Goal: Task Accomplishment & Management: Use online tool/utility

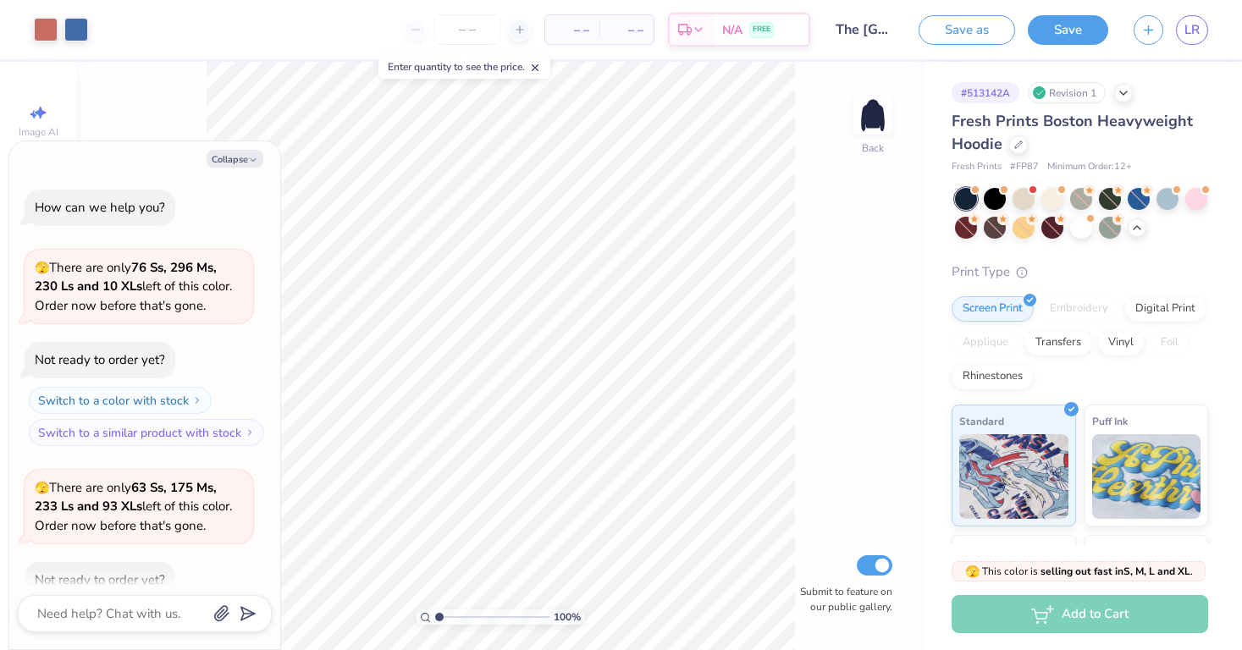
scroll to position [1181, 0]
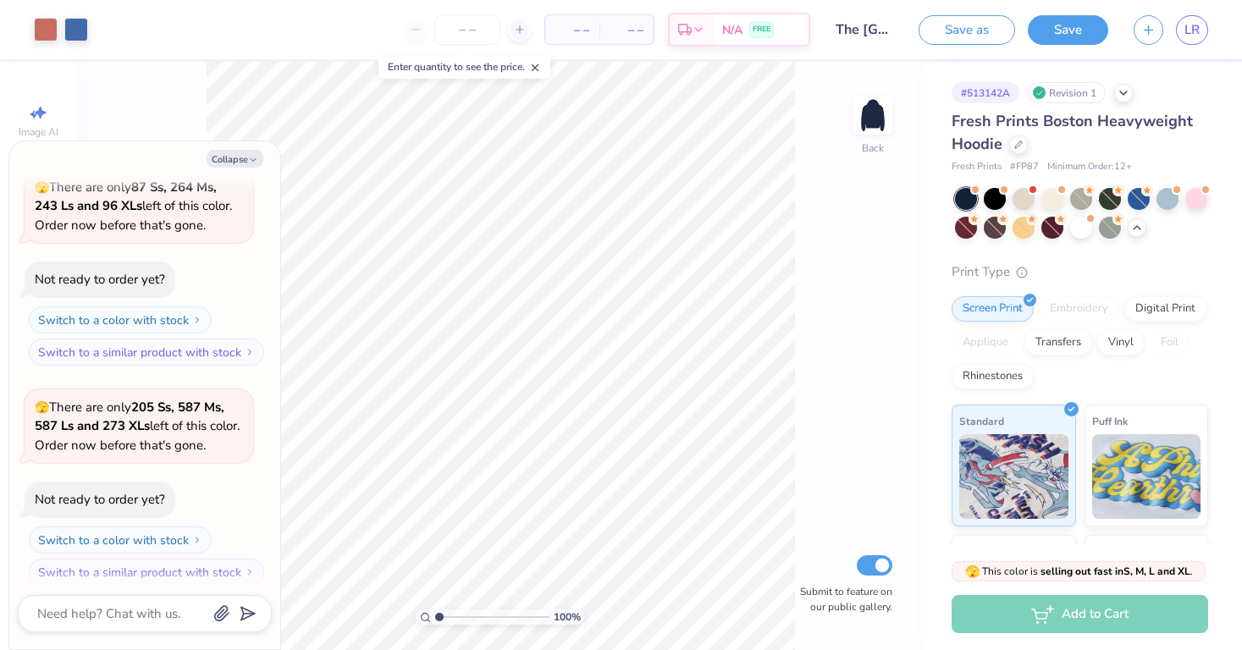
type textarea "x"
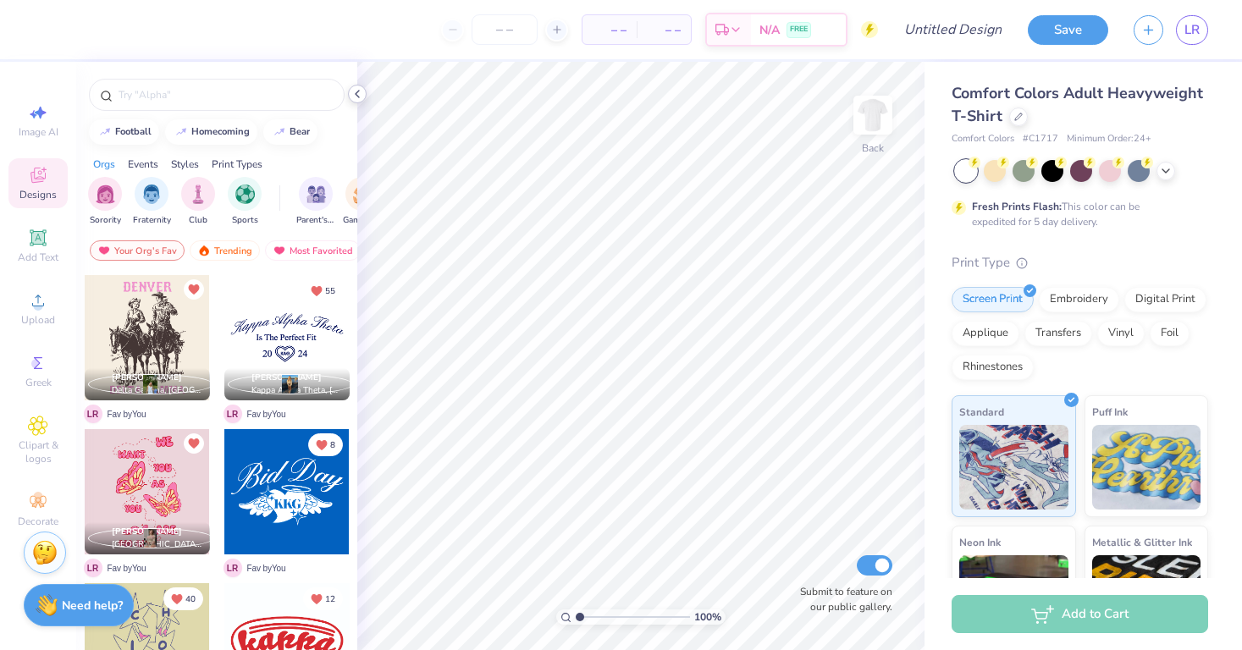
click at [356, 92] on icon at bounding box center [357, 94] width 14 height 14
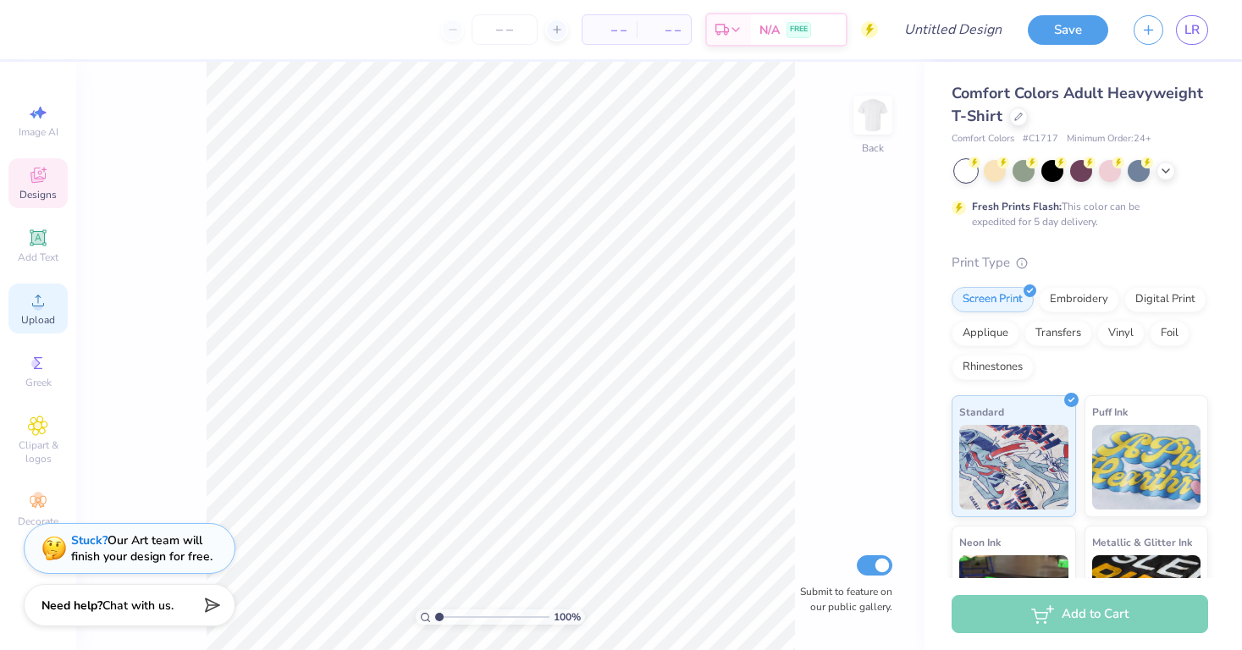
click at [35, 317] on span "Upload" at bounding box center [38, 320] width 34 height 14
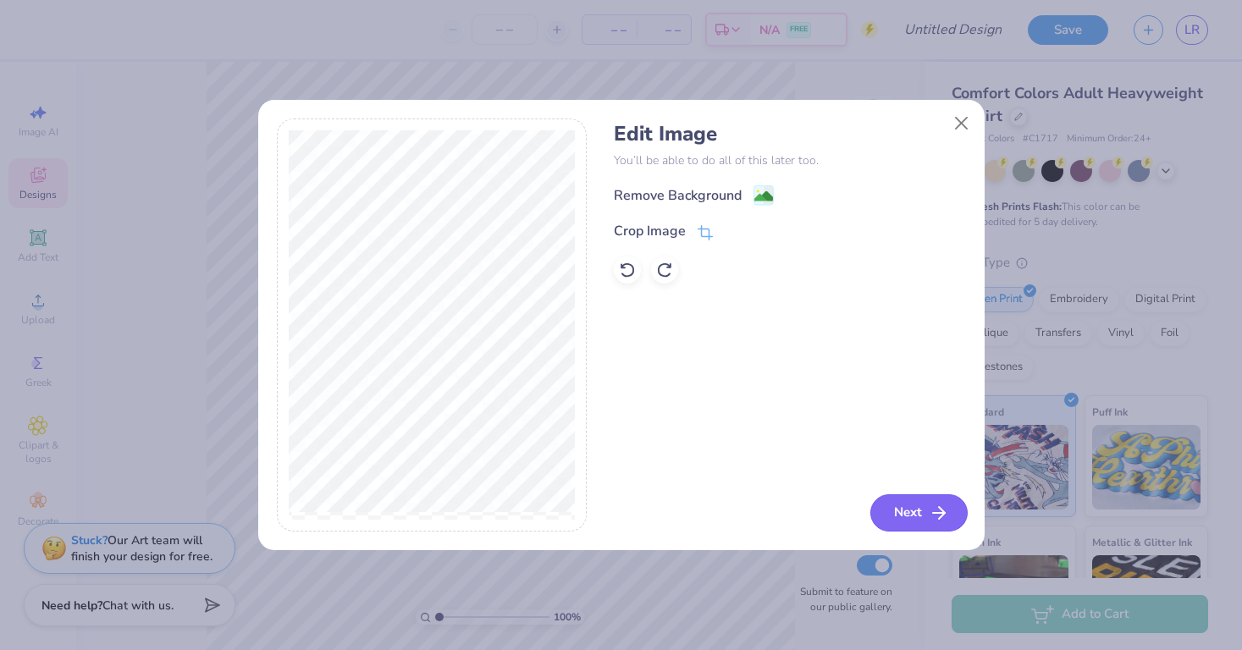
click at [903, 511] on button "Next" at bounding box center [918, 512] width 97 height 37
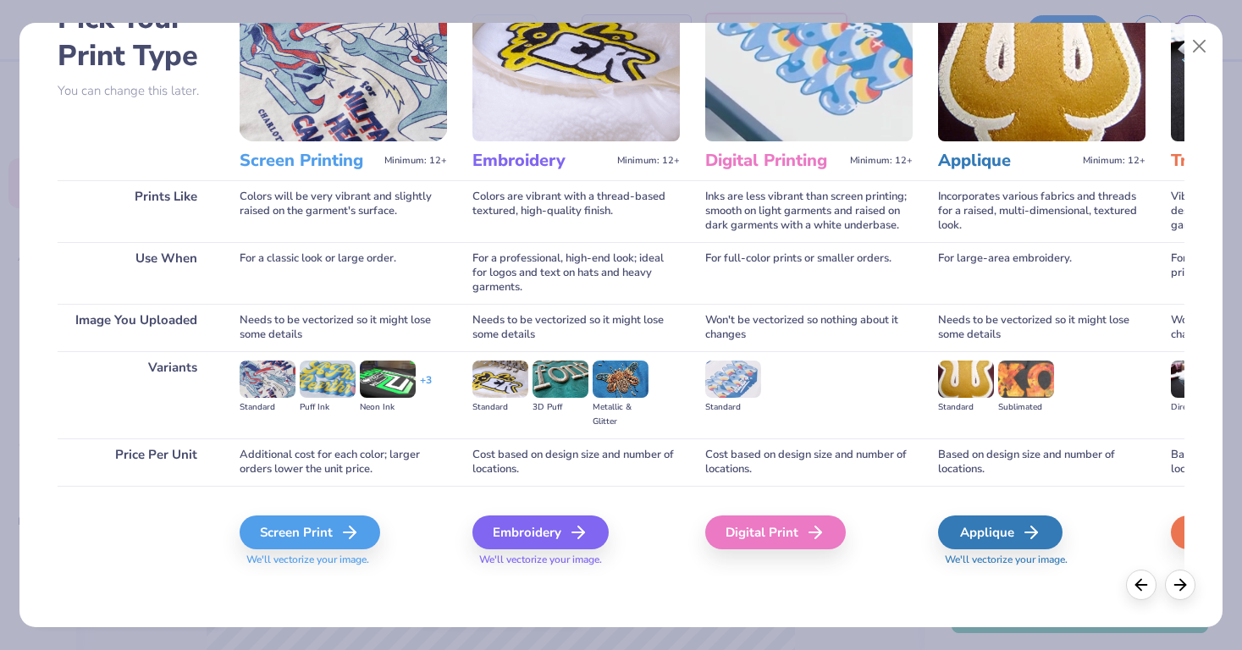
scroll to position [109, 0]
click at [300, 535] on div "Screen Print" at bounding box center [312, 532] width 141 height 34
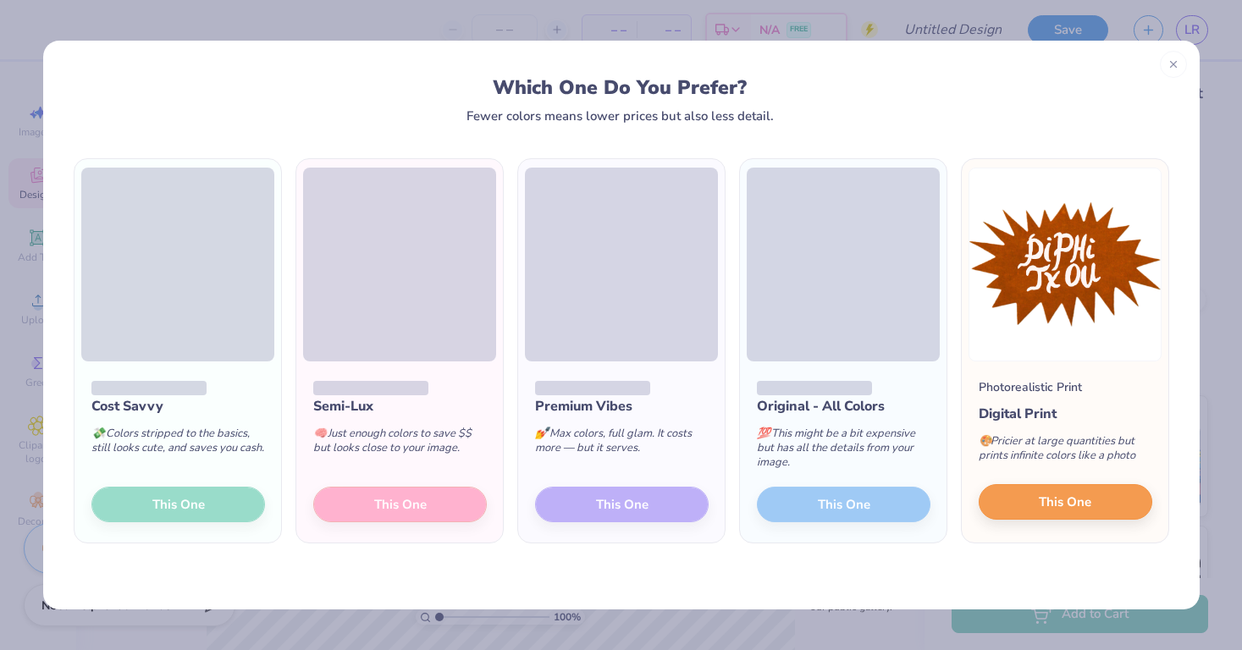
click at [1074, 500] on span "This One" at bounding box center [1065, 502] width 52 height 19
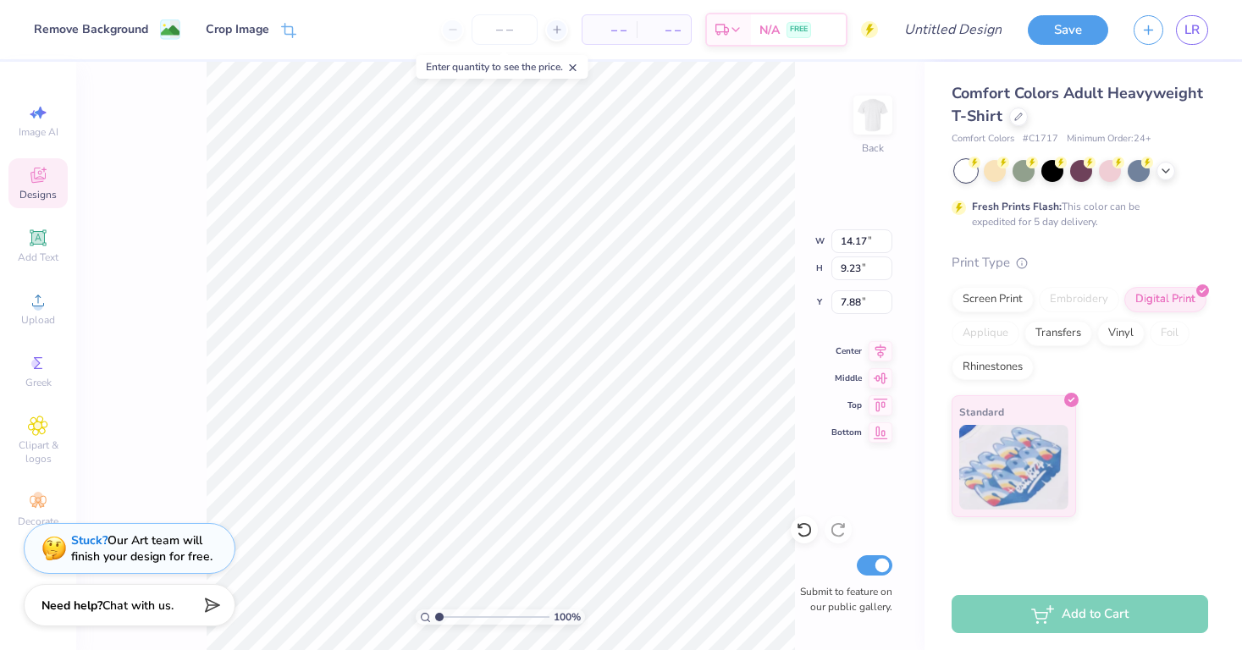
type input "7.07"
type input "4.60"
type input "4.20"
type input "5.13"
type input "3.34"
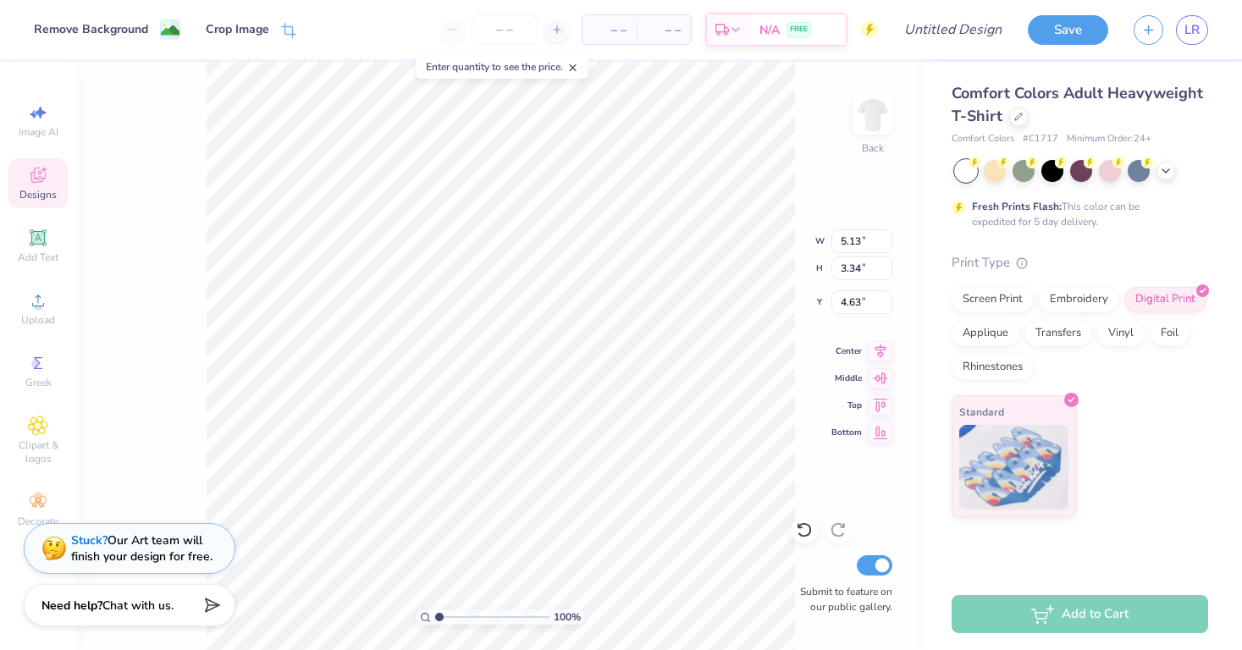
type input "4.41"
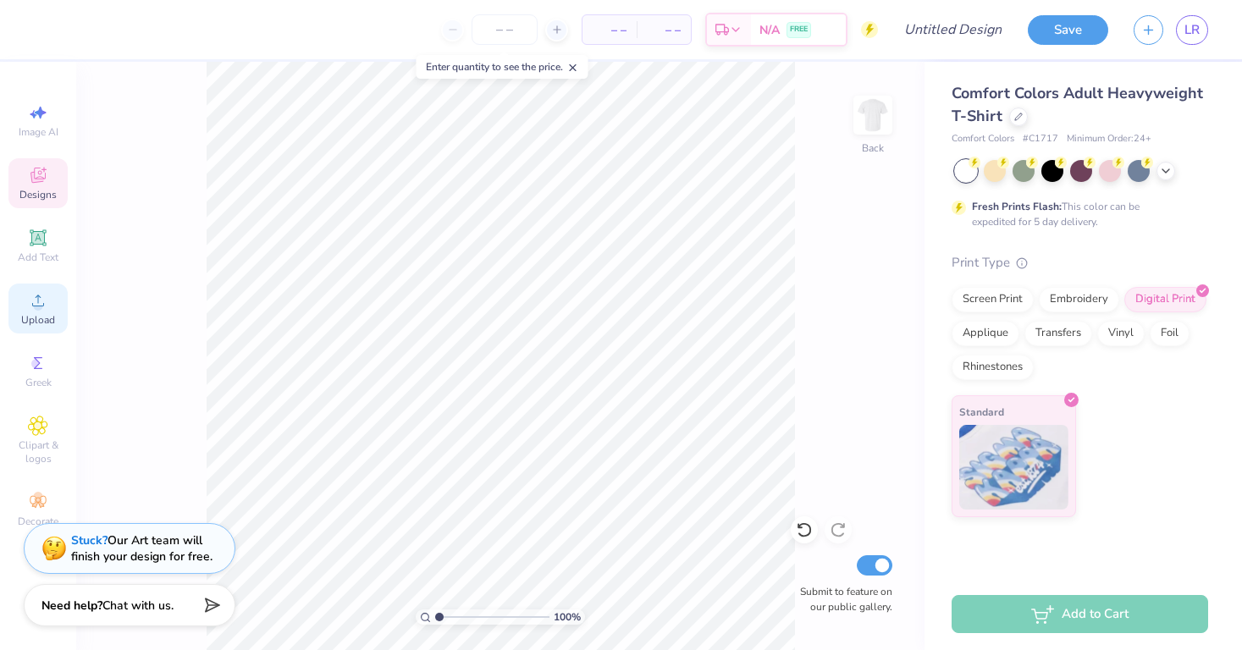
click at [45, 311] on div "Upload" at bounding box center [37, 309] width 59 height 50
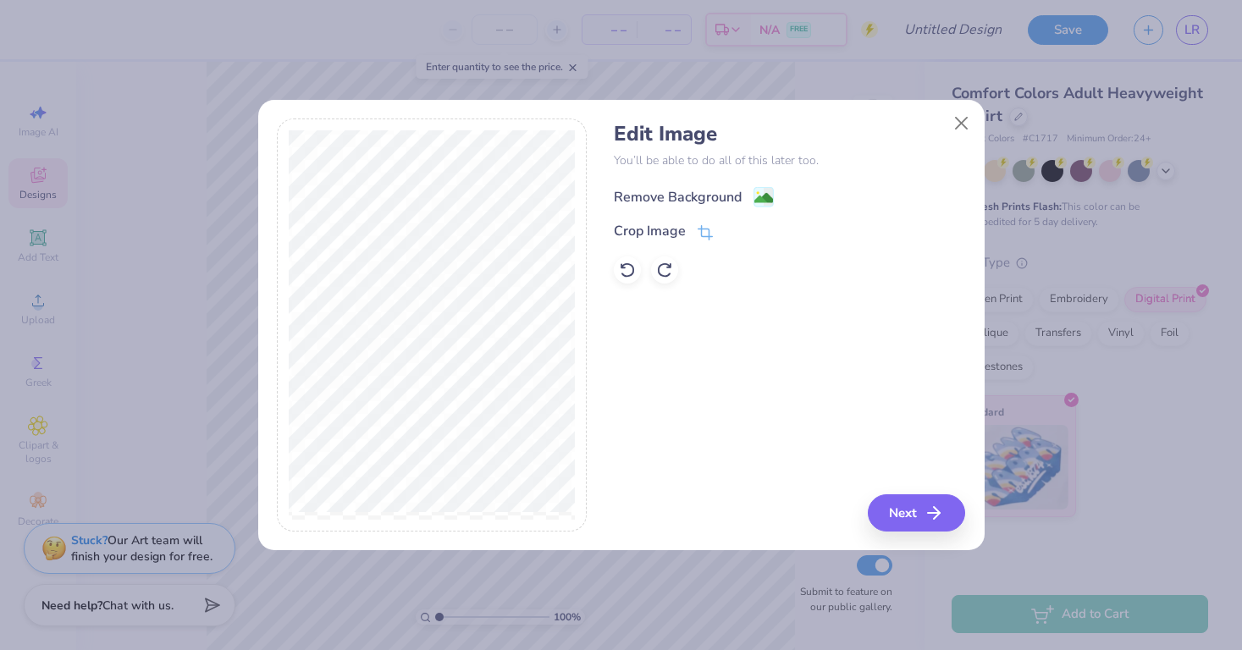
click at [730, 200] on div "Remove Background" at bounding box center [678, 197] width 128 height 20
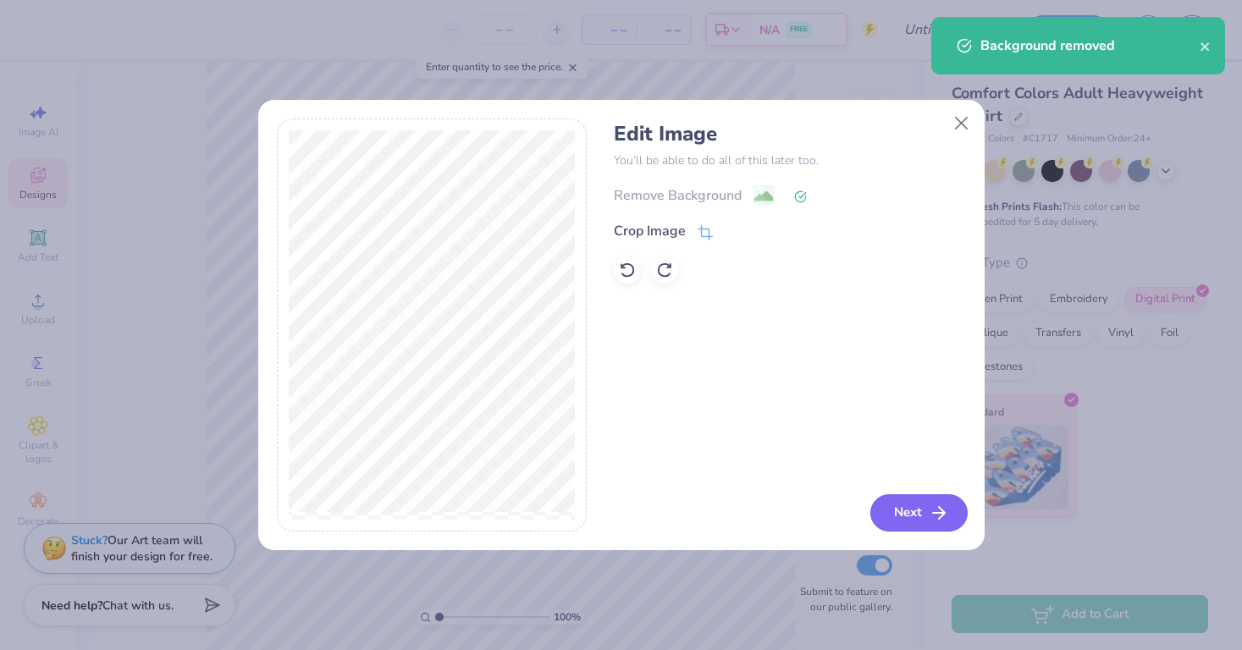
click at [914, 519] on button "Next" at bounding box center [918, 512] width 97 height 37
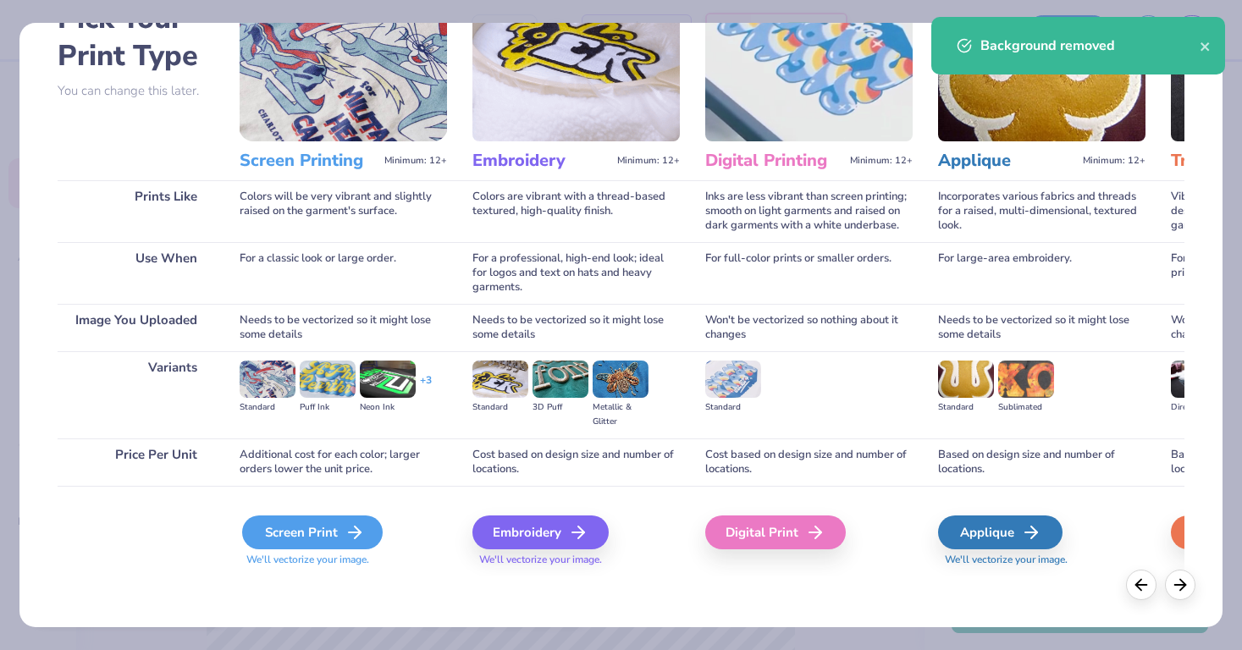
click at [317, 547] on div "Screen Print" at bounding box center [312, 532] width 141 height 34
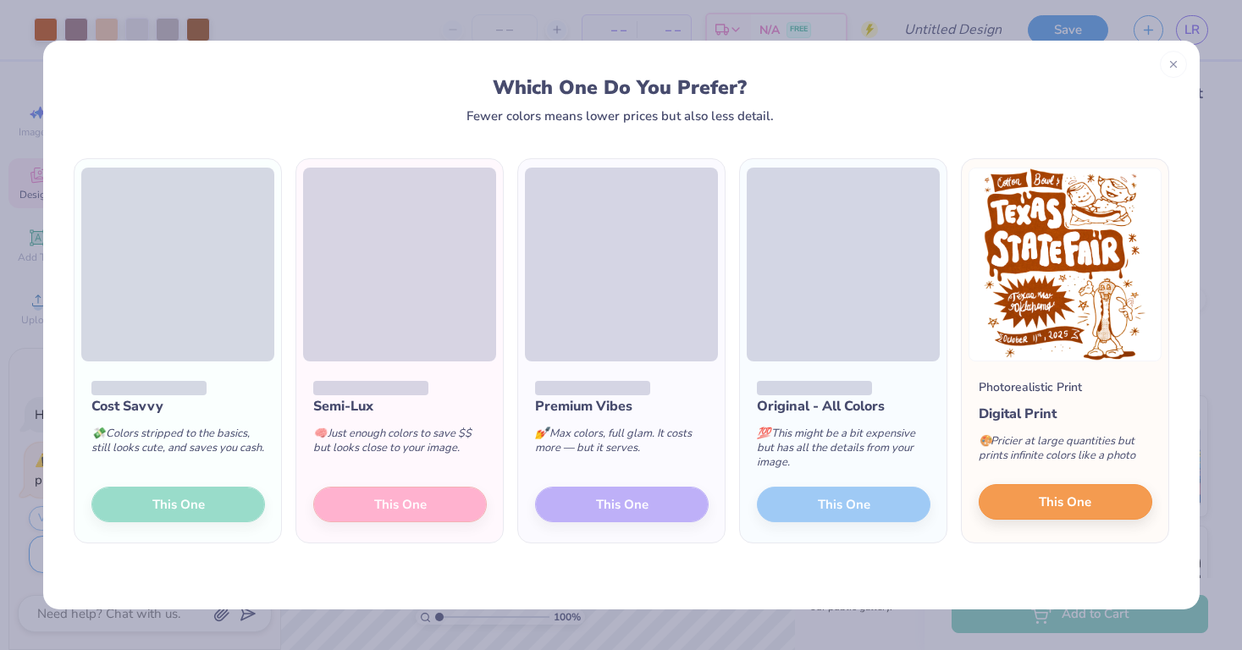
click at [1057, 506] on span "This One" at bounding box center [1065, 502] width 52 height 19
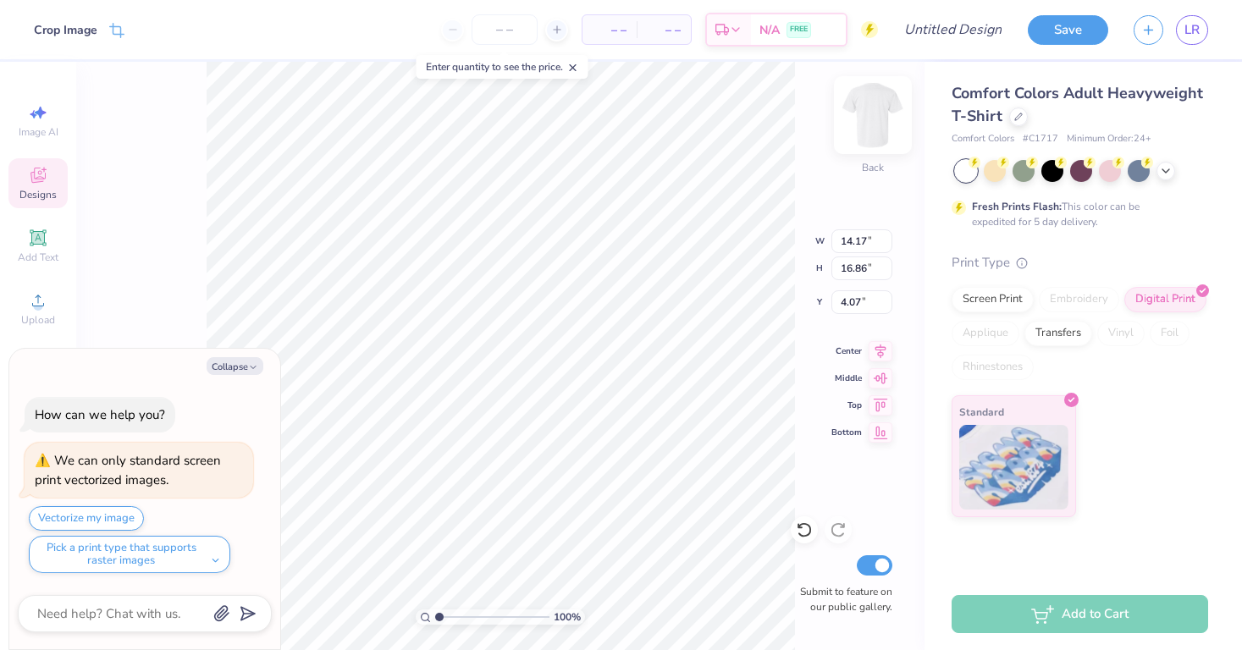
click at [888, 111] on img at bounding box center [873, 115] width 68 height 68
click at [860, 126] on img at bounding box center [873, 115] width 68 height 68
click at [77, 33] on div at bounding box center [76, 28] width 24 height 24
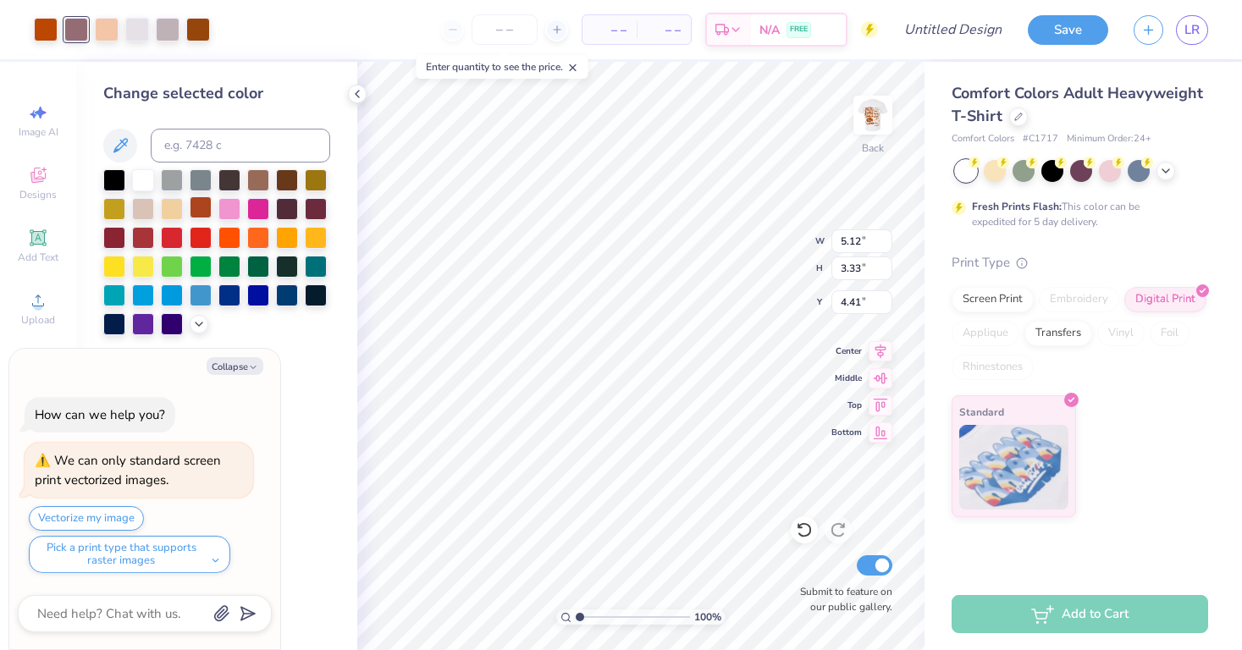
click at [199, 207] on div at bounding box center [201, 207] width 22 height 22
click at [108, 27] on div at bounding box center [107, 28] width 24 height 24
click at [207, 207] on div at bounding box center [201, 207] width 22 height 22
click at [171, 29] on div at bounding box center [168, 28] width 24 height 24
click at [203, 209] on div at bounding box center [201, 207] width 22 height 22
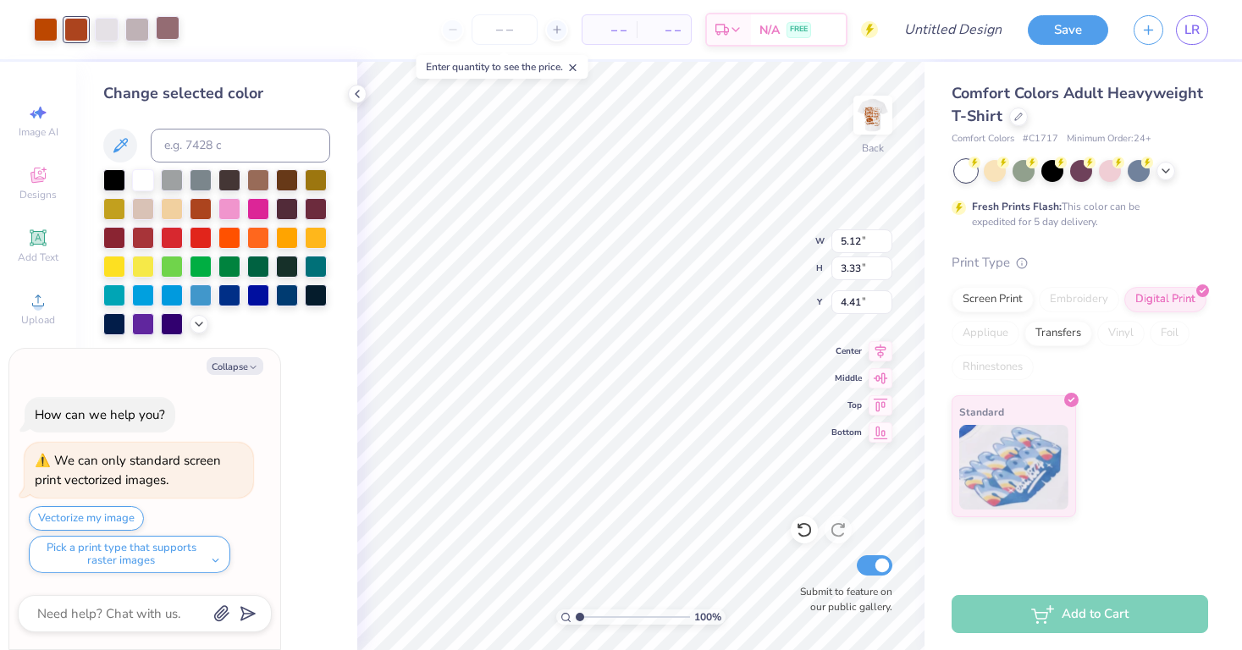
click at [170, 35] on div at bounding box center [168, 28] width 24 height 24
click at [197, 213] on div at bounding box center [201, 207] width 22 height 22
click at [168, 39] on div at bounding box center [168, 28] width 24 height 24
click at [200, 206] on div at bounding box center [201, 207] width 22 height 22
click at [890, 119] on img at bounding box center [873, 115] width 68 height 68
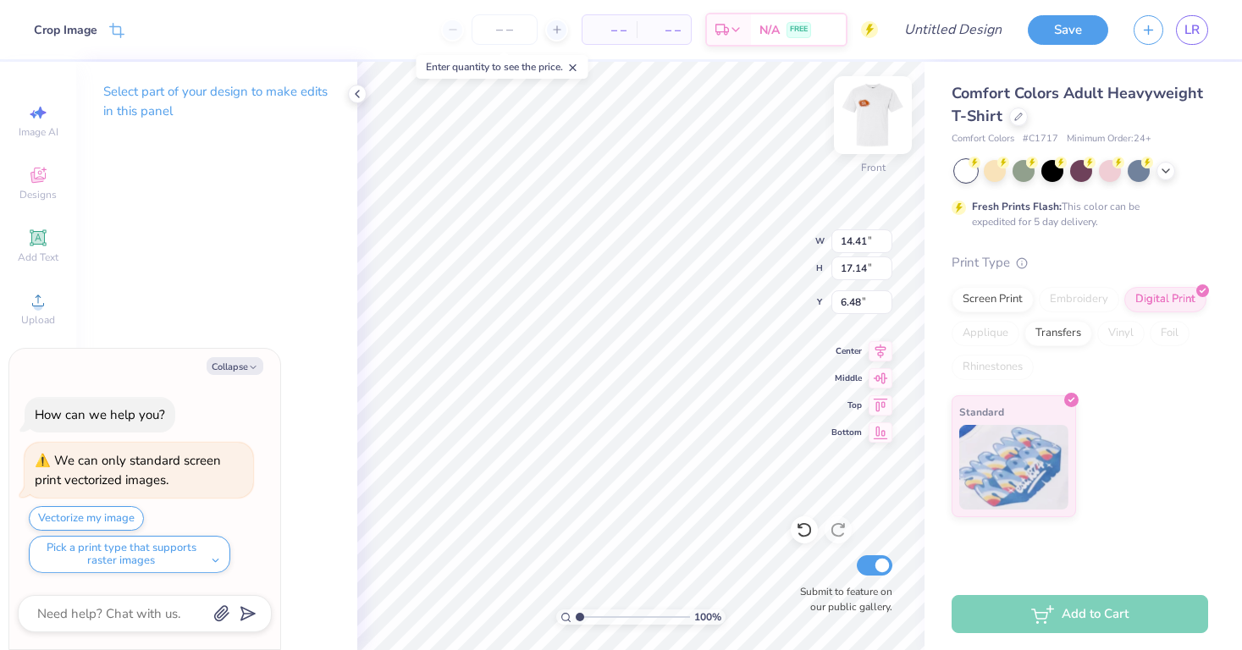
type textarea "x"
type input "5.59"
type textarea "x"
type input "13.86"
type input "16.49"
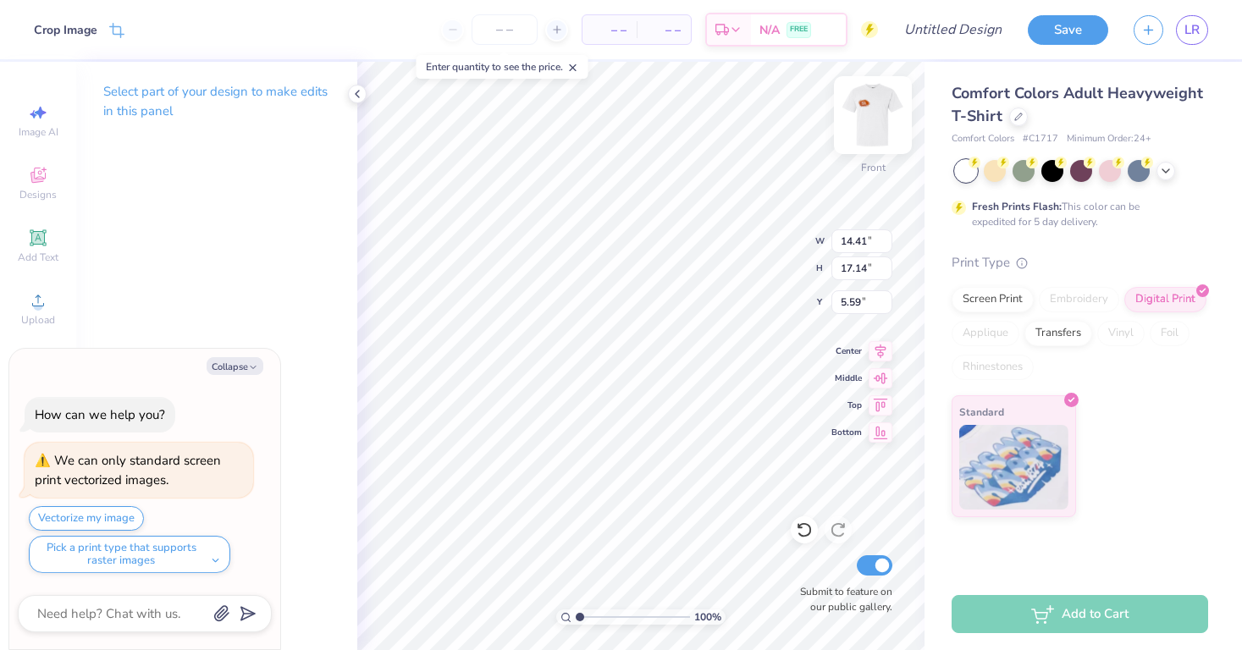
type input "6.24"
type textarea "x"
type input "5.51"
type input "5.69"
type textarea "x"
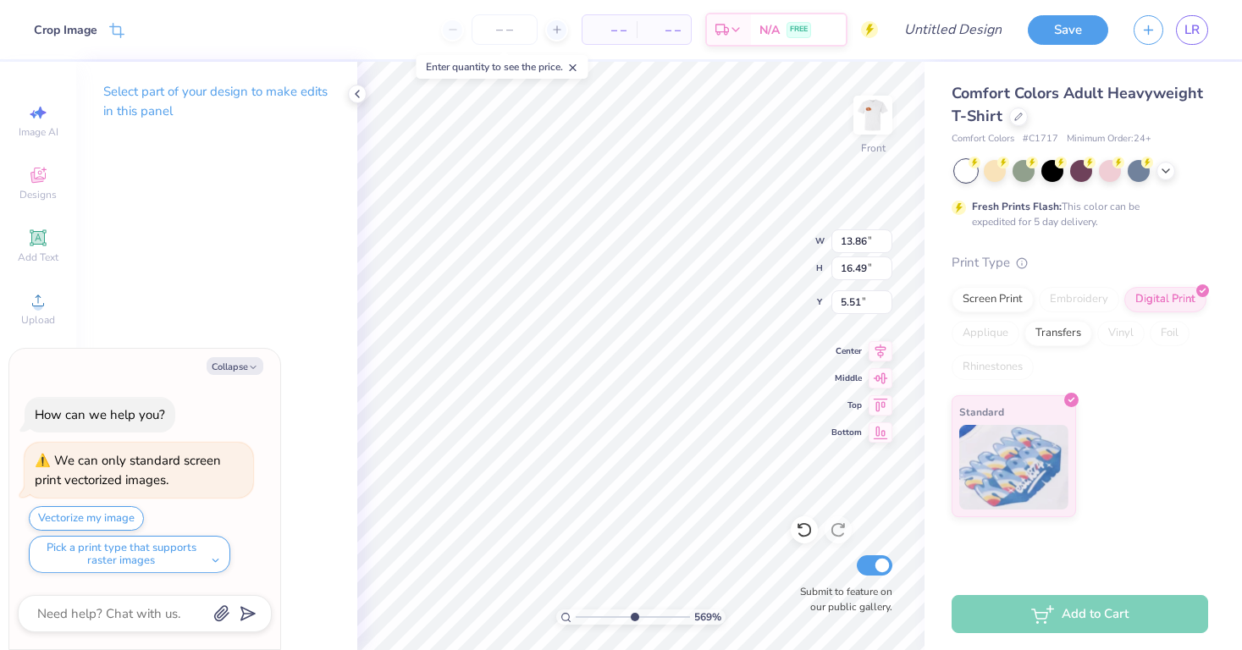
click at [633, 614] on input "range" at bounding box center [633, 616] width 114 height 15
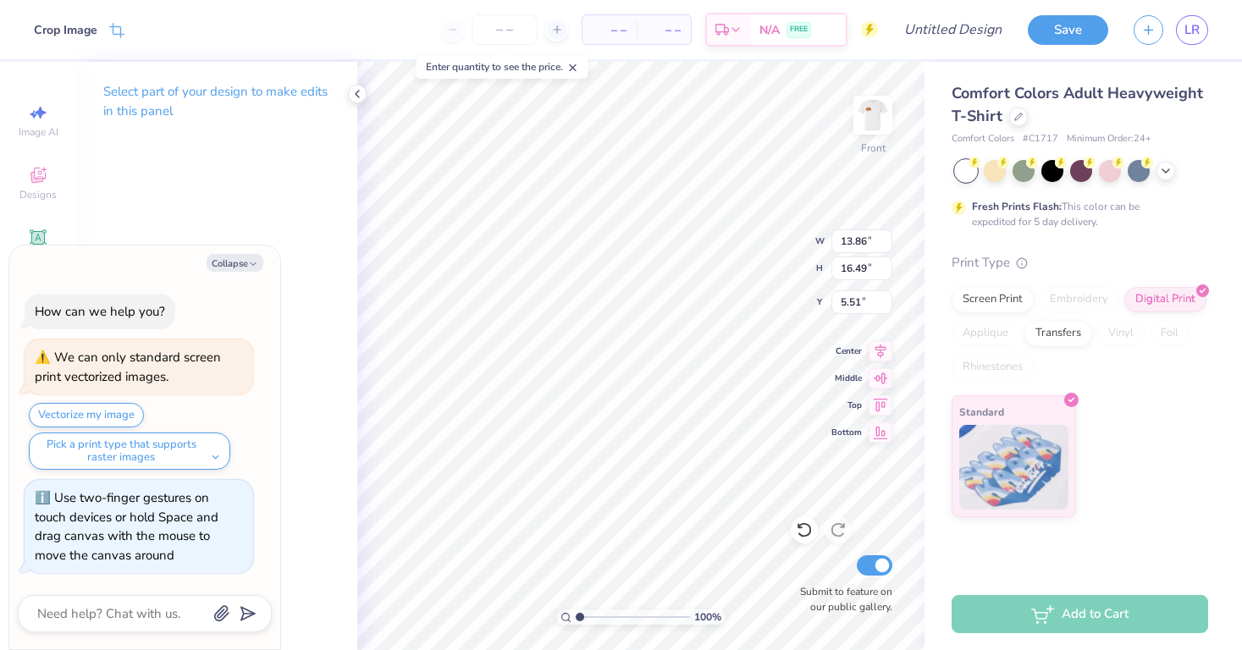
drag, startPoint x: 633, startPoint y: 619, endPoint x: 504, endPoint y: 618, distance: 128.7
type input "1"
click at [504, 618] on div "100 %" at bounding box center [641, 356] width 588 height 588
click at [860, 127] on img at bounding box center [873, 115] width 68 height 68
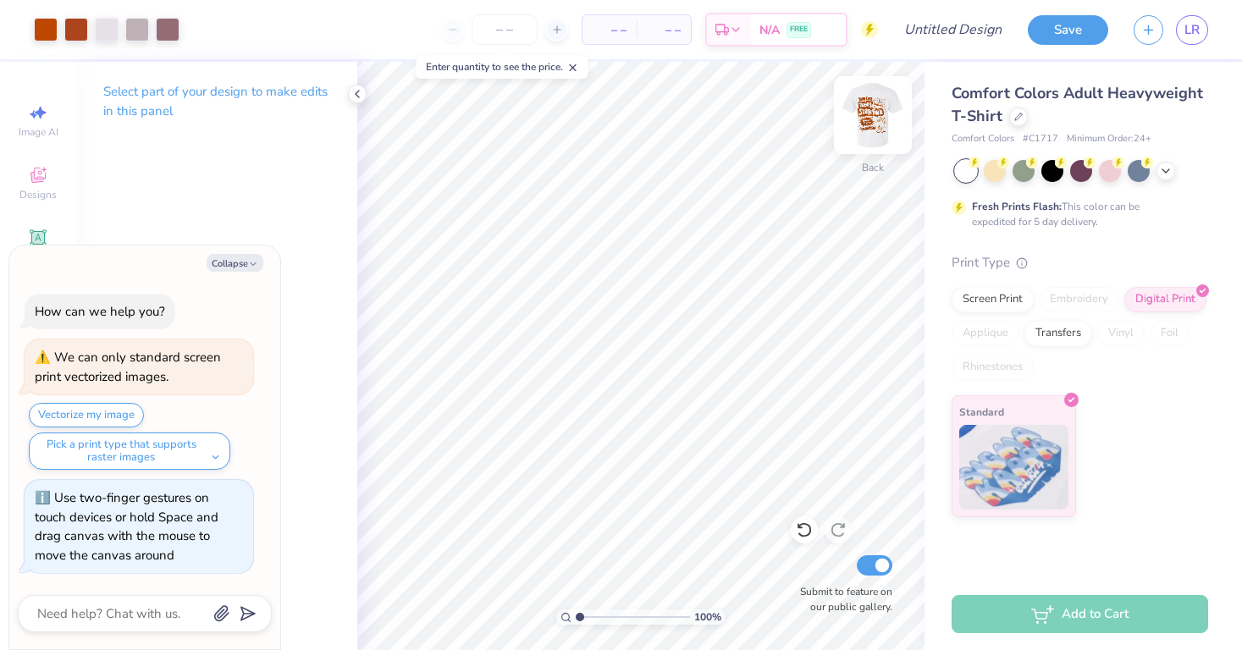
click at [879, 122] on img at bounding box center [873, 115] width 68 height 68
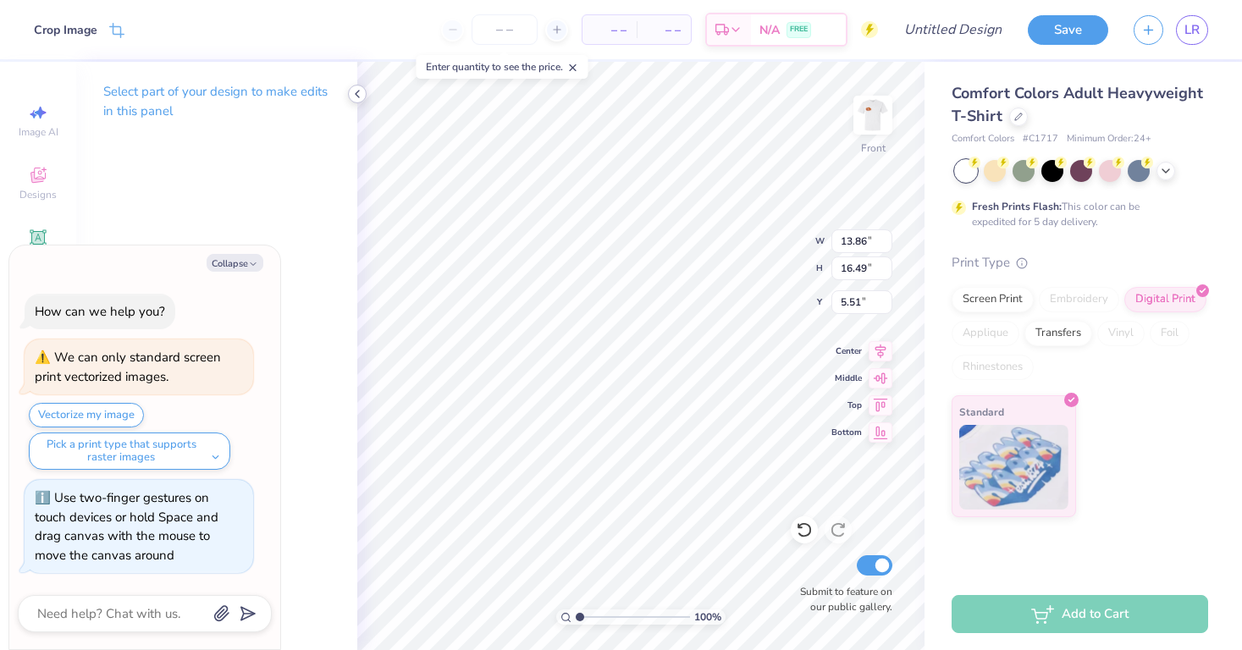
click at [352, 94] on icon at bounding box center [357, 94] width 14 height 14
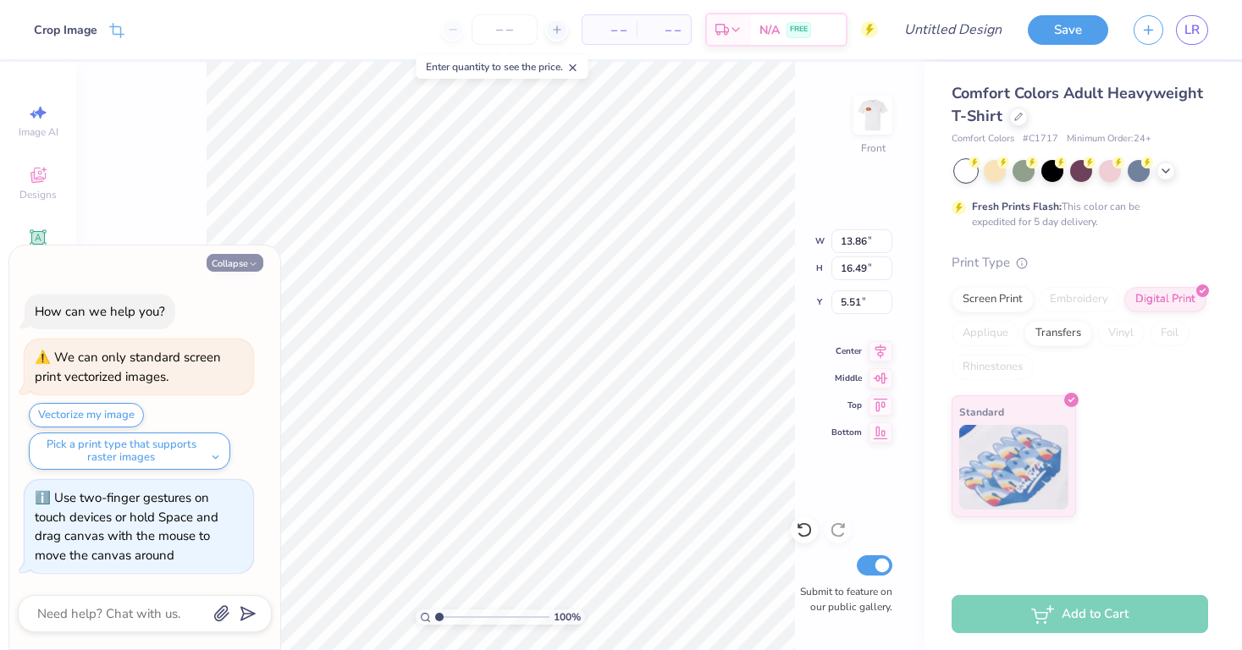
click at [237, 267] on button "Collapse" at bounding box center [235, 263] width 57 height 18
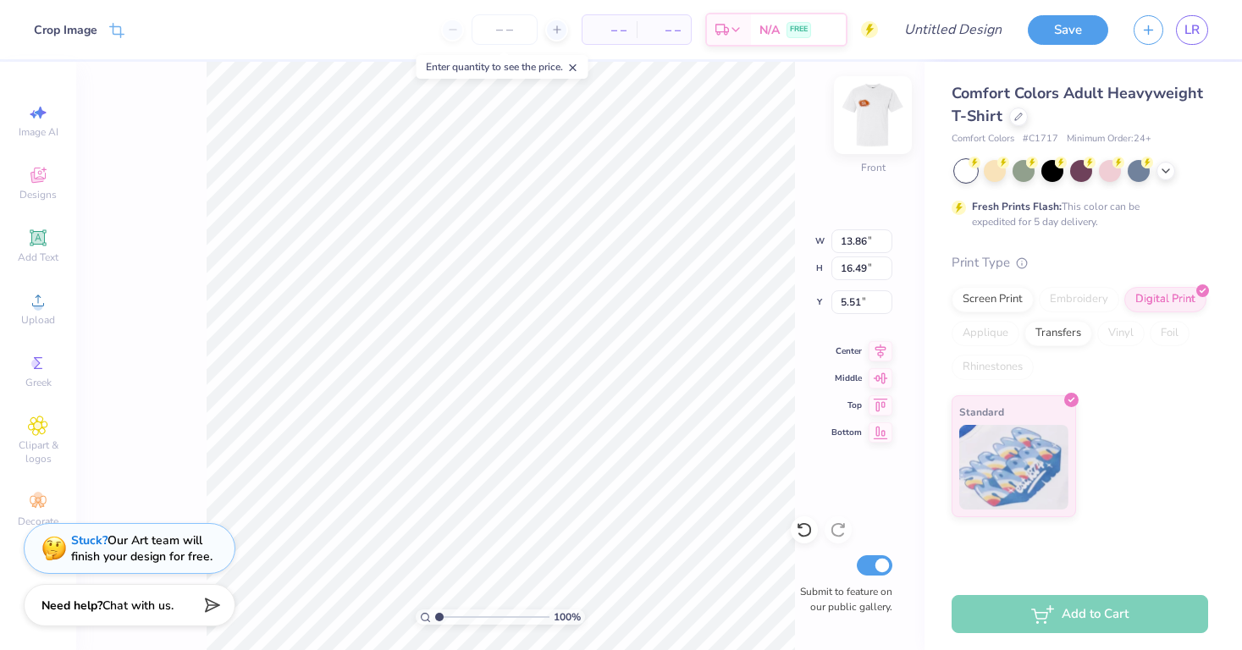
click at [878, 123] on img at bounding box center [873, 115] width 68 height 68
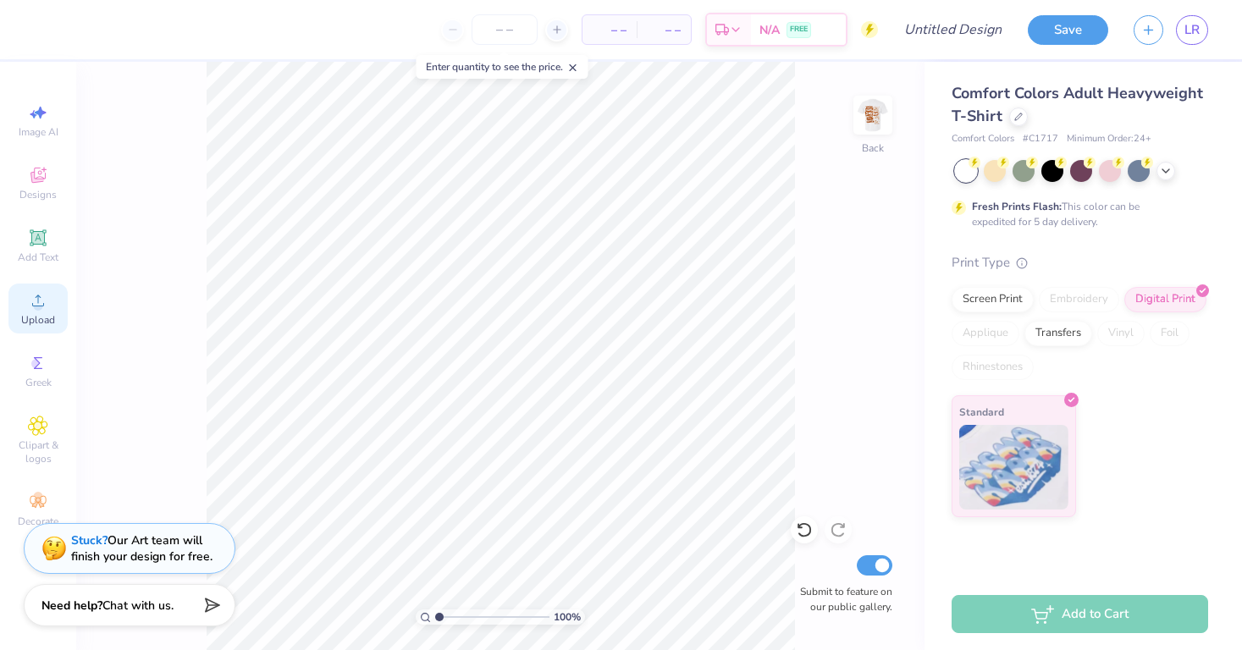
click at [32, 311] on div "Upload" at bounding box center [37, 309] width 59 height 50
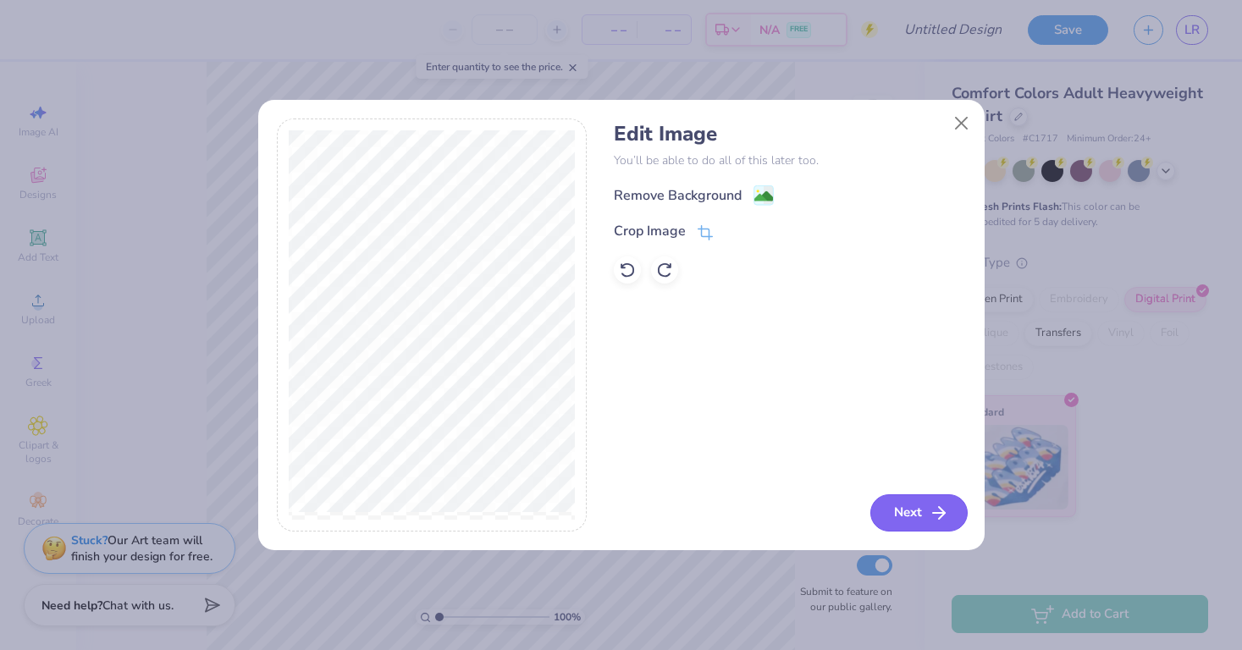
click at [908, 526] on button "Next" at bounding box center [918, 512] width 97 height 37
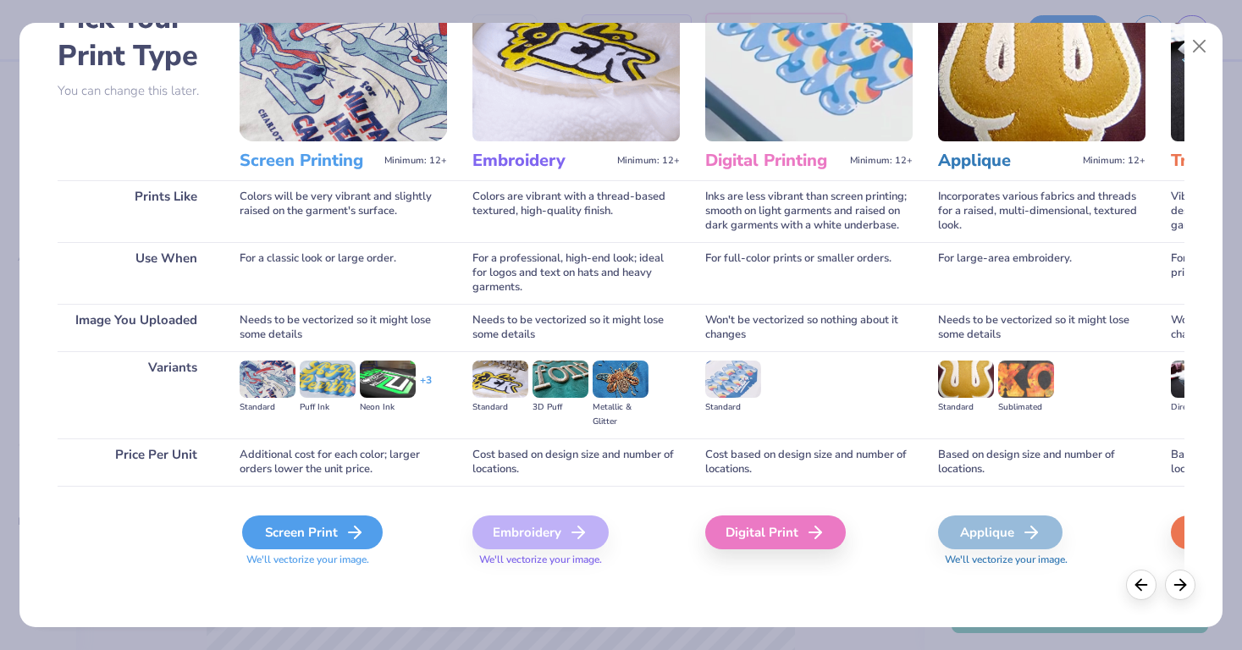
click at [305, 527] on div "Screen Print" at bounding box center [312, 532] width 141 height 34
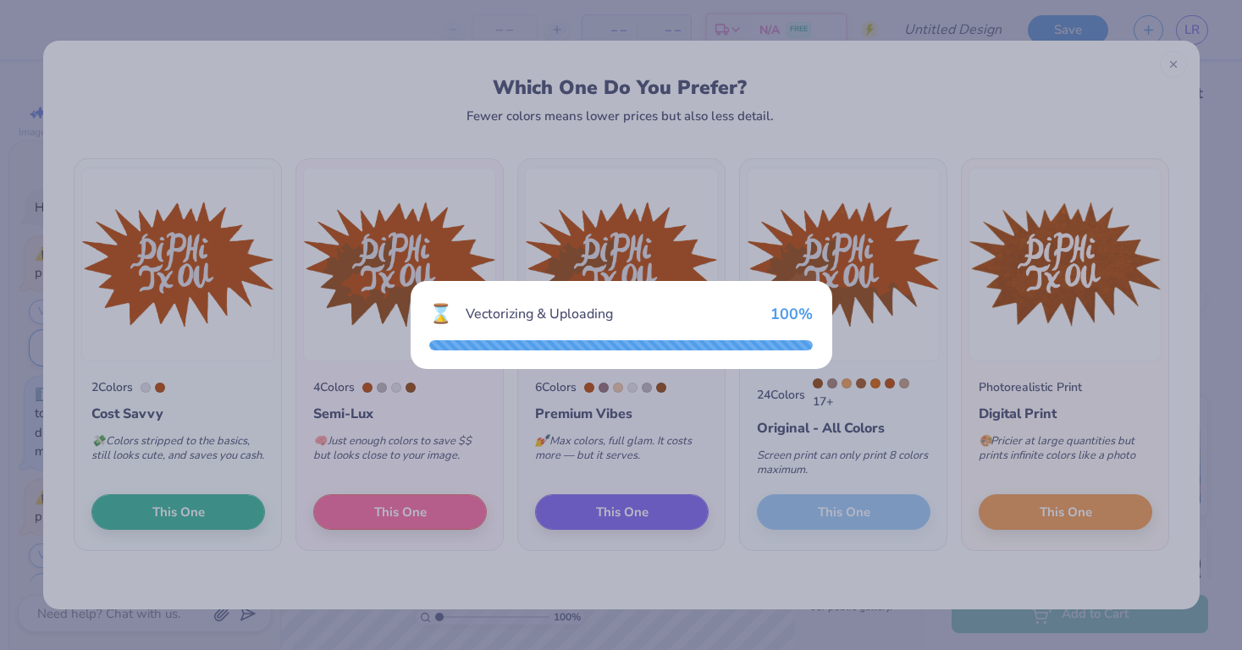
scroll to position [33, 0]
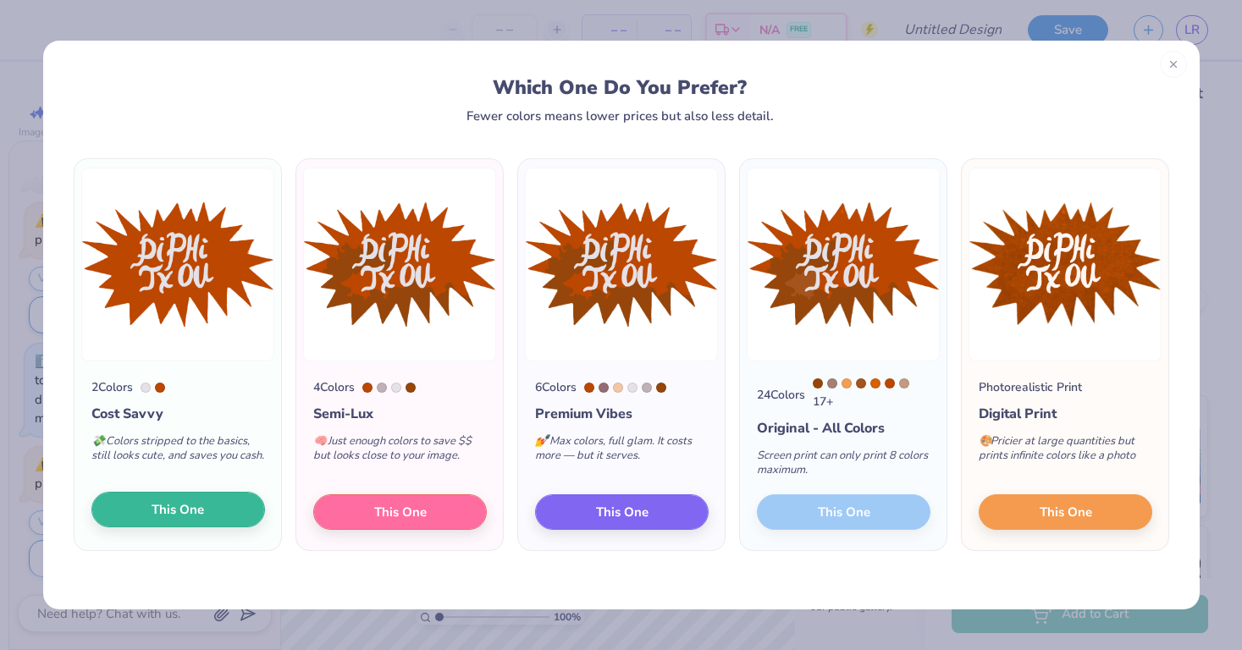
click at [190, 515] on span "This One" at bounding box center [178, 509] width 52 height 19
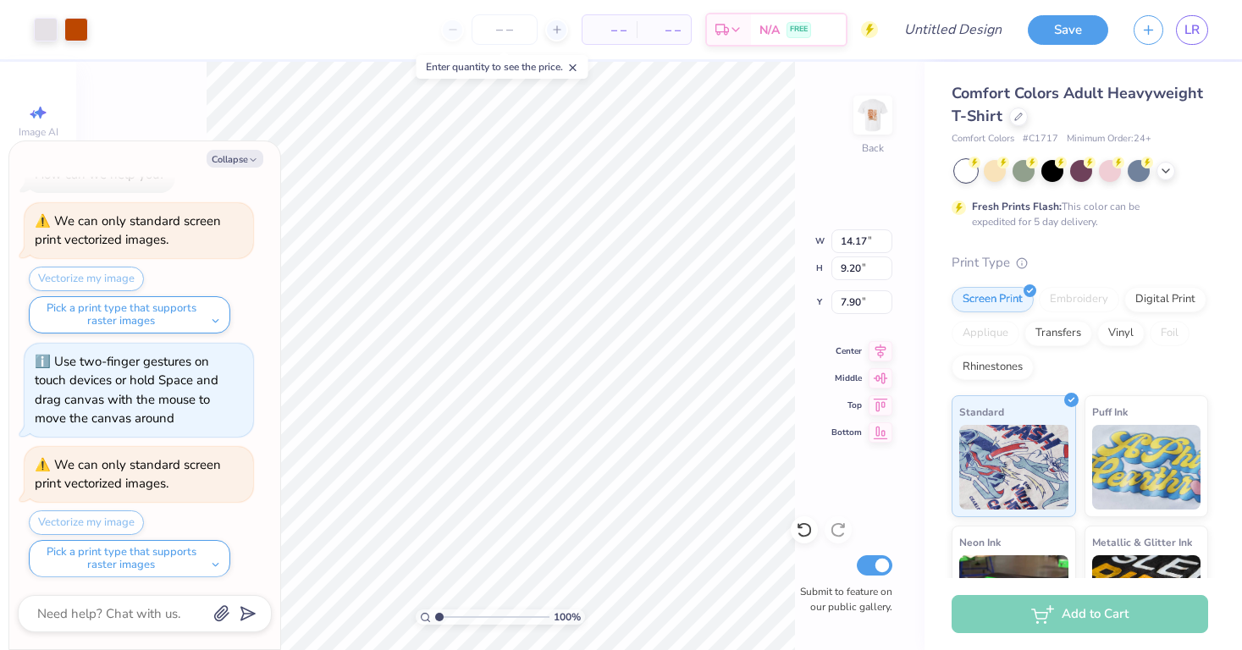
type textarea "x"
type input "5.58"
type input "3.63"
type input "13.48"
type textarea "x"
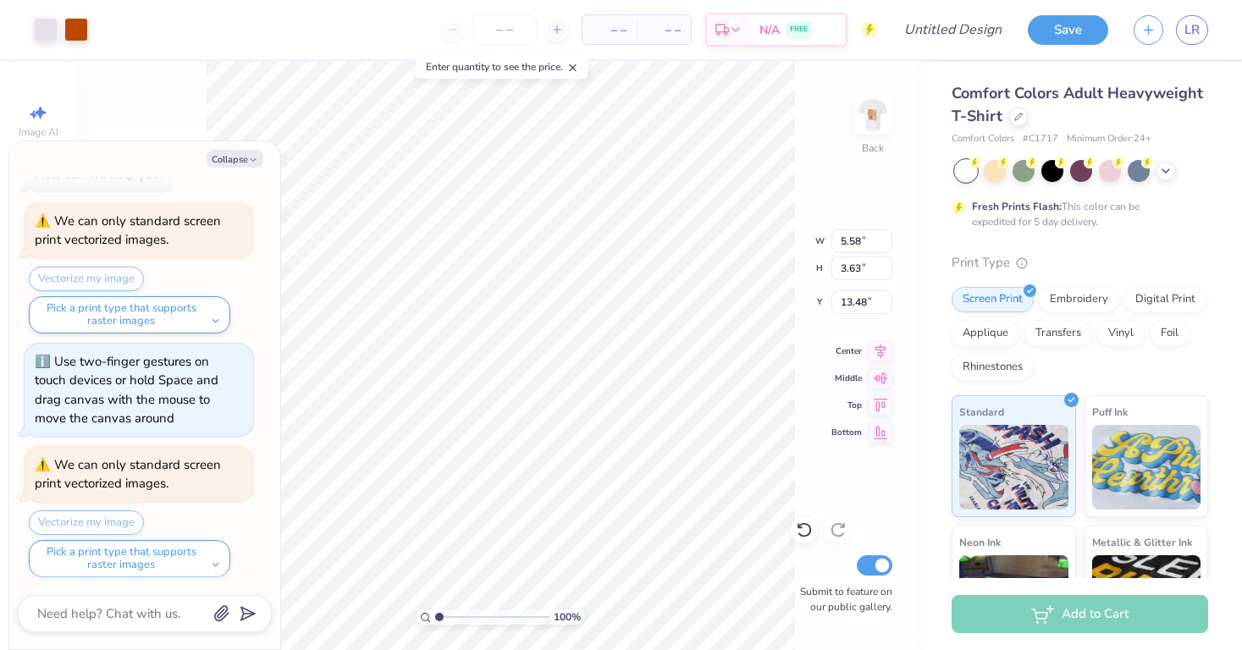
type input "4.68"
click at [874, 120] on img at bounding box center [873, 115] width 68 height 68
click at [238, 160] on button "Collapse" at bounding box center [235, 159] width 57 height 18
type textarea "x"
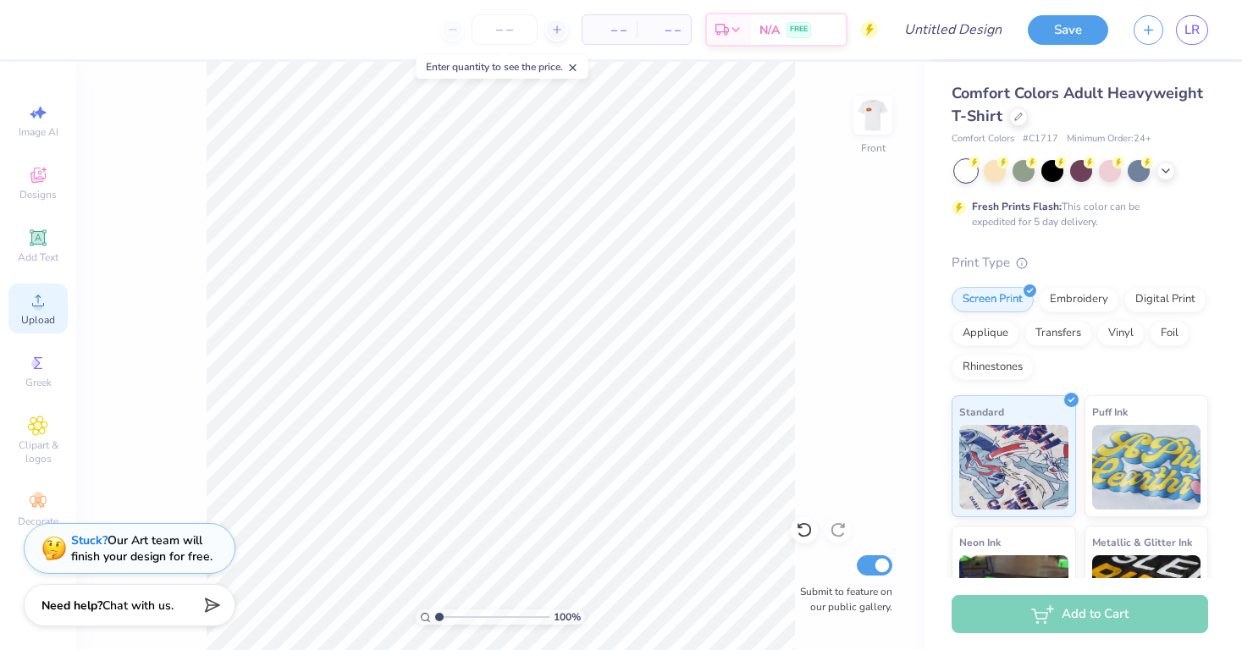
click at [37, 311] on div "Upload" at bounding box center [37, 309] width 59 height 50
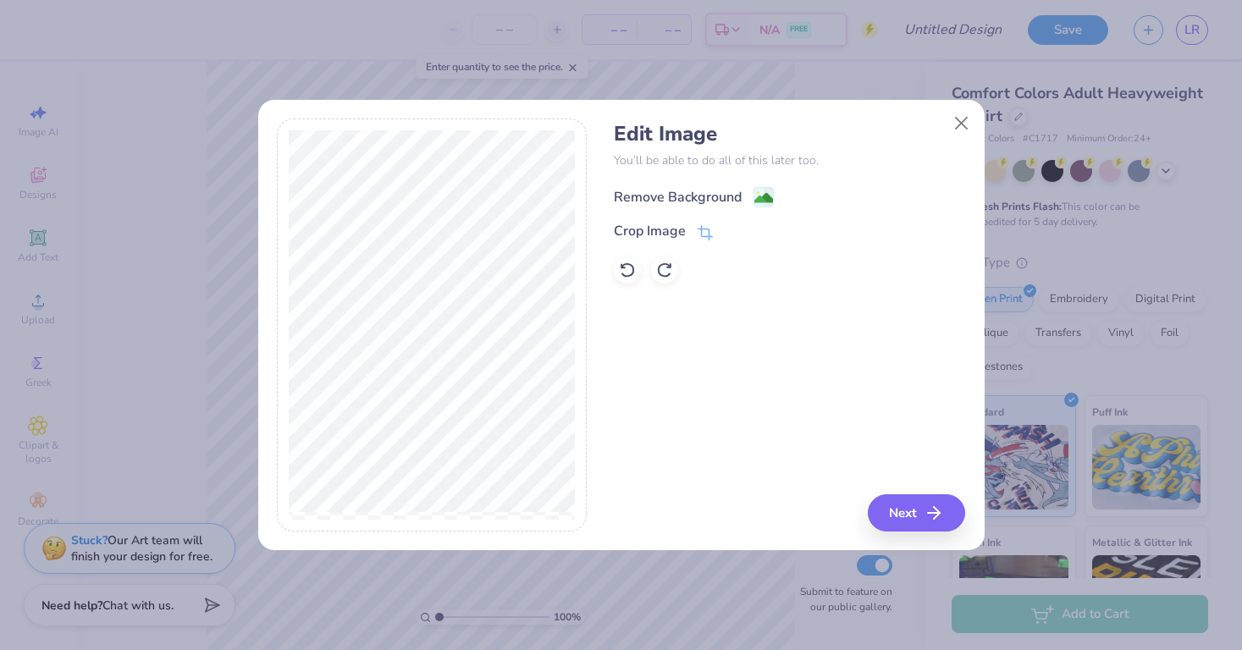
click at [730, 196] on div "Remove Background" at bounding box center [678, 197] width 128 height 20
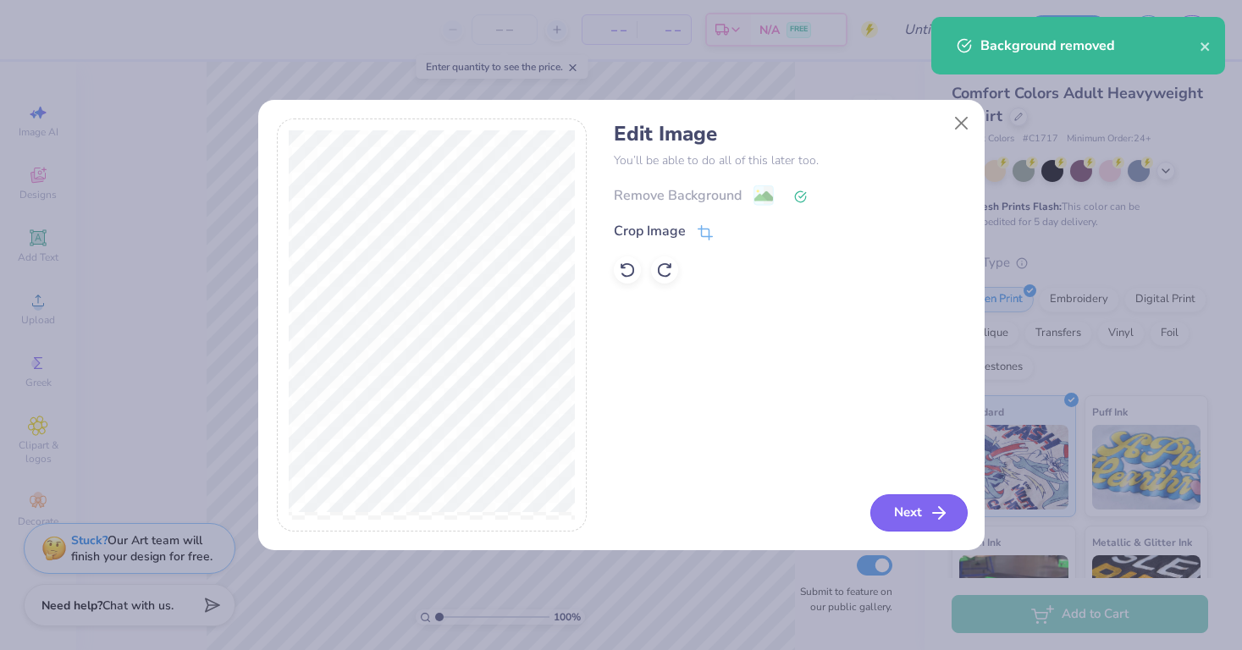
click at [906, 522] on button "Next" at bounding box center [918, 512] width 97 height 37
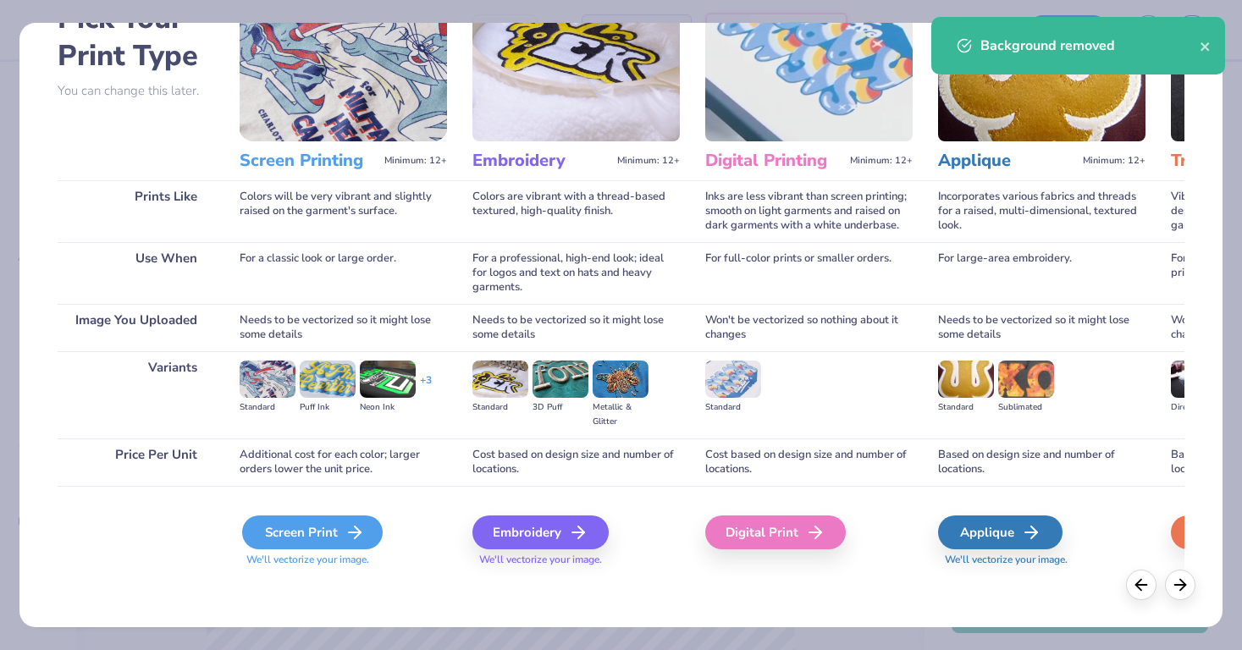
scroll to position [109, 0]
click at [331, 526] on div "Screen Print" at bounding box center [312, 532] width 141 height 34
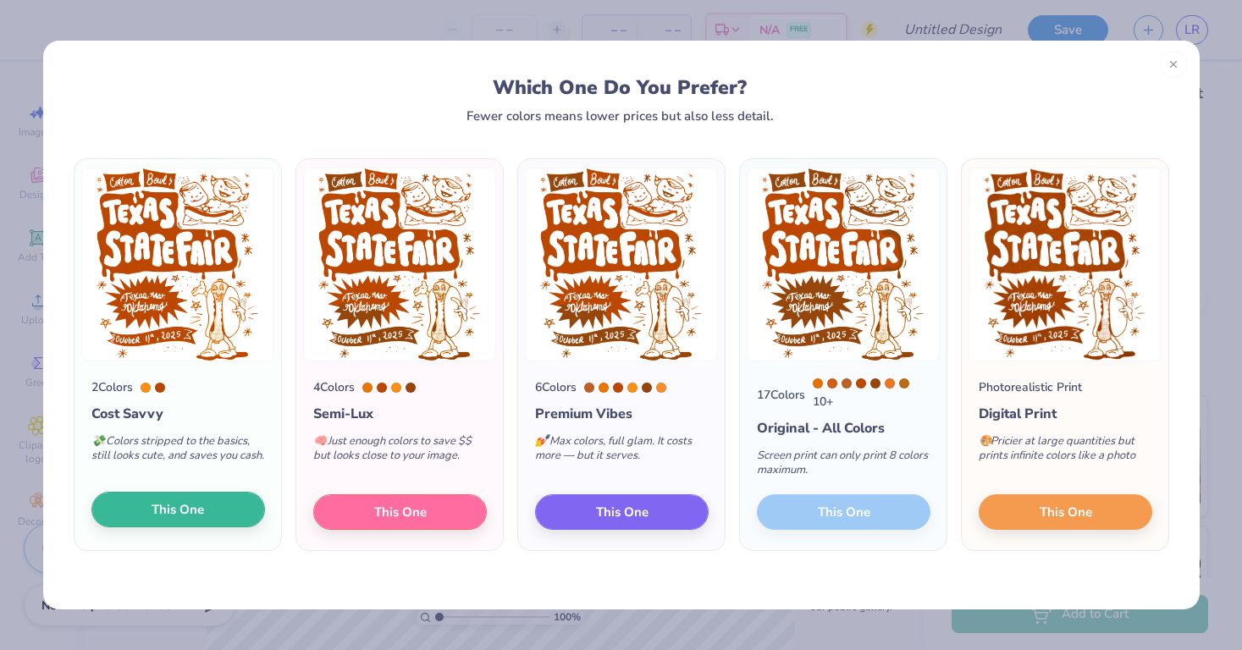
click at [170, 520] on span "This One" at bounding box center [178, 509] width 52 height 19
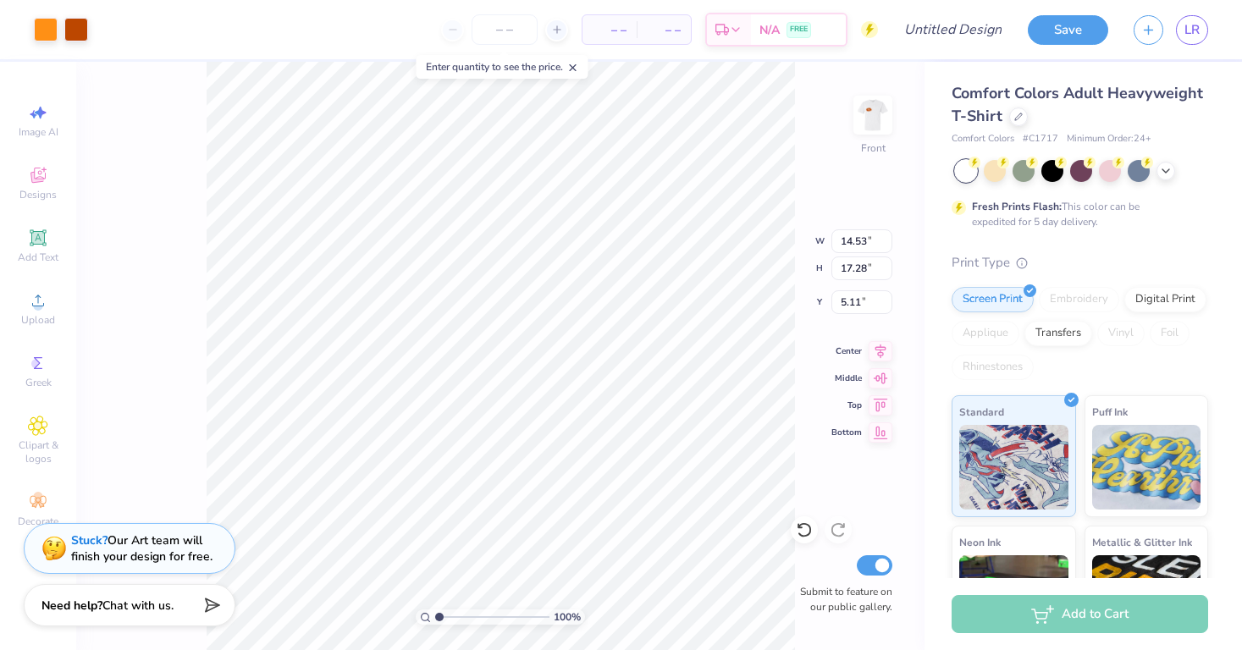
type input "12.73"
type input "15.14"
type input "6.18"
click at [47, 32] on div at bounding box center [46, 28] width 24 height 24
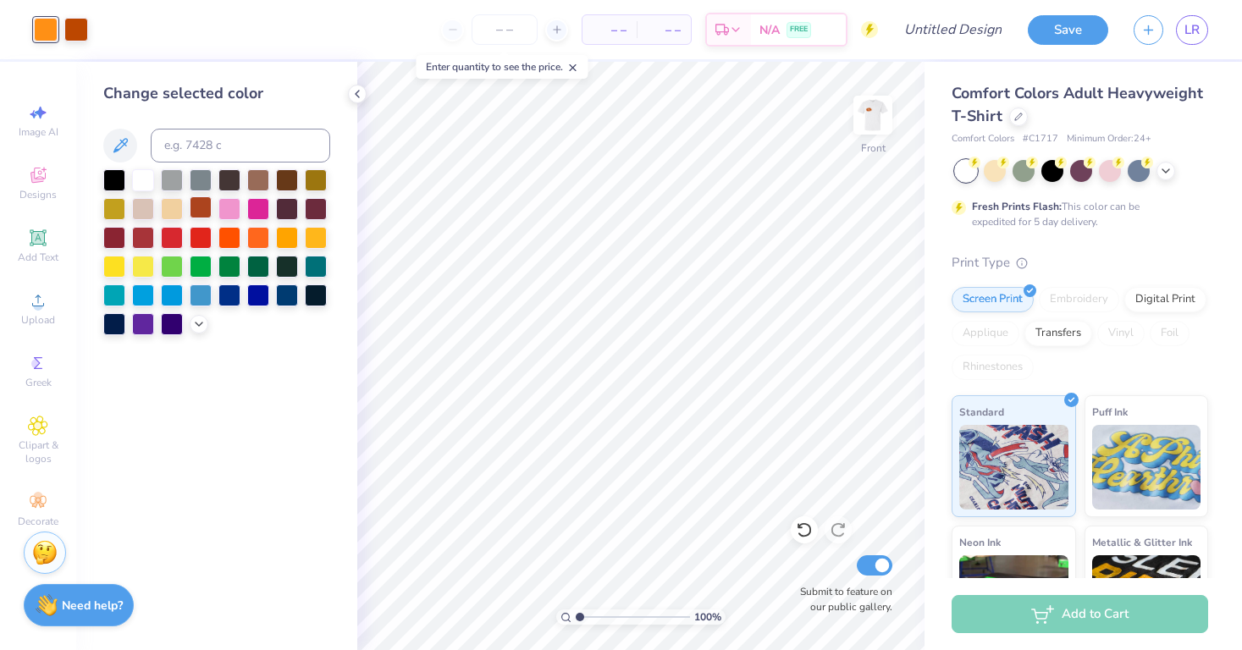
click at [204, 210] on div at bounding box center [201, 207] width 22 height 22
click at [264, 31] on div "– – Per Item – – Total Est. Delivery N/A FREE" at bounding box center [489, 29] width 777 height 59
click at [80, 26] on div at bounding box center [76, 28] width 24 height 24
click at [201, 209] on div at bounding box center [201, 207] width 22 height 22
click at [370, 38] on div "– – Per Item – – Total Est. Delivery N/A FREE" at bounding box center [473, 29] width 807 height 59
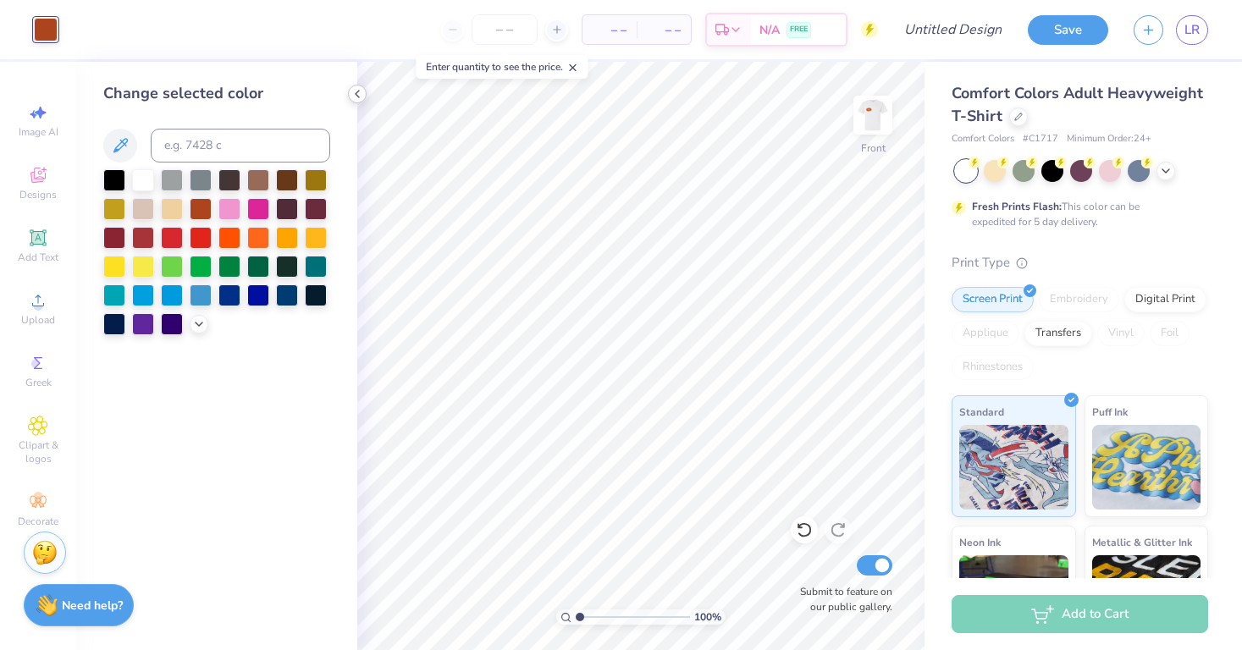
click at [359, 91] on icon at bounding box center [357, 94] width 14 height 14
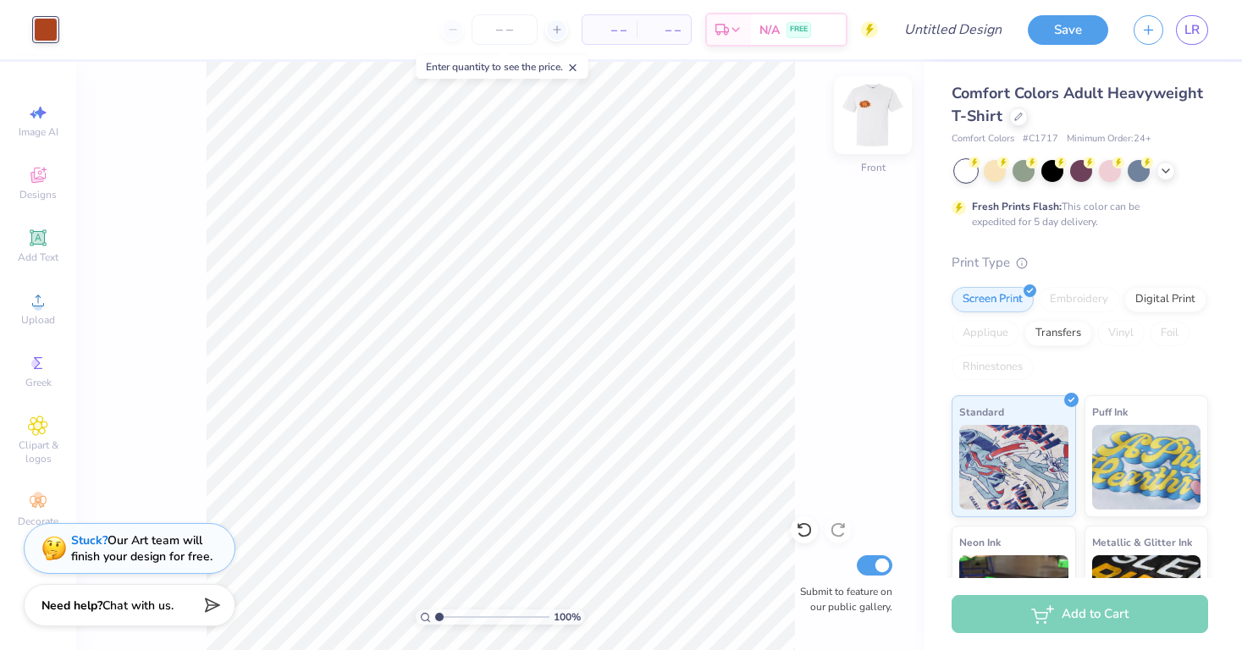
click at [868, 118] on img at bounding box center [873, 115] width 68 height 68
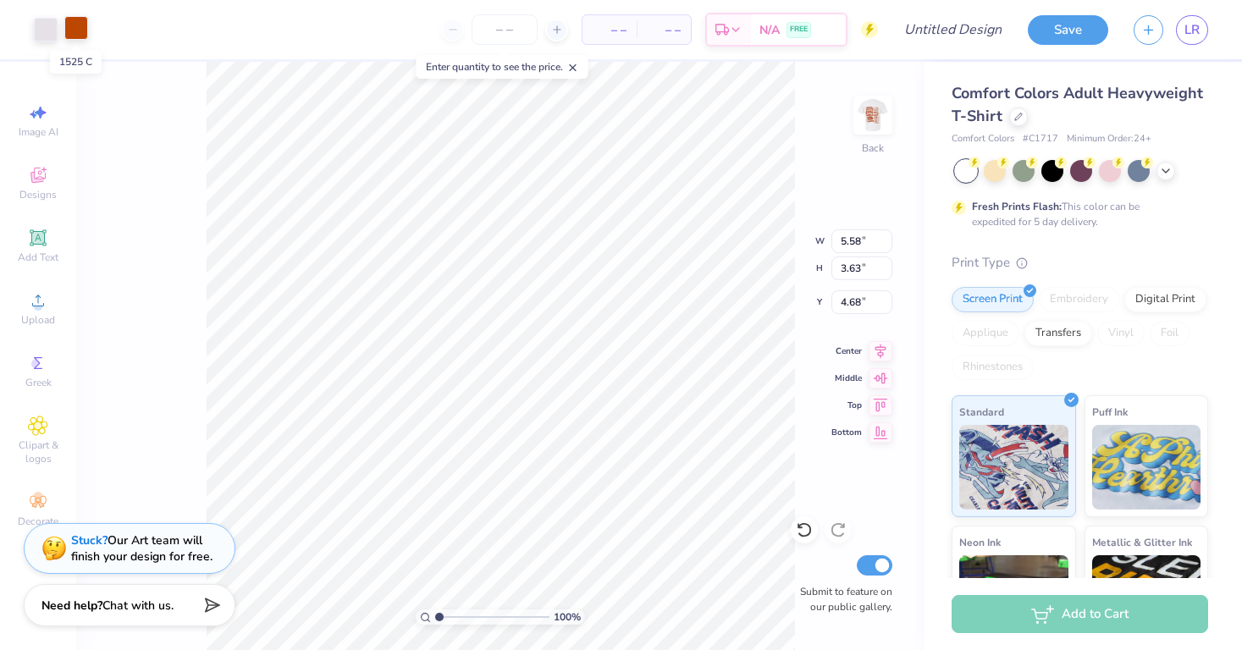
click at [79, 25] on div at bounding box center [76, 28] width 24 height 24
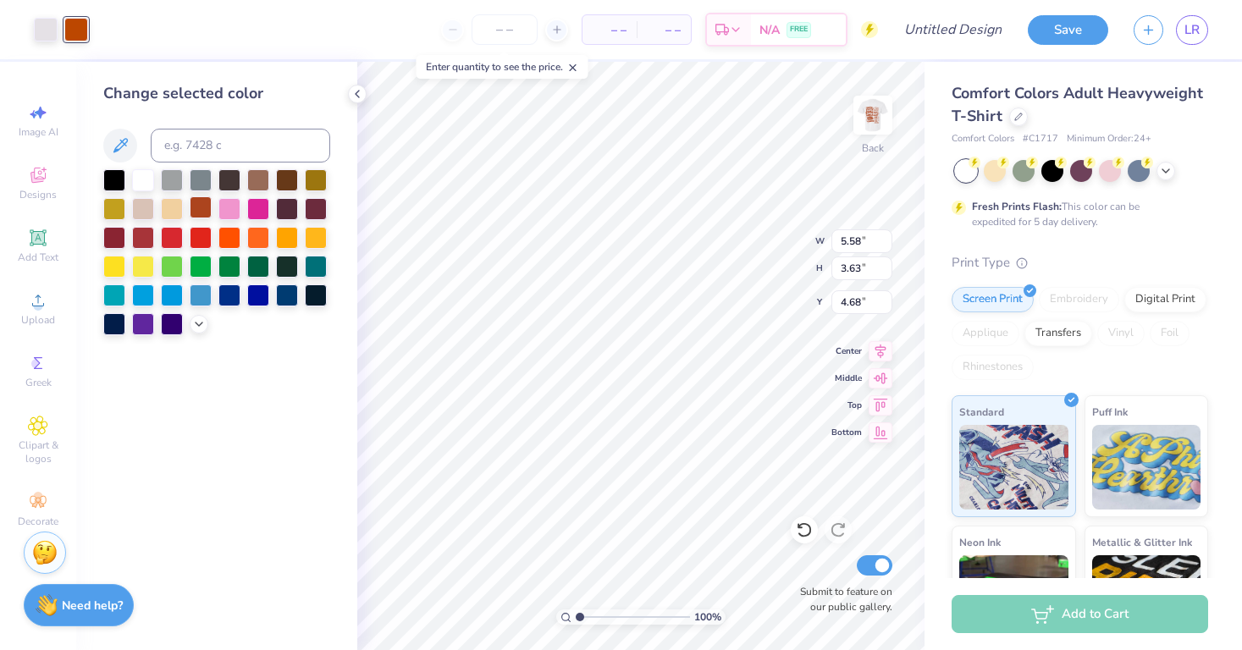
click at [199, 212] on div at bounding box center [201, 207] width 22 height 22
click at [356, 91] on icon at bounding box center [357, 94] width 14 height 14
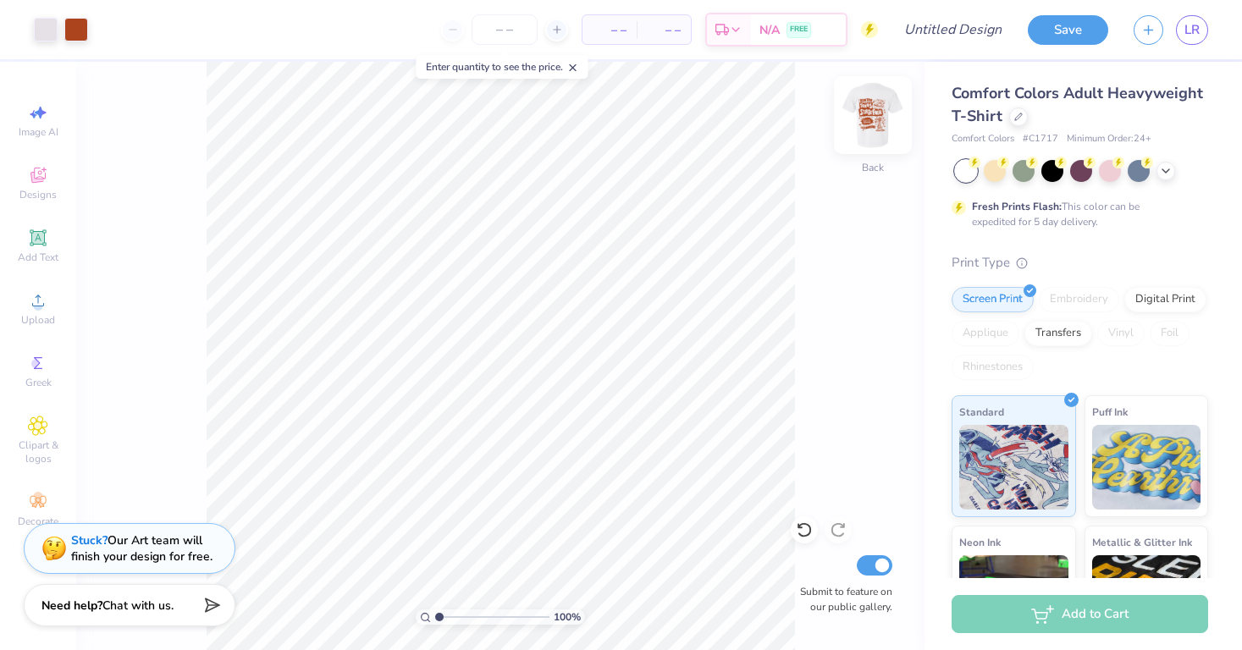
click at [873, 123] on img at bounding box center [873, 115] width 68 height 68
type input "5.87"
click at [867, 115] on img at bounding box center [873, 115] width 68 height 68
click at [868, 118] on img at bounding box center [873, 115] width 68 height 68
click at [52, 33] on div at bounding box center [46, 28] width 24 height 24
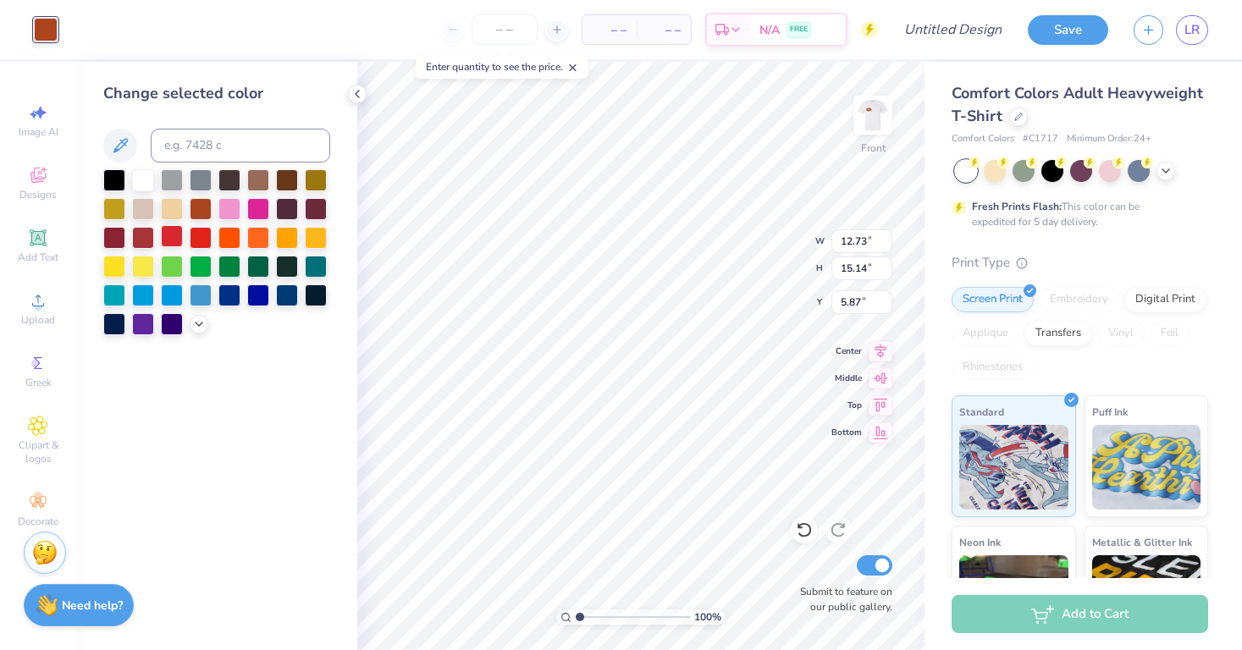
click at [173, 238] on div at bounding box center [172, 236] width 22 height 22
click at [153, 241] on div at bounding box center [143, 236] width 22 height 22
click at [118, 241] on div at bounding box center [114, 236] width 22 height 22
click at [195, 326] on icon at bounding box center [199, 323] width 14 height 14
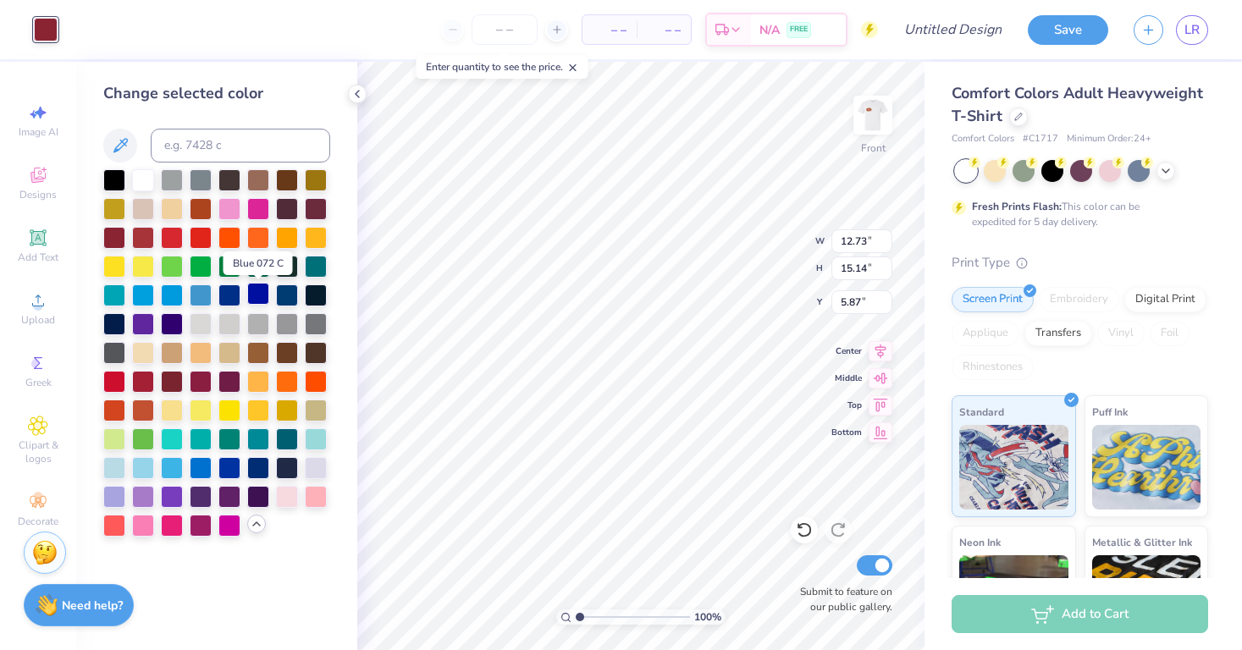
click at [261, 296] on div at bounding box center [258, 294] width 22 height 22
click at [198, 474] on div at bounding box center [201, 466] width 22 height 22
click at [116, 414] on div at bounding box center [114, 409] width 22 height 22
click at [143, 410] on div at bounding box center [143, 409] width 22 height 22
click at [869, 112] on img at bounding box center [873, 115] width 68 height 68
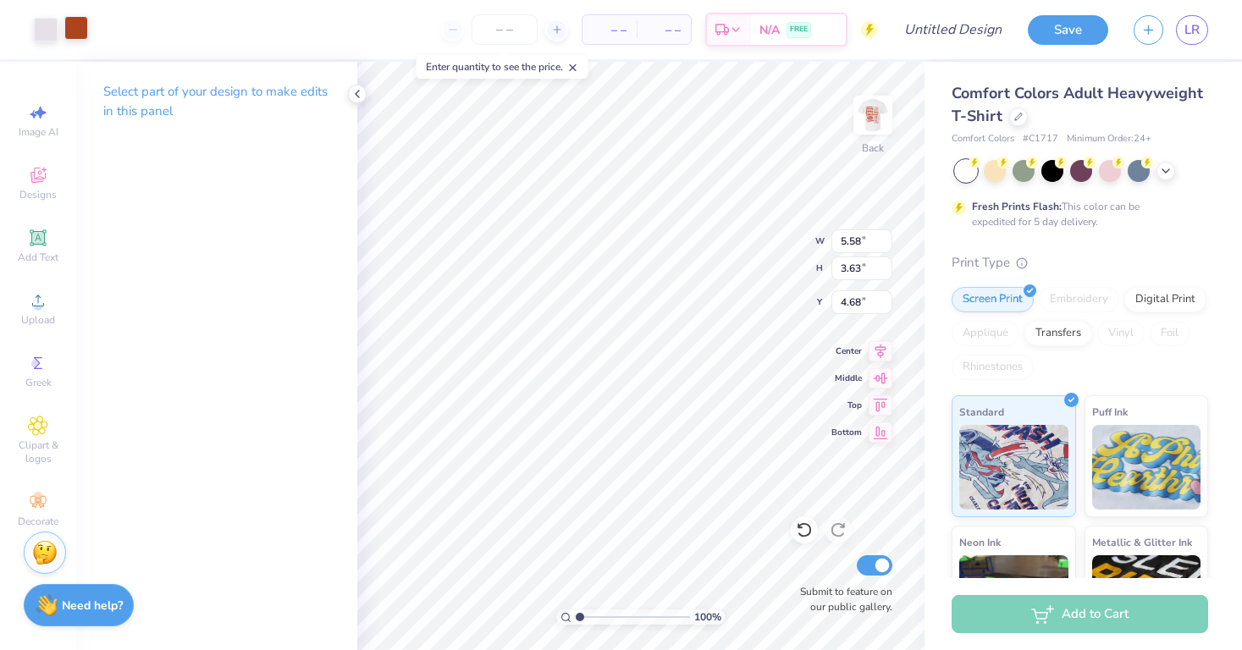
click at [76, 29] on div at bounding box center [76, 28] width 24 height 24
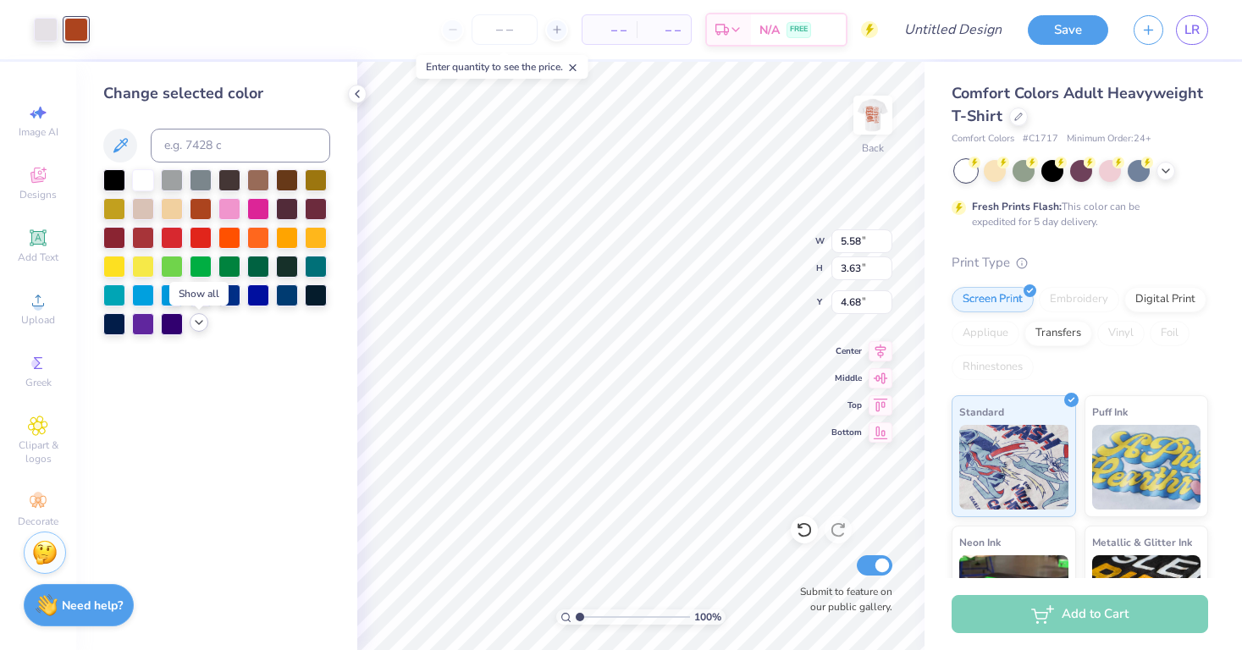
click at [195, 332] on div at bounding box center [199, 322] width 19 height 19
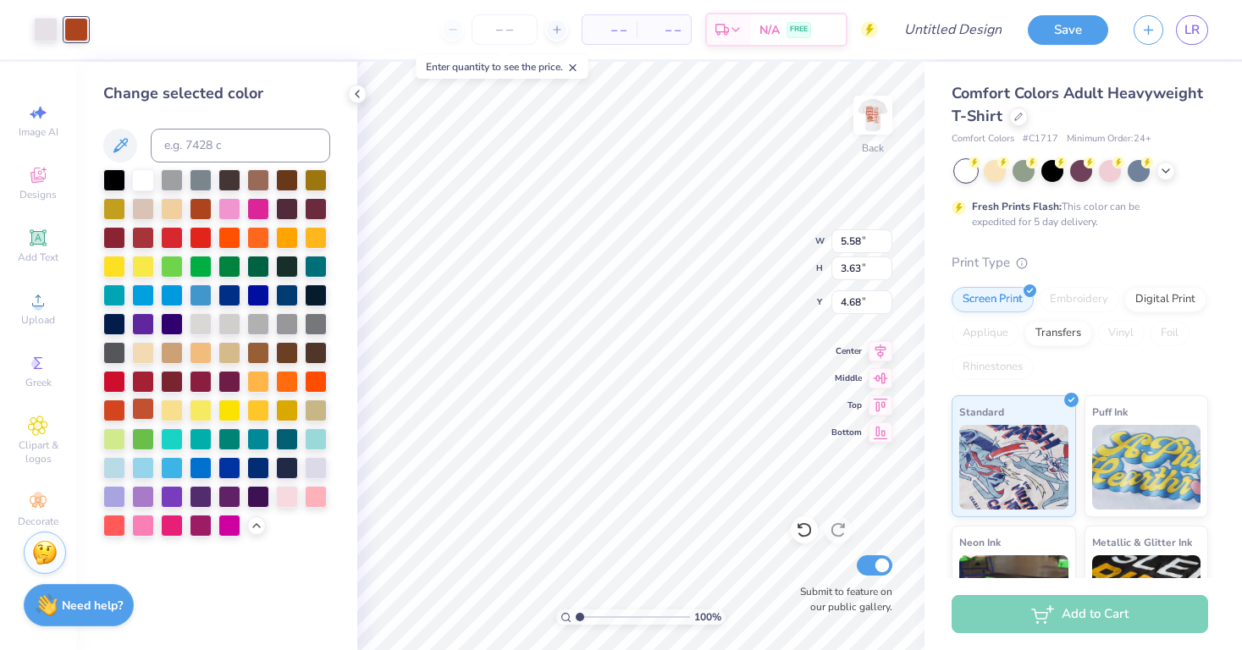
click at [143, 413] on div at bounding box center [143, 409] width 22 height 22
click at [107, 411] on div at bounding box center [114, 409] width 22 height 22
click at [140, 410] on div at bounding box center [143, 409] width 22 height 22
click at [874, 113] on img at bounding box center [873, 115] width 68 height 68
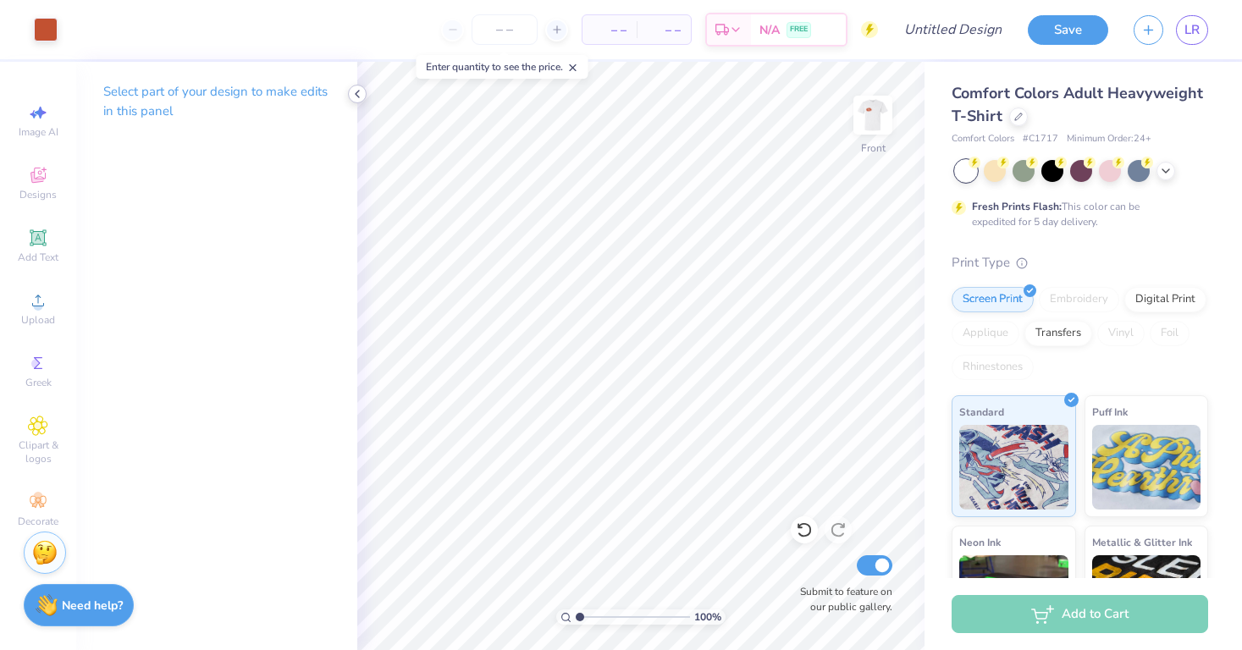
click at [358, 96] on polyline at bounding box center [357, 94] width 3 height 7
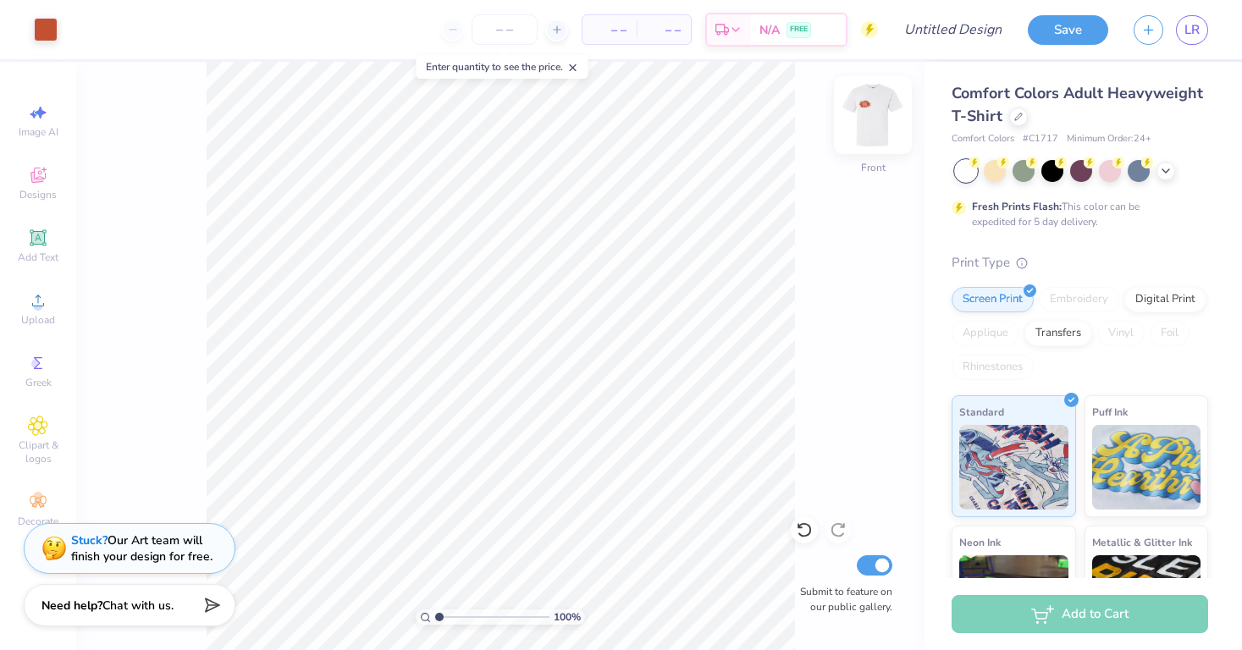
click at [885, 121] on img at bounding box center [873, 115] width 68 height 68
click at [883, 123] on img at bounding box center [873, 115] width 68 height 68
click at [52, 35] on div at bounding box center [46, 28] width 24 height 24
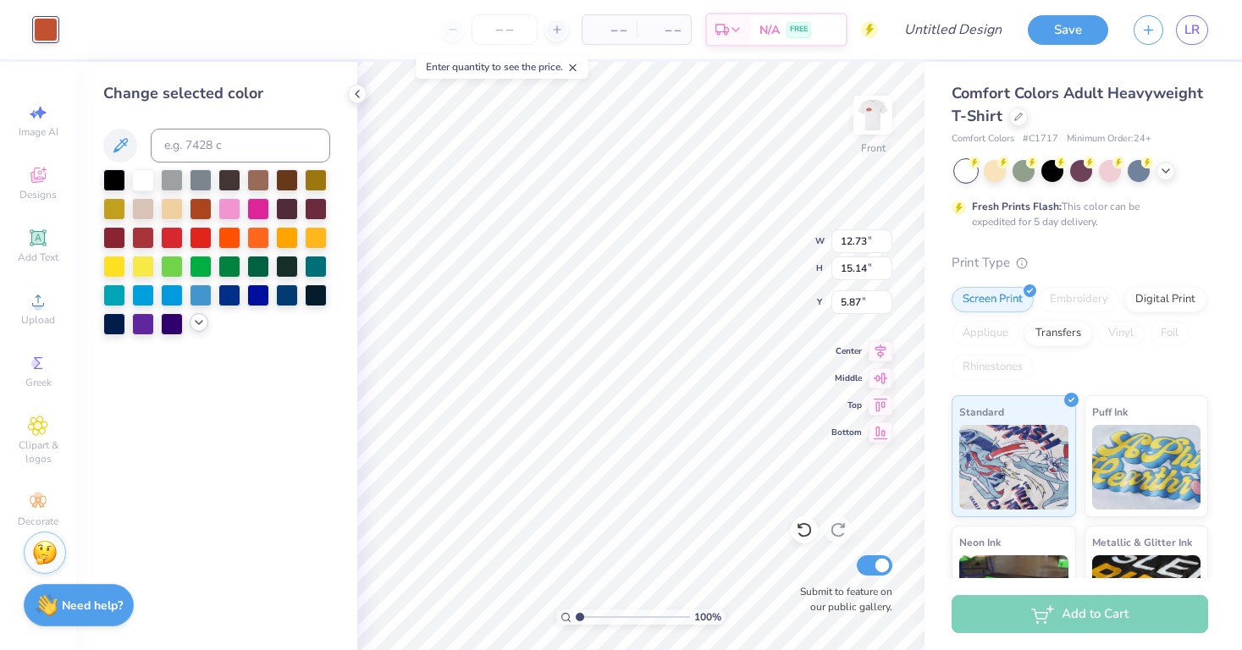
click at [195, 328] on icon at bounding box center [199, 323] width 14 height 14
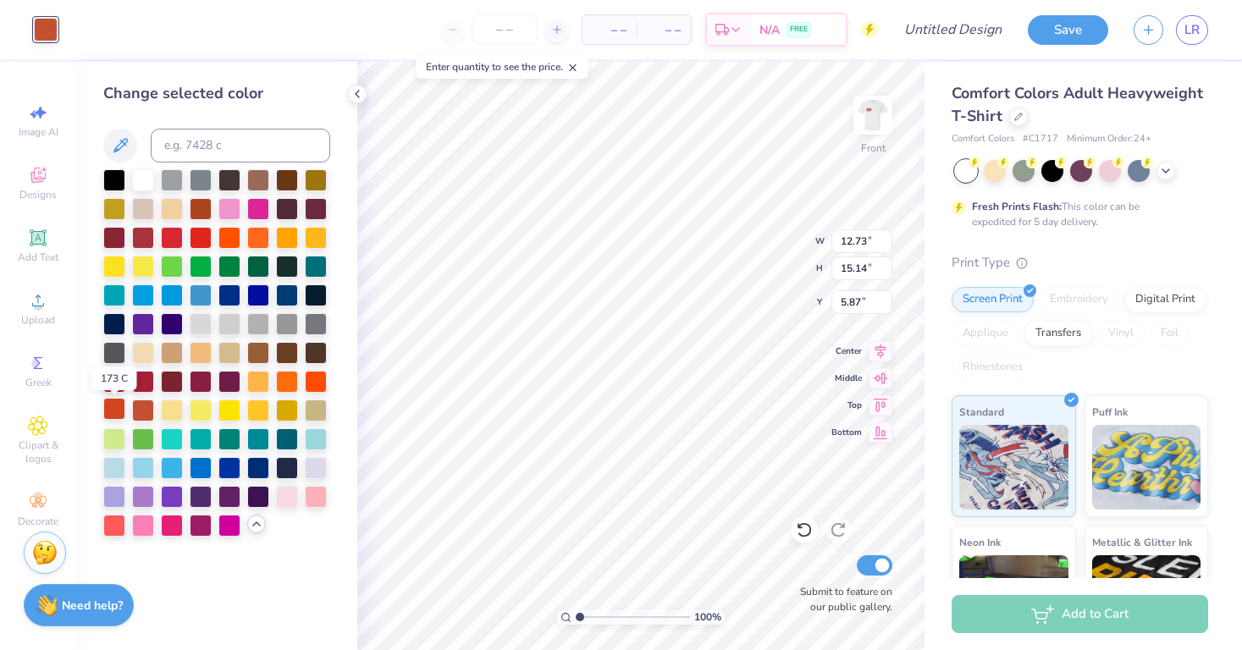
click at [118, 415] on div at bounding box center [114, 409] width 22 height 22
click at [141, 411] on div at bounding box center [143, 409] width 22 height 22
click at [200, 210] on div at bounding box center [201, 207] width 22 height 22
click at [141, 414] on div at bounding box center [143, 409] width 22 height 22
click at [204, 209] on div at bounding box center [201, 207] width 22 height 22
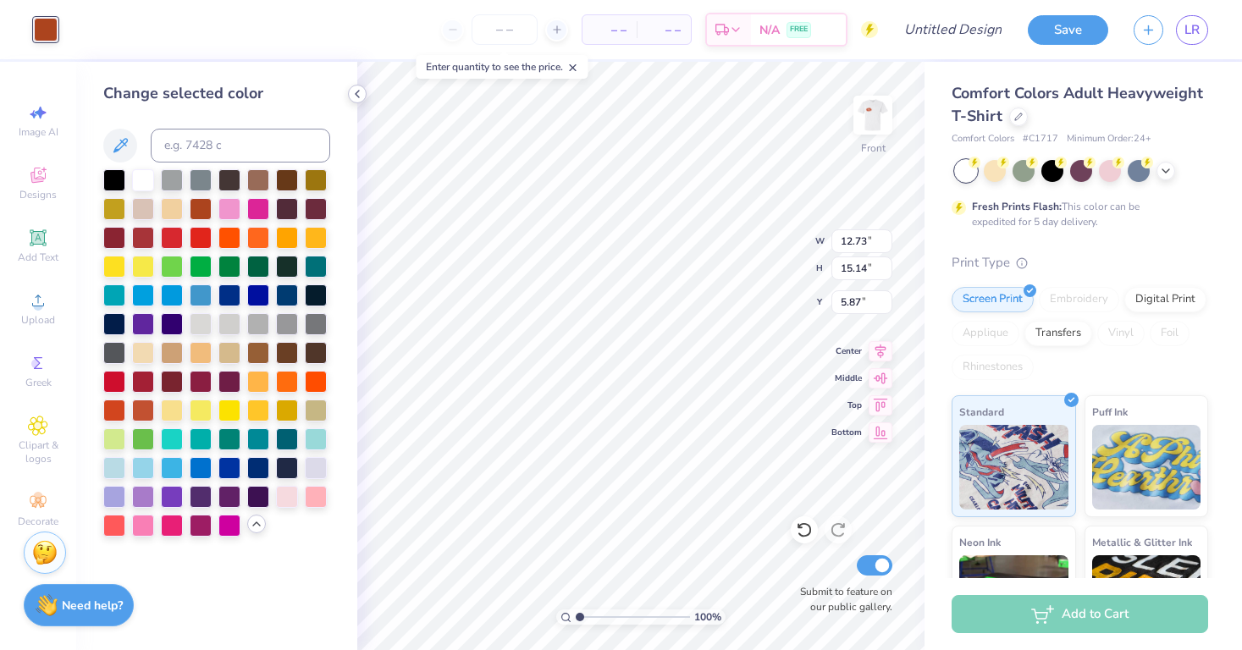
click at [357, 96] on polyline at bounding box center [357, 94] width 3 height 7
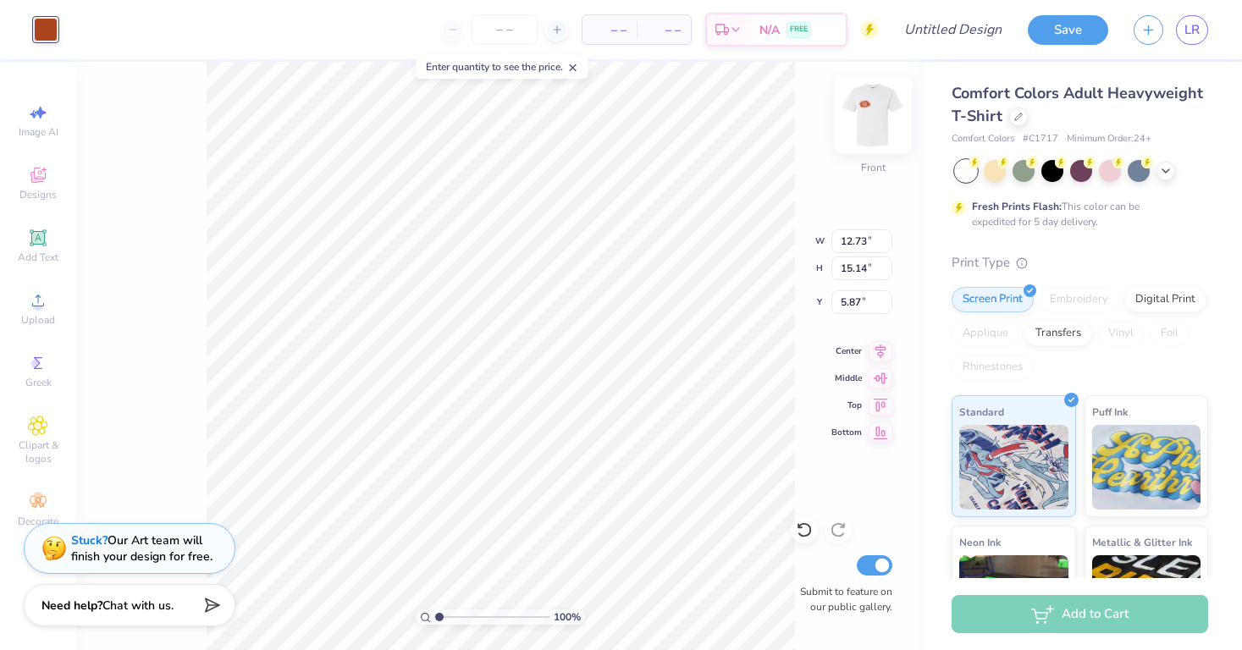
click at [872, 116] on img at bounding box center [873, 115] width 68 height 68
click at [868, 127] on img at bounding box center [873, 115] width 68 height 68
click at [41, 27] on div at bounding box center [46, 28] width 24 height 24
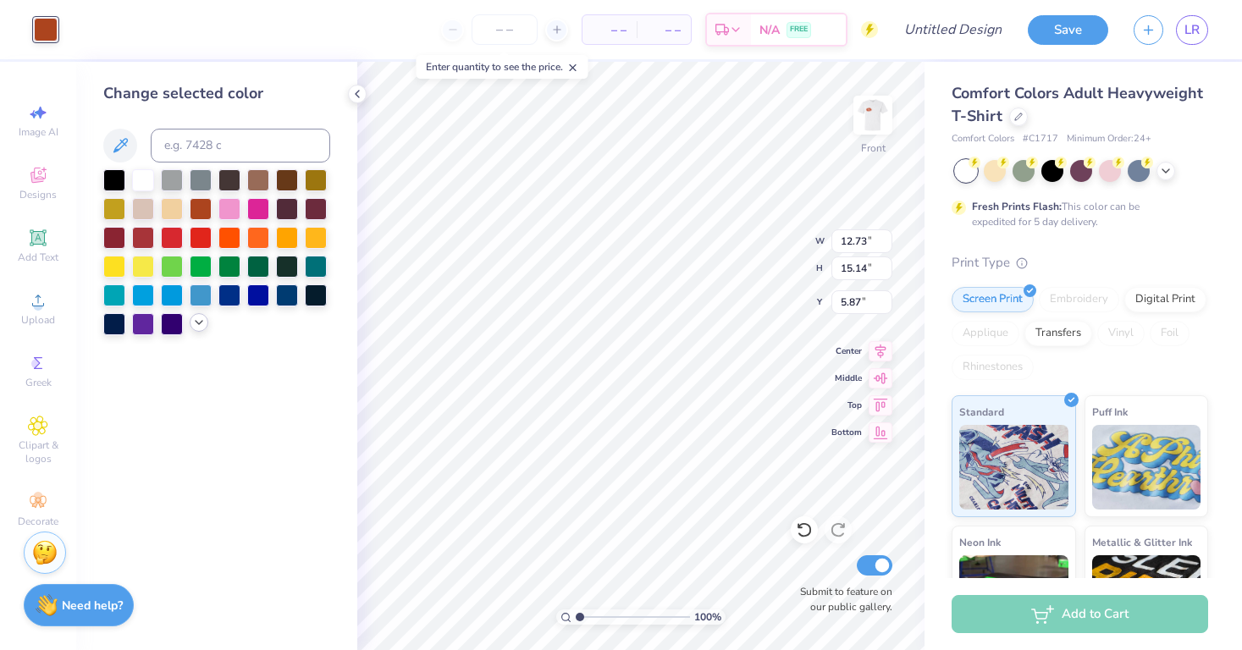
click at [196, 328] on icon at bounding box center [199, 323] width 14 height 14
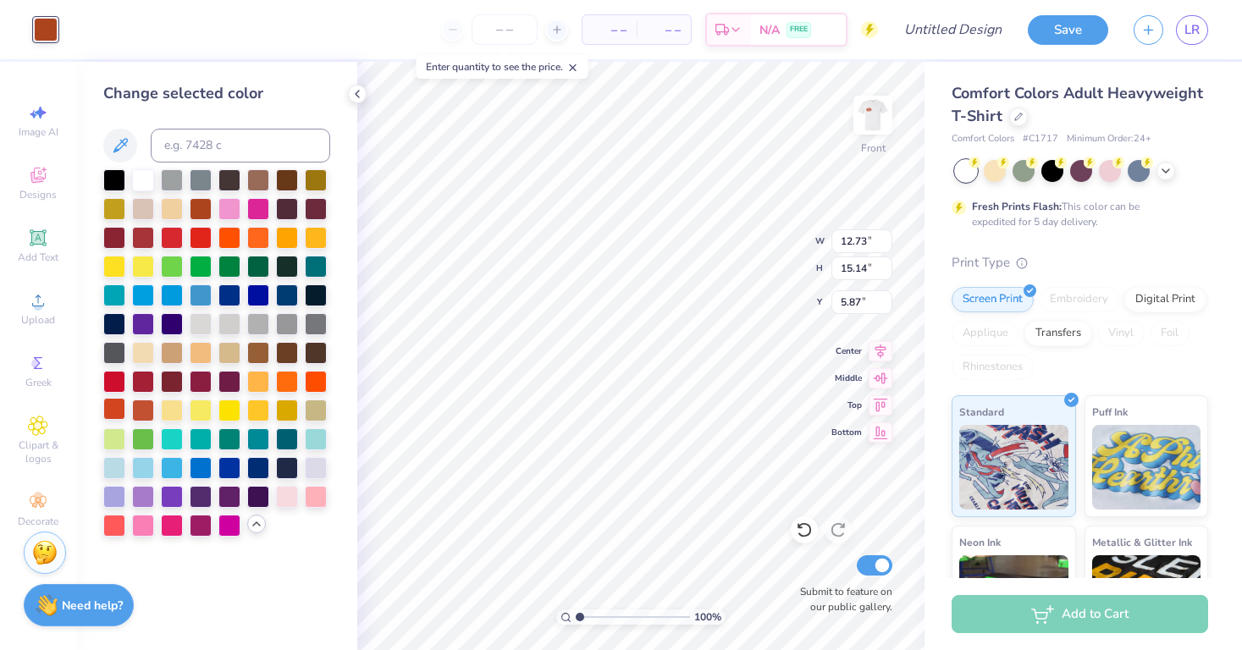
click at [110, 411] on div at bounding box center [114, 409] width 22 height 22
click at [134, 412] on div at bounding box center [143, 409] width 22 height 22
click at [890, 119] on img at bounding box center [873, 115] width 68 height 68
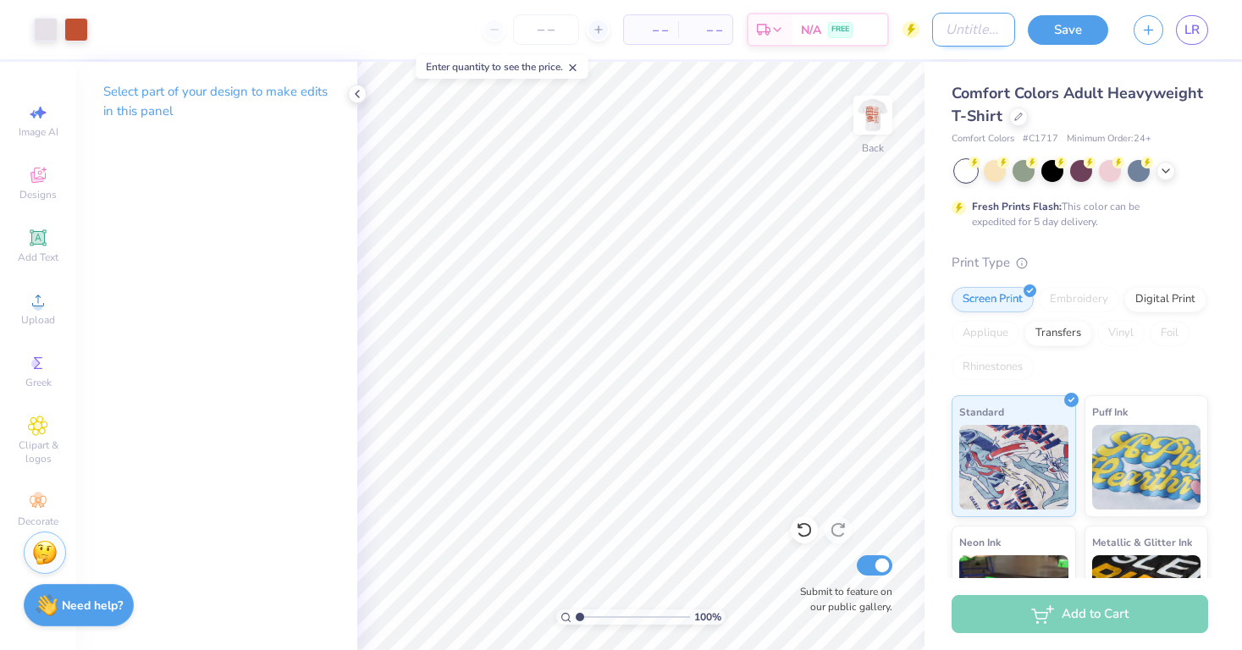
click at [958, 39] on input "Design Title" at bounding box center [973, 30] width 83 height 34
drag, startPoint x: 979, startPoint y: 31, endPoint x: 947, endPoint y: 34, distance: 32.3
click at [947, 34] on input "State Fair Boys Tee" at bounding box center [973, 30] width 83 height 34
click at [973, 35] on input "State Fair Boys Tee" at bounding box center [973, 30] width 83 height 34
type input "State Fair Boy Tee"
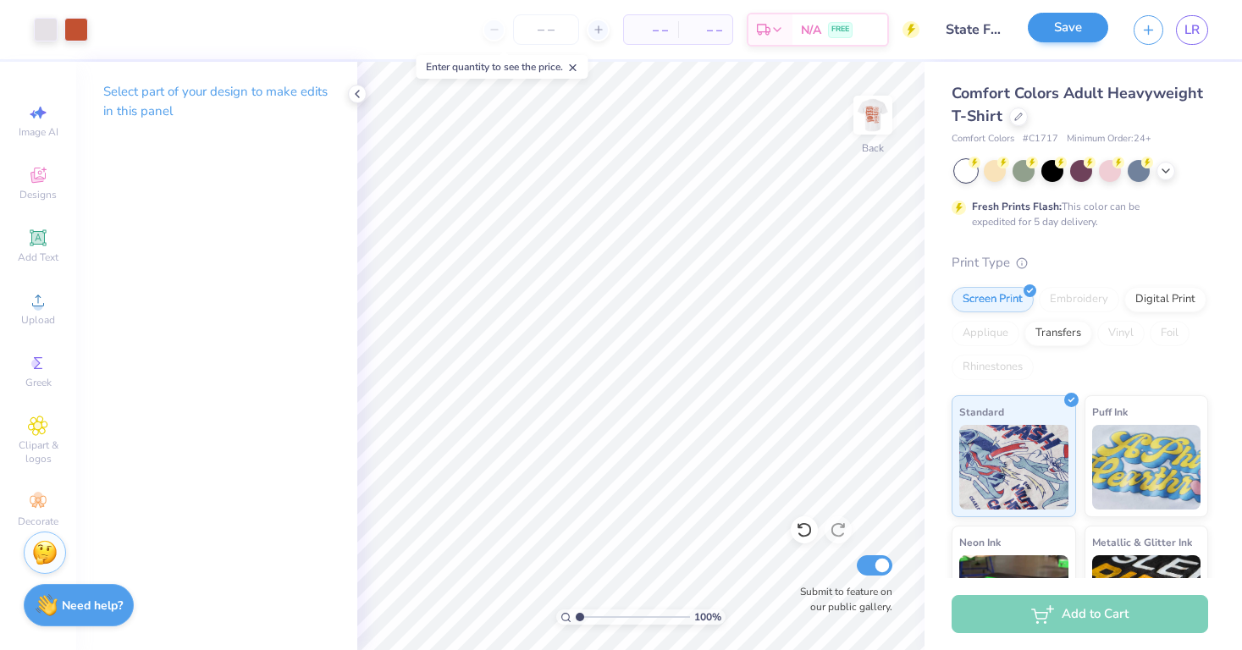
click at [1089, 30] on button "Save" at bounding box center [1068, 28] width 80 height 30
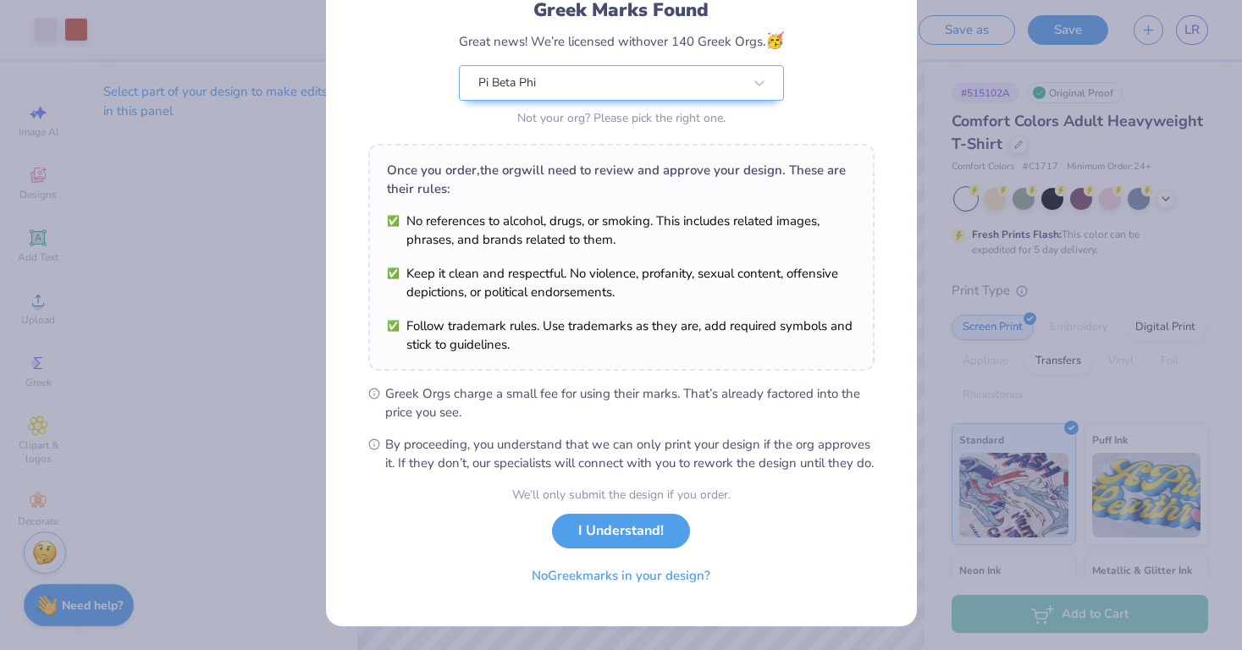
scroll to position [142, 0]
click at [640, 538] on button "I Understand!" at bounding box center [621, 527] width 138 height 35
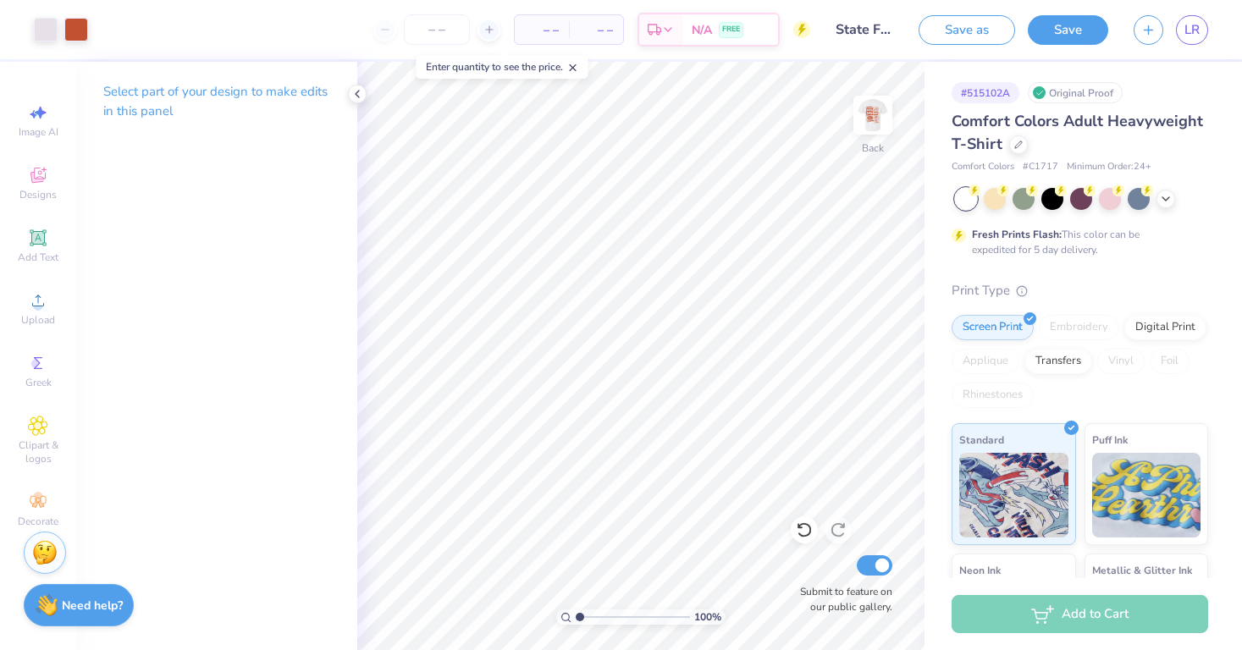
scroll to position [0, 0]
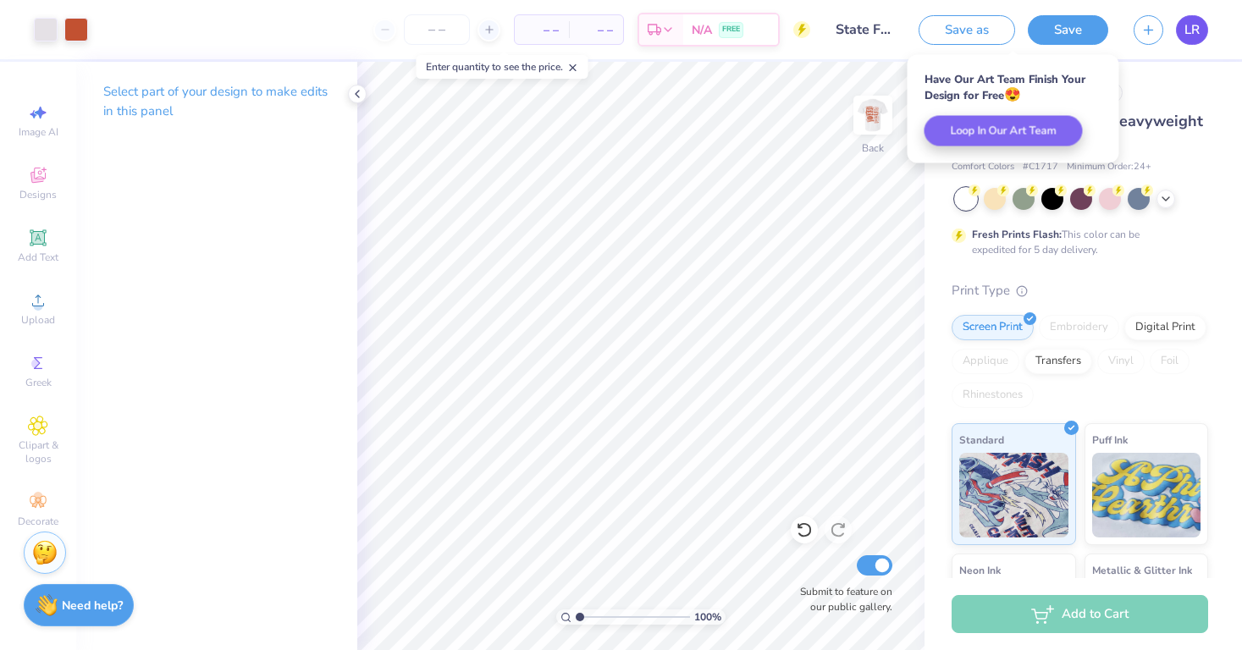
click at [1184, 34] on span "LR" at bounding box center [1191, 29] width 15 height 19
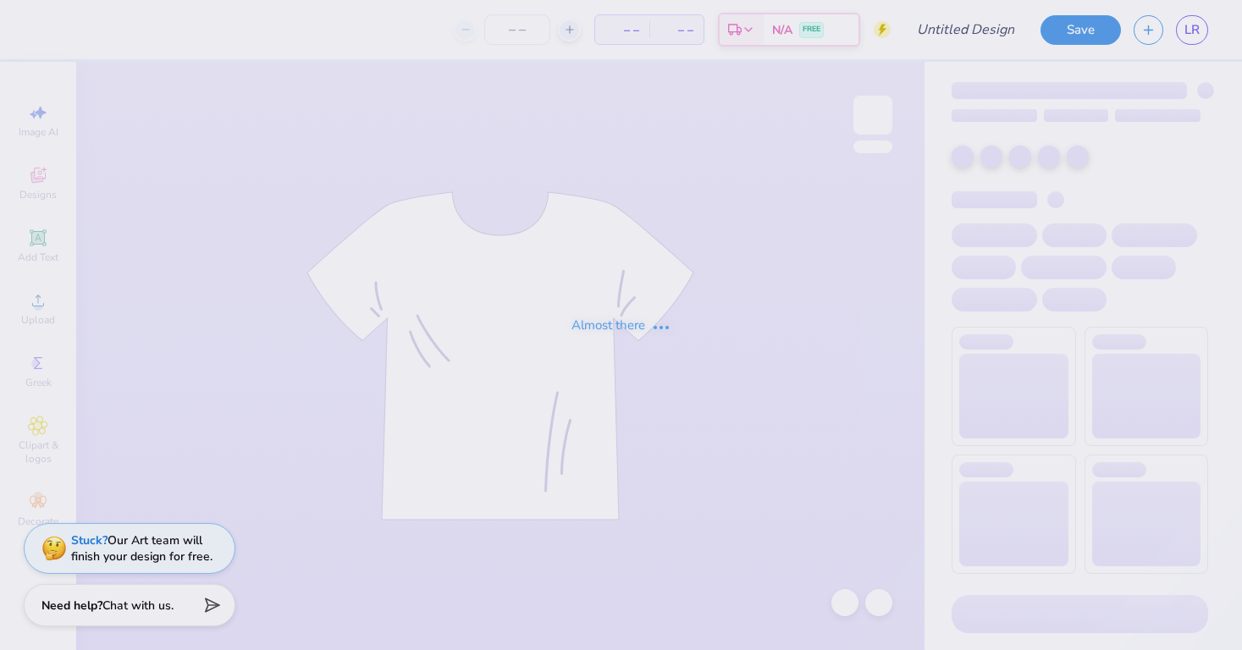
type input "tshirt"
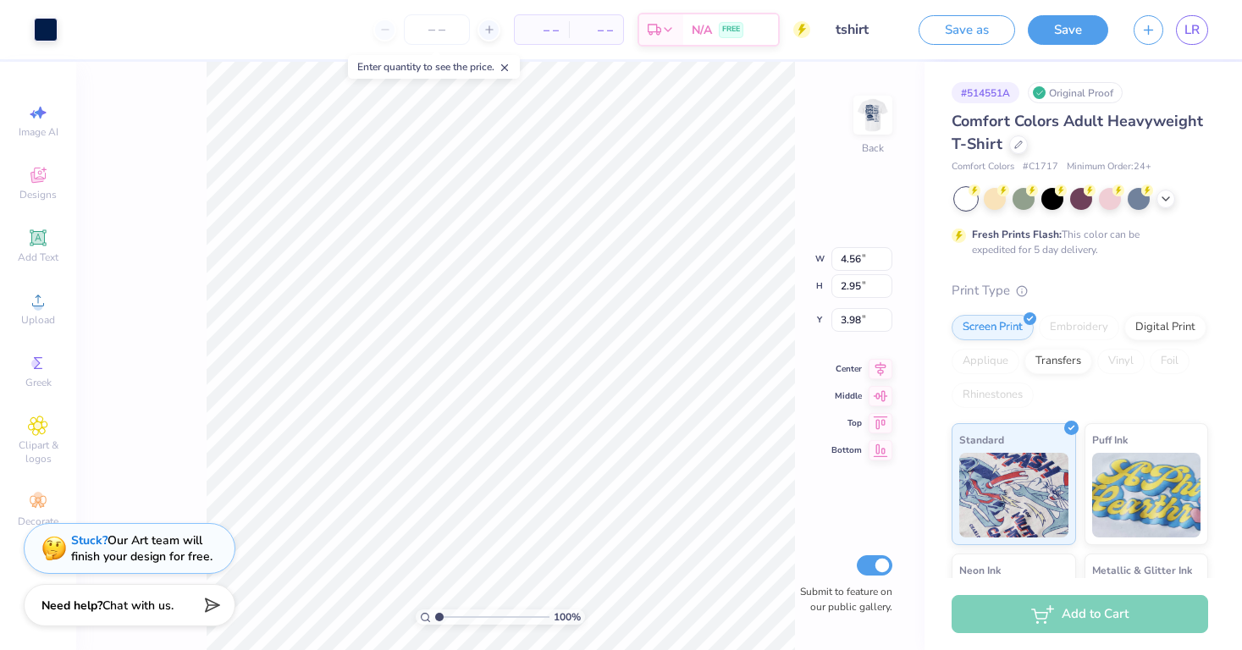
type input "4.19"
type input "5.20"
type input "3.36"
type input "5.76"
type input "3.72"
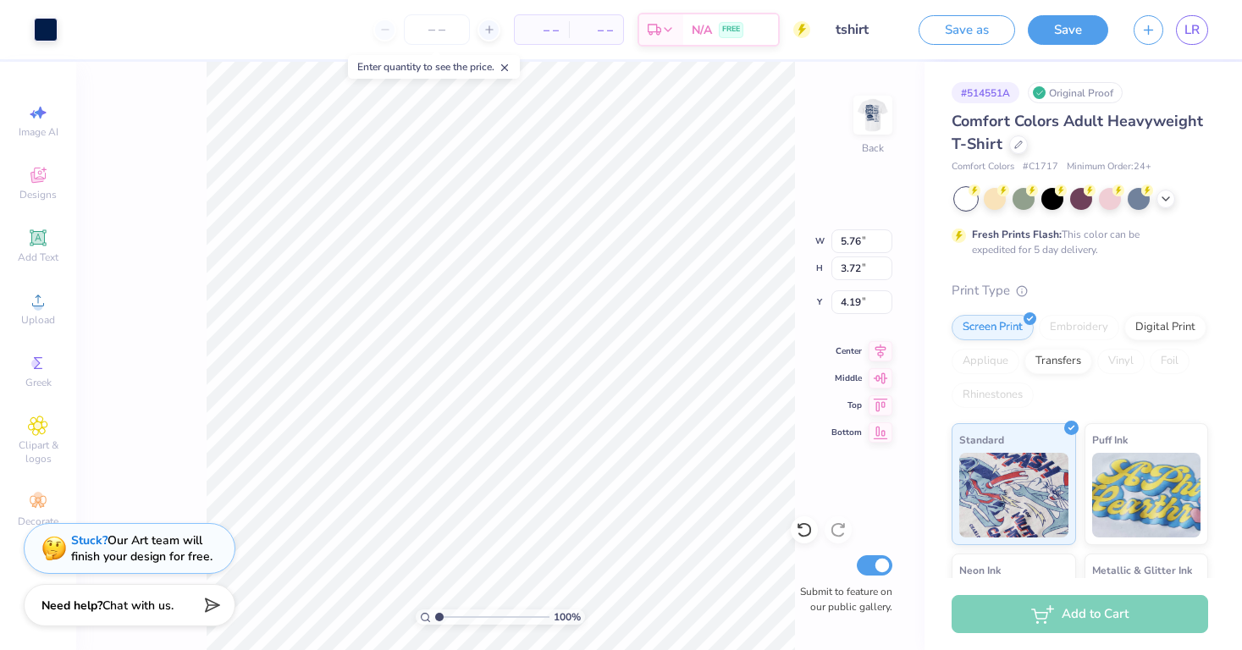
type input "4.50"
click at [879, 122] on img at bounding box center [873, 115] width 68 height 68
click at [1062, 33] on button "Save" at bounding box center [1068, 28] width 80 height 30
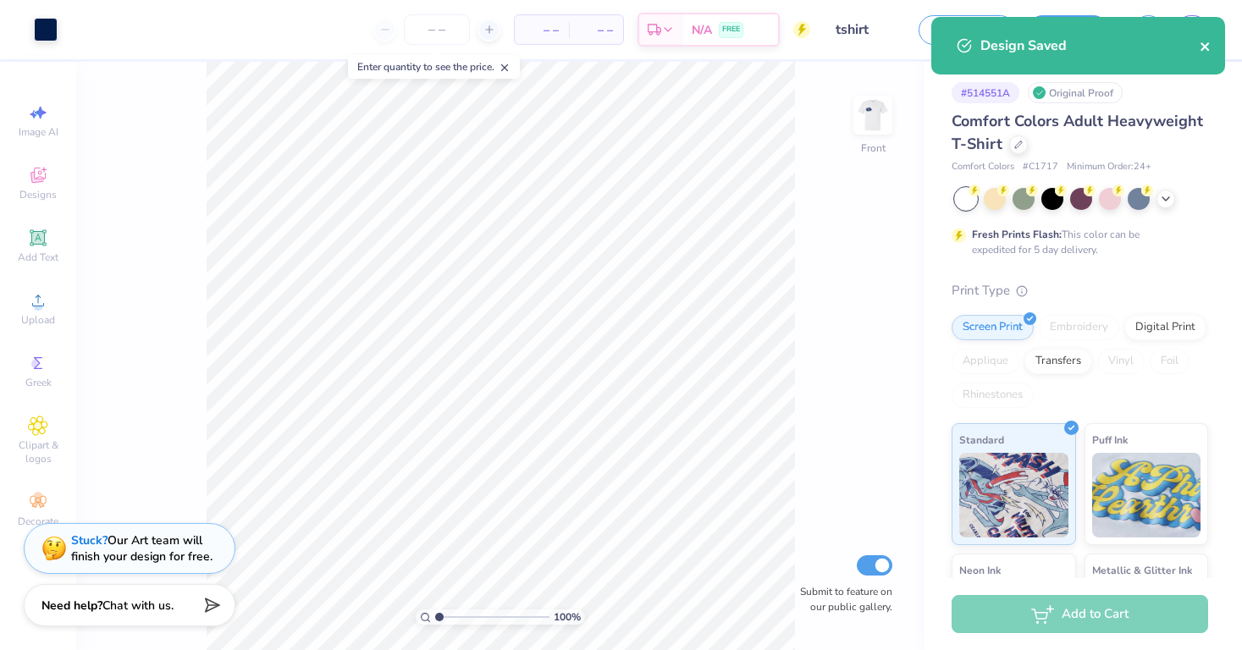
click at [1210, 47] on icon "close" at bounding box center [1205, 47] width 12 height 14
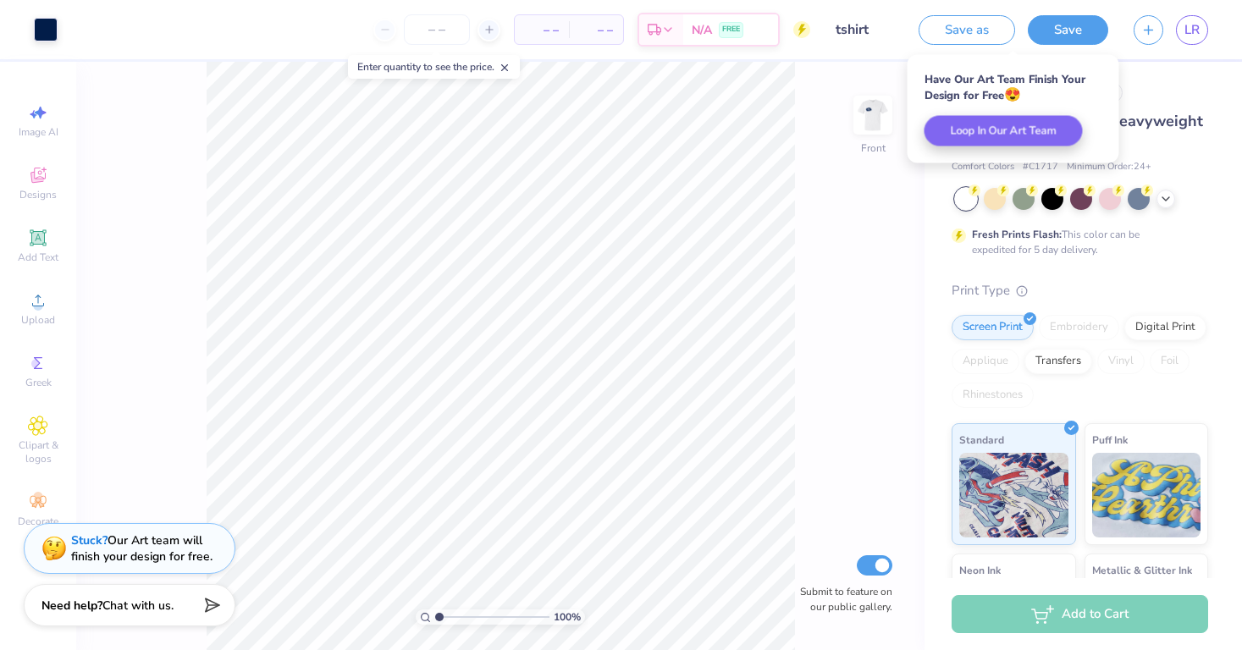
click at [861, 31] on input "tshirt" at bounding box center [864, 30] width 83 height 34
click at [861, 29] on input "tshirt" at bounding box center [864, 30] width 83 height 34
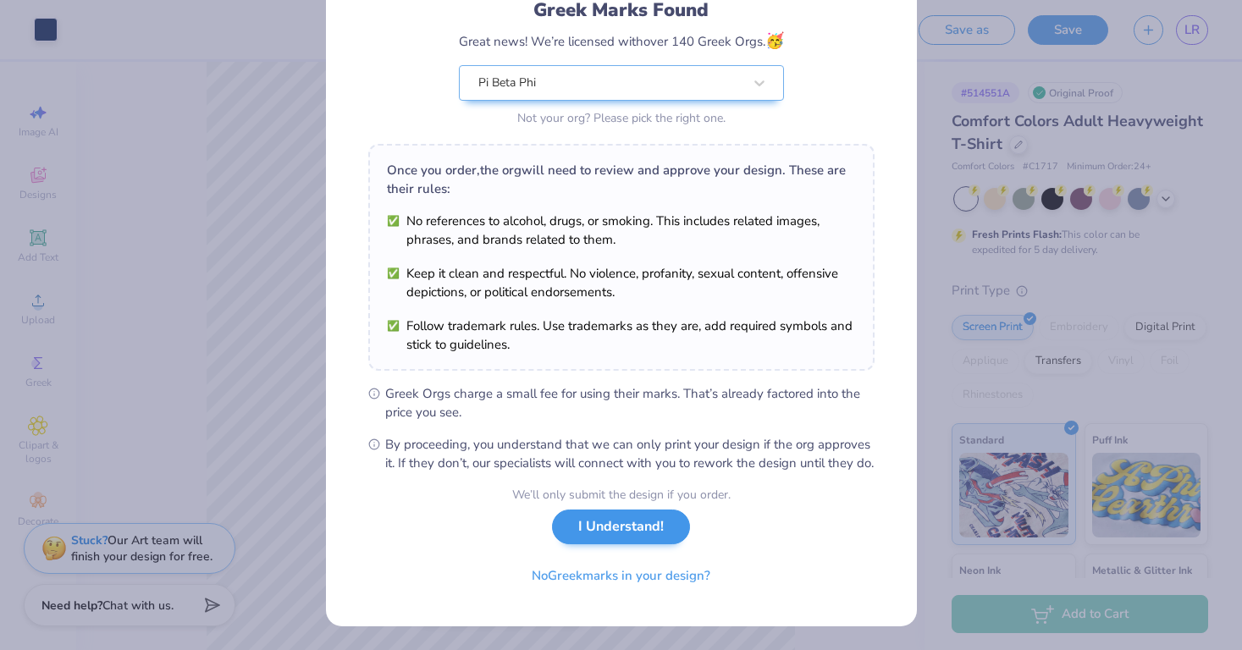
scroll to position [142, 0]
click at [658, 537] on button "I Understand!" at bounding box center [621, 527] width 138 height 35
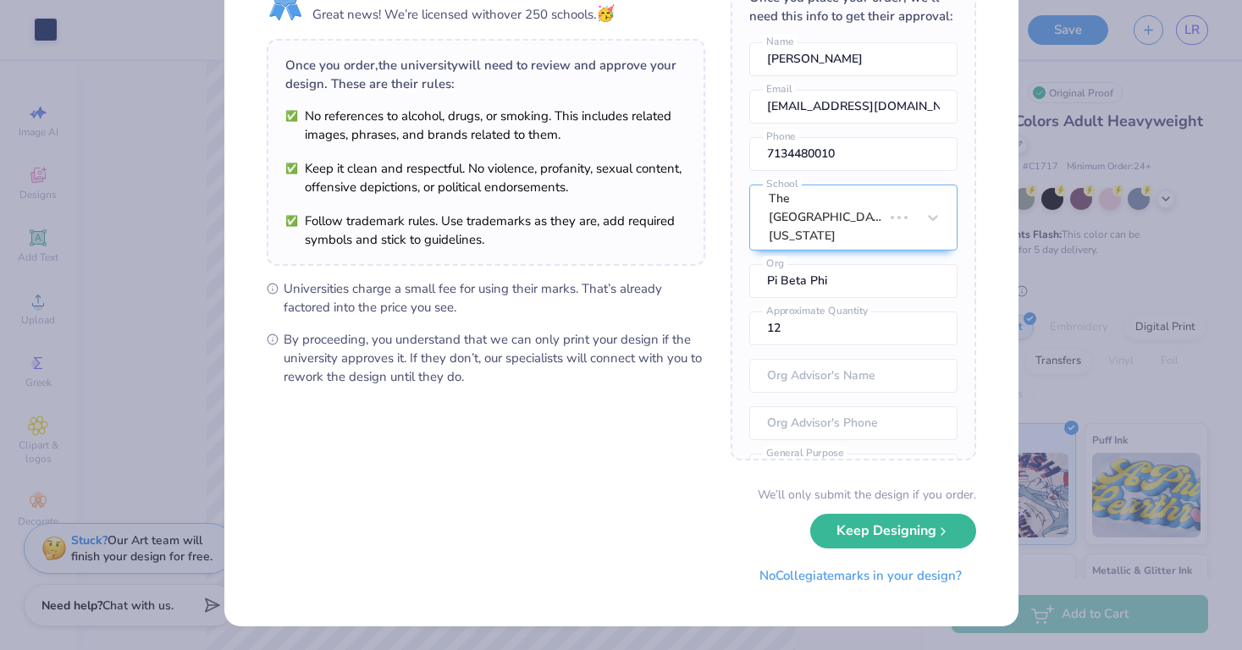
scroll to position [0, 0]
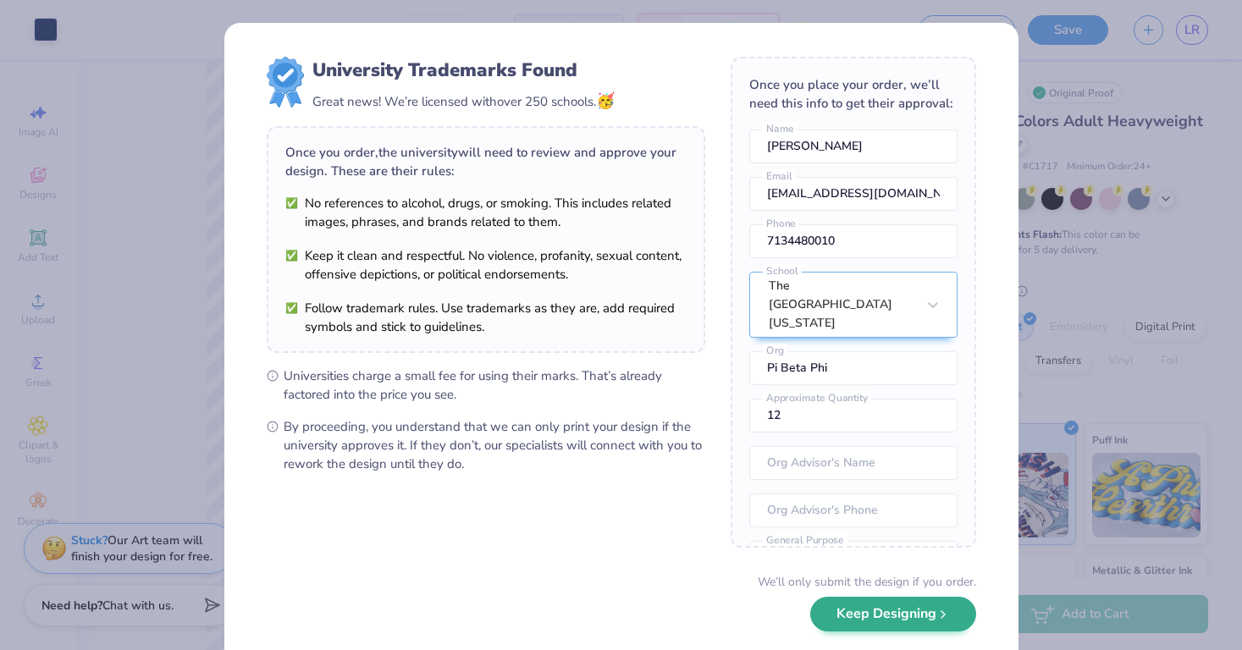
click at [912, 609] on button "Keep Designing" at bounding box center [893, 614] width 166 height 35
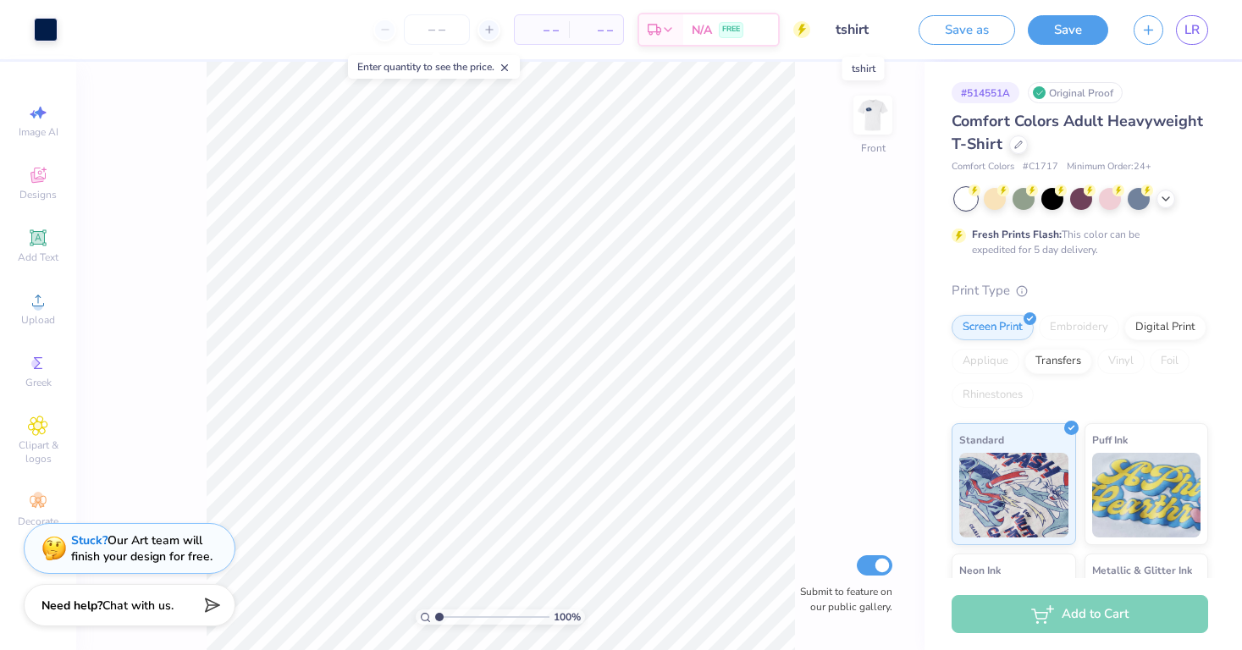
click at [862, 32] on input "tshirt" at bounding box center [864, 30] width 83 height 34
click at [960, 24] on button "Save as" at bounding box center [966, 28] width 96 height 30
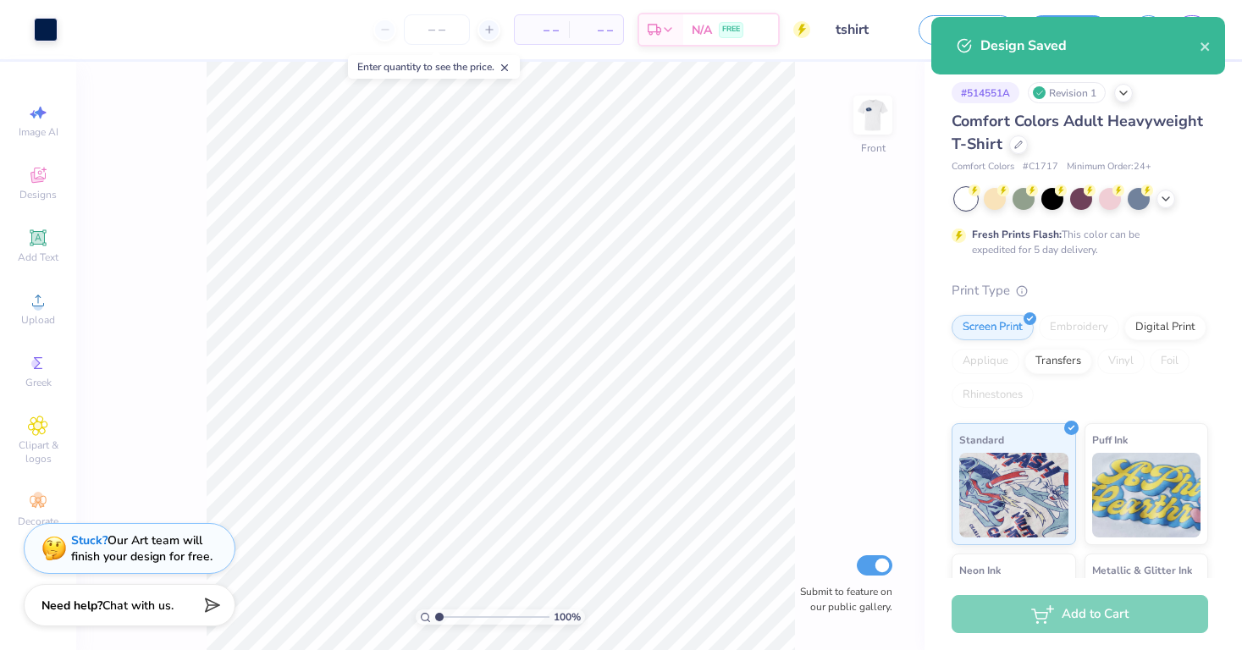
click at [1212, 51] on div "Design Saved" at bounding box center [1078, 46] width 294 height 58
click at [1203, 47] on icon "close" at bounding box center [1204, 46] width 8 height 8
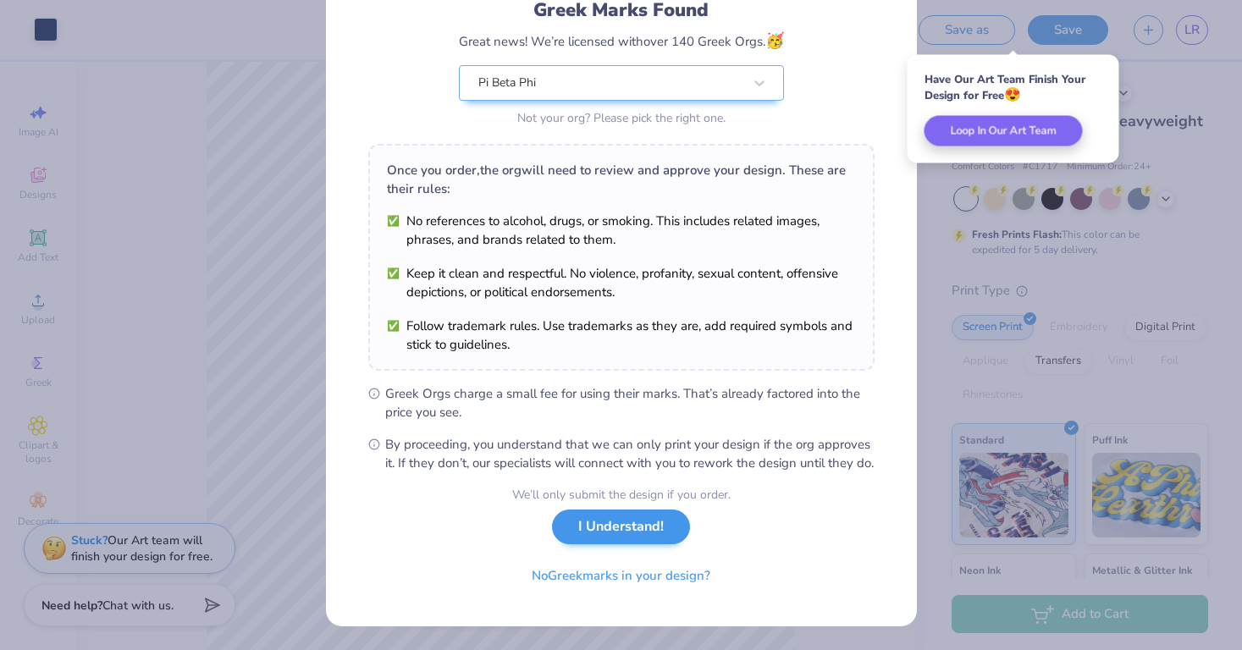
click at [636, 526] on button "I Understand!" at bounding box center [621, 527] width 138 height 35
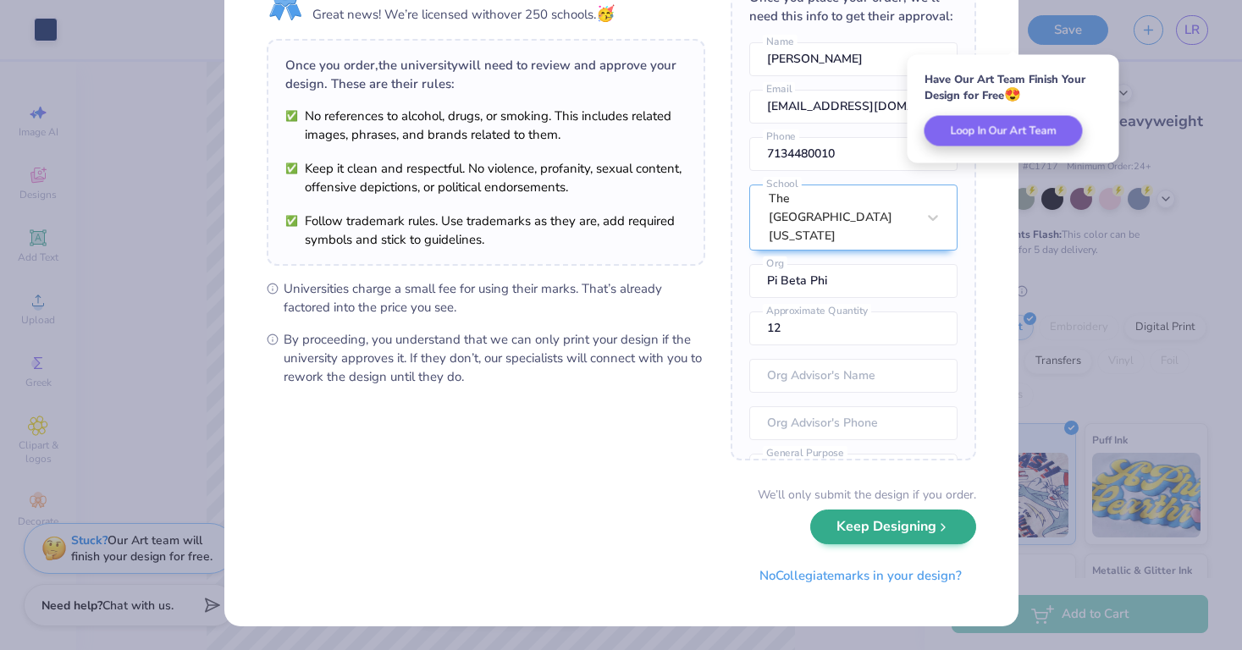
scroll to position [86, 0]
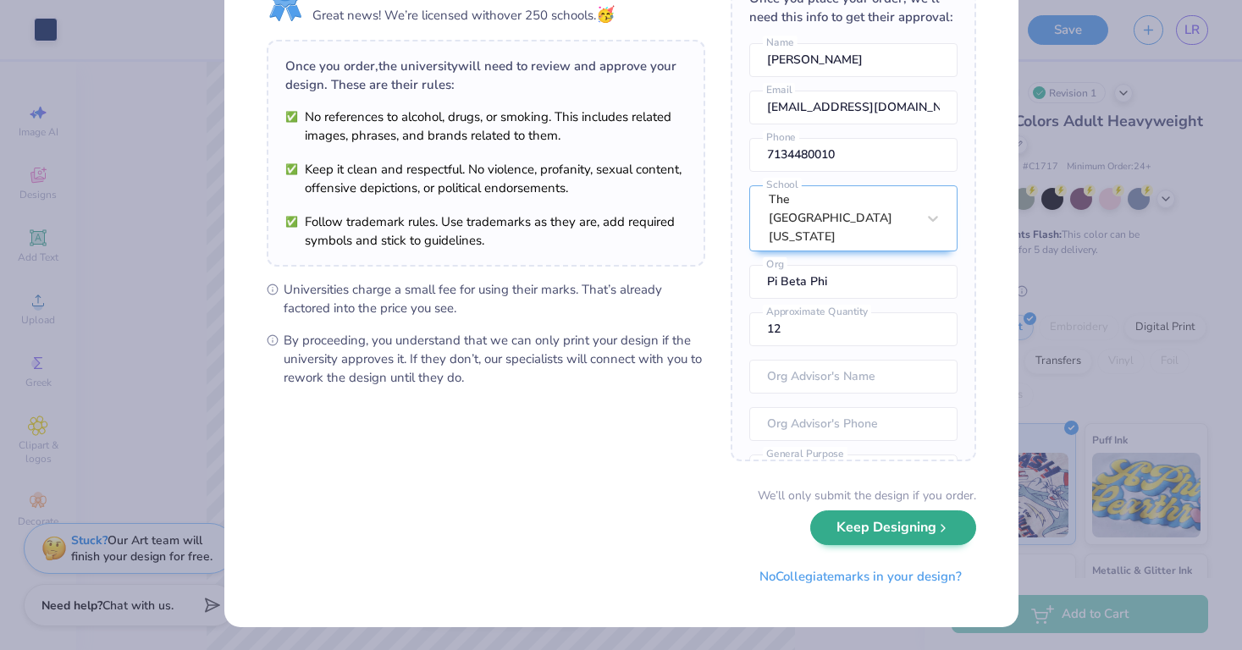
click at [909, 533] on button "Keep Designing" at bounding box center [893, 527] width 166 height 35
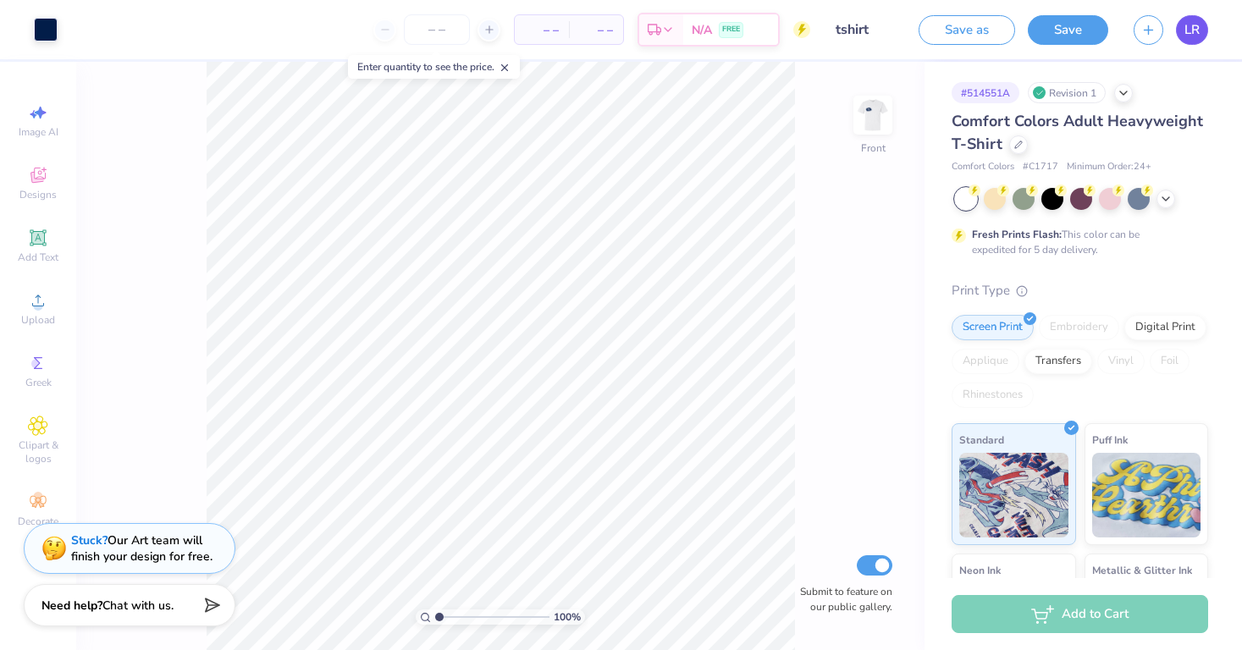
click at [1200, 32] on link "LR" at bounding box center [1192, 30] width 32 height 30
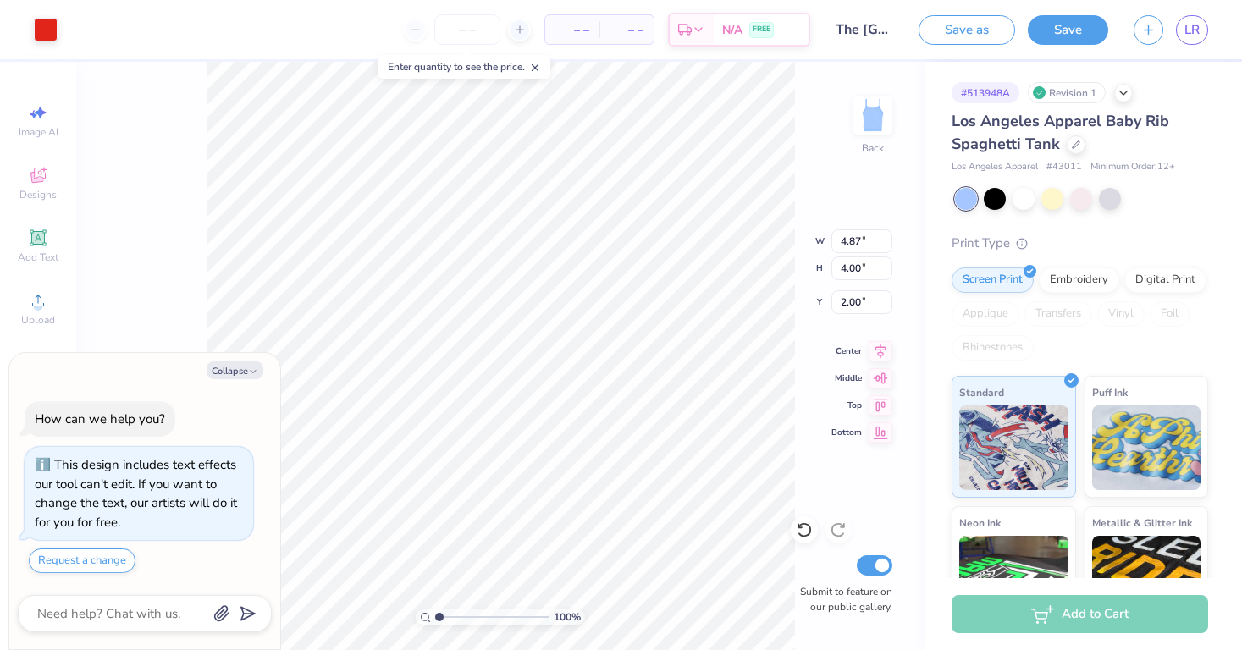
type textarea "x"
type input "6.46"
type input "5.30"
type input "0.70"
type textarea "x"
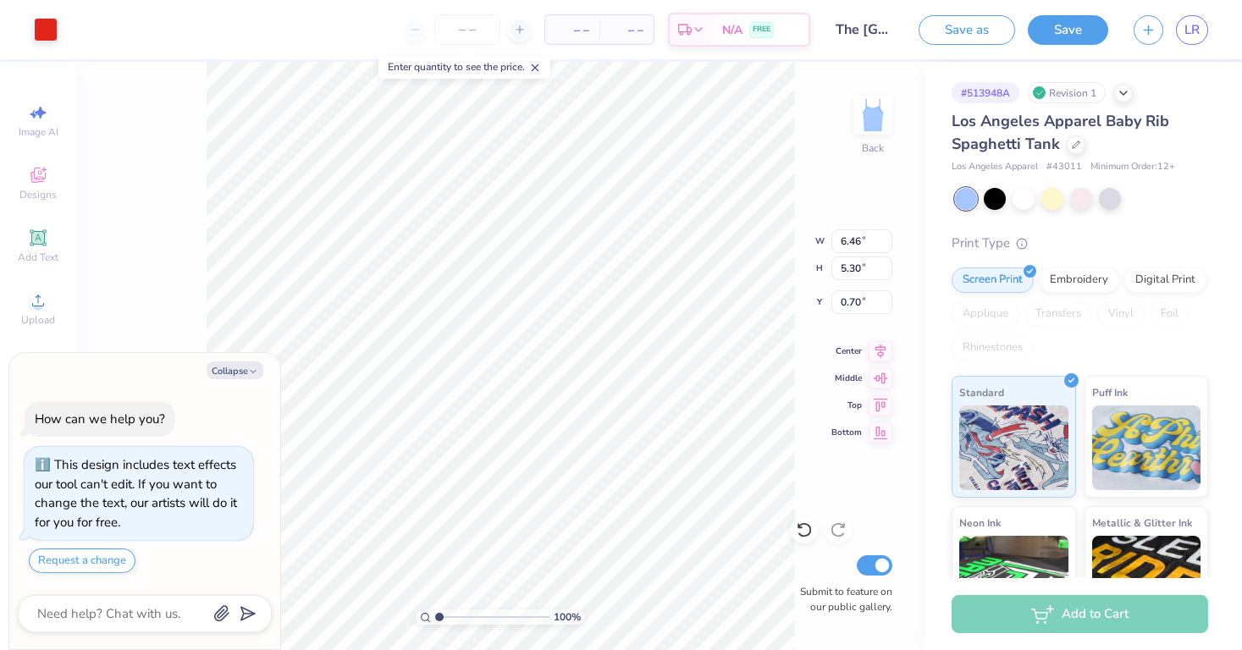
type input "1.20"
click at [1082, 199] on div at bounding box center [1081, 197] width 22 height 22
click at [1107, 200] on div at bounding box center [1110, 197] width 22 height 22
click at [1028, 199] on div at bounding box center [1023, 197] width 22 height 22
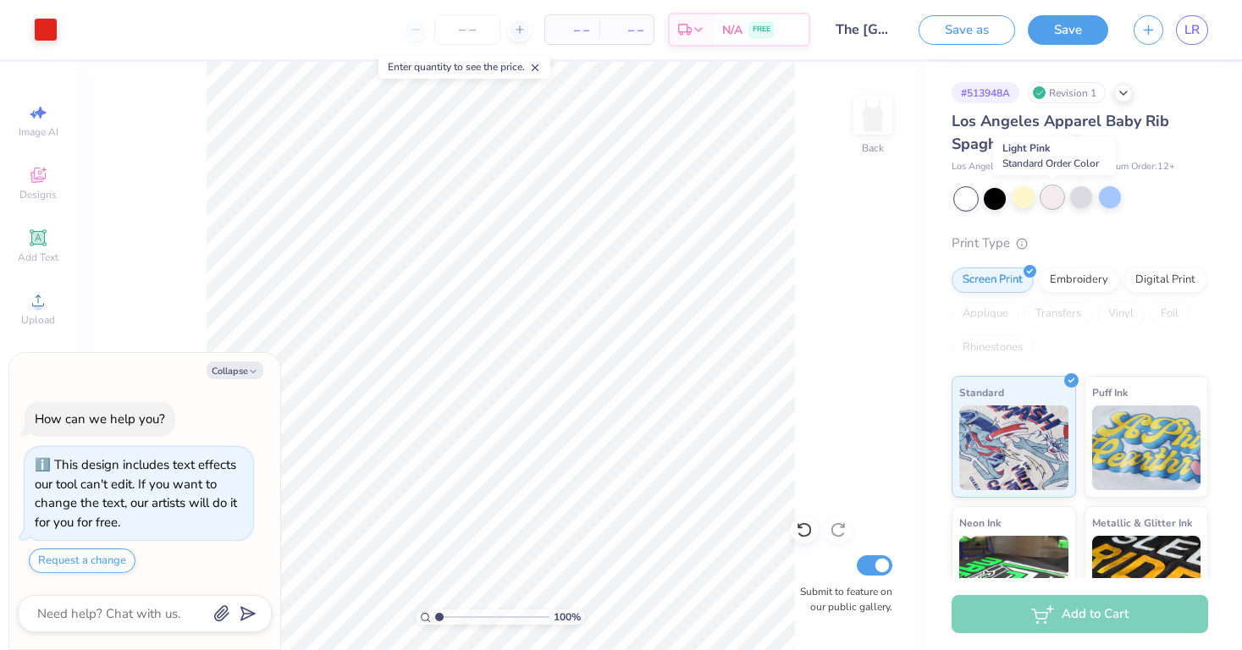
click at [1056, 201] on div at bounding box center [1052, 197] width 22 height 22
click at [1115, 199] on div at bounding box center [1110, 197] width 22 height 22
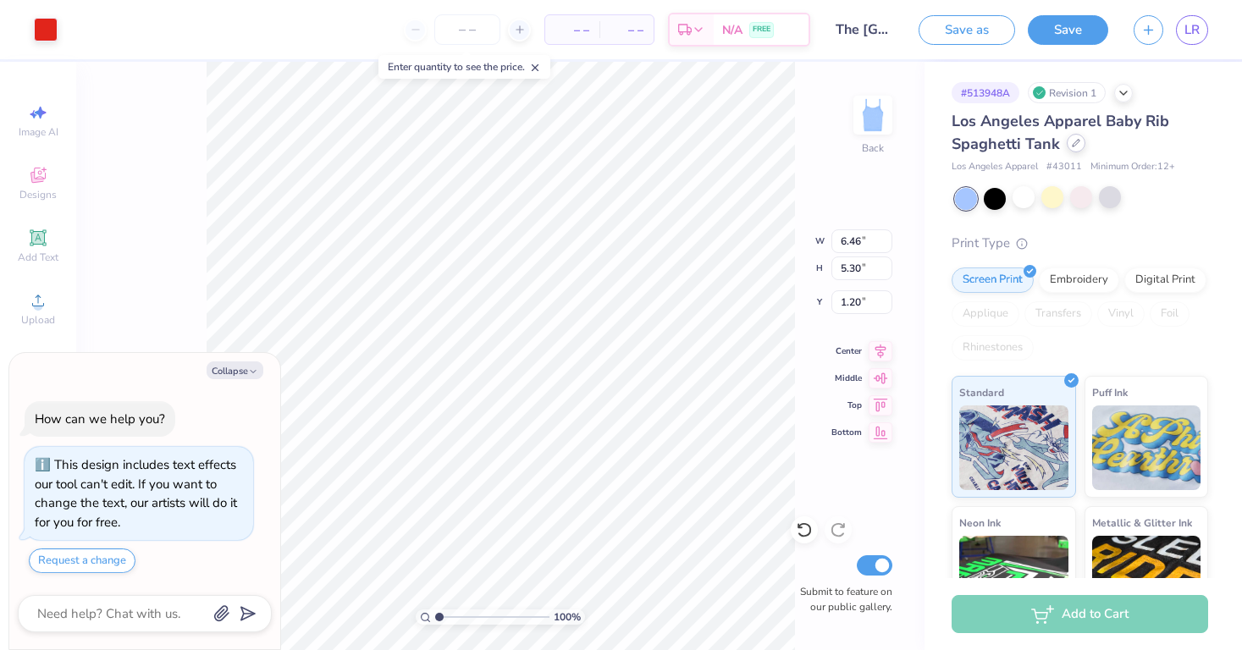
click at [1077, 145] on icon at bounding box center [1076, 143] width 8 height 8
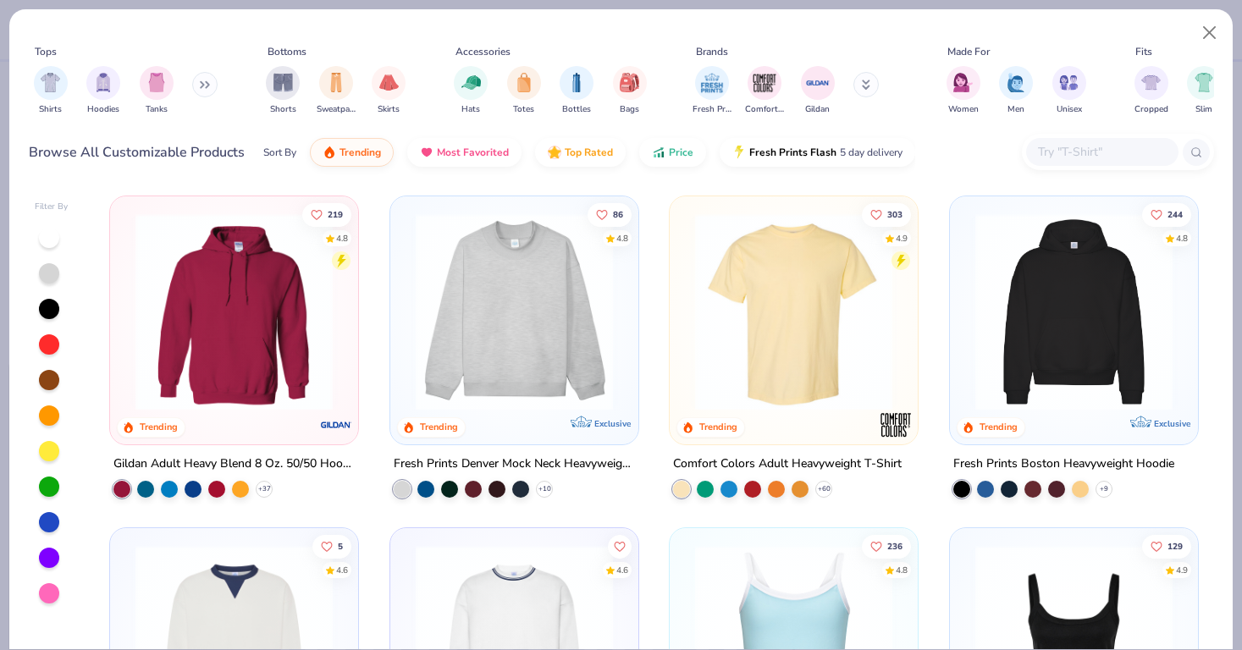
scroll to position [257, 0]
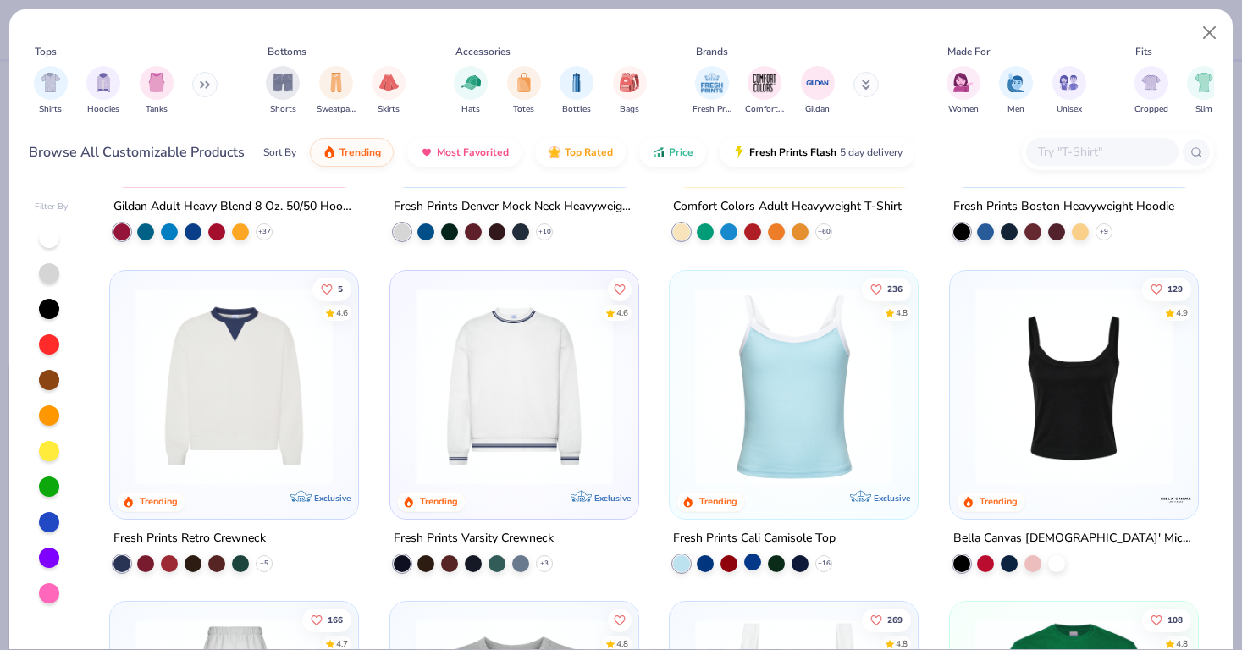
click at [753, 557] on div at bounding box center [752, 561] width 17 height 17
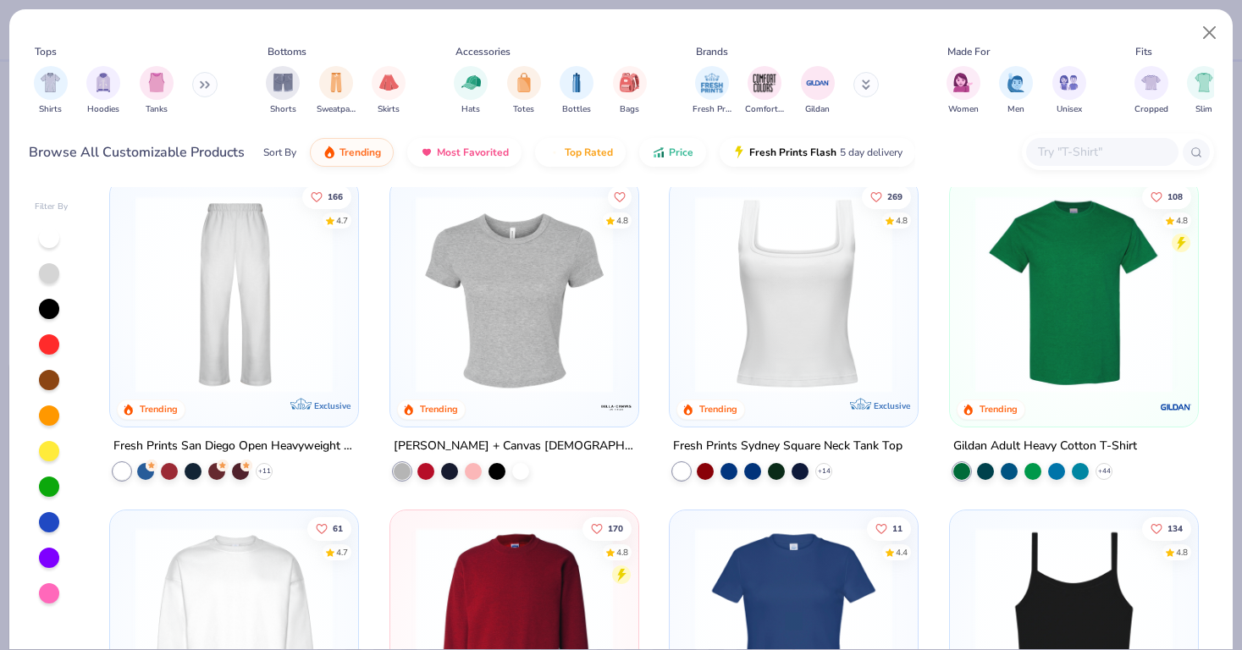
scroll to position [658, 0]
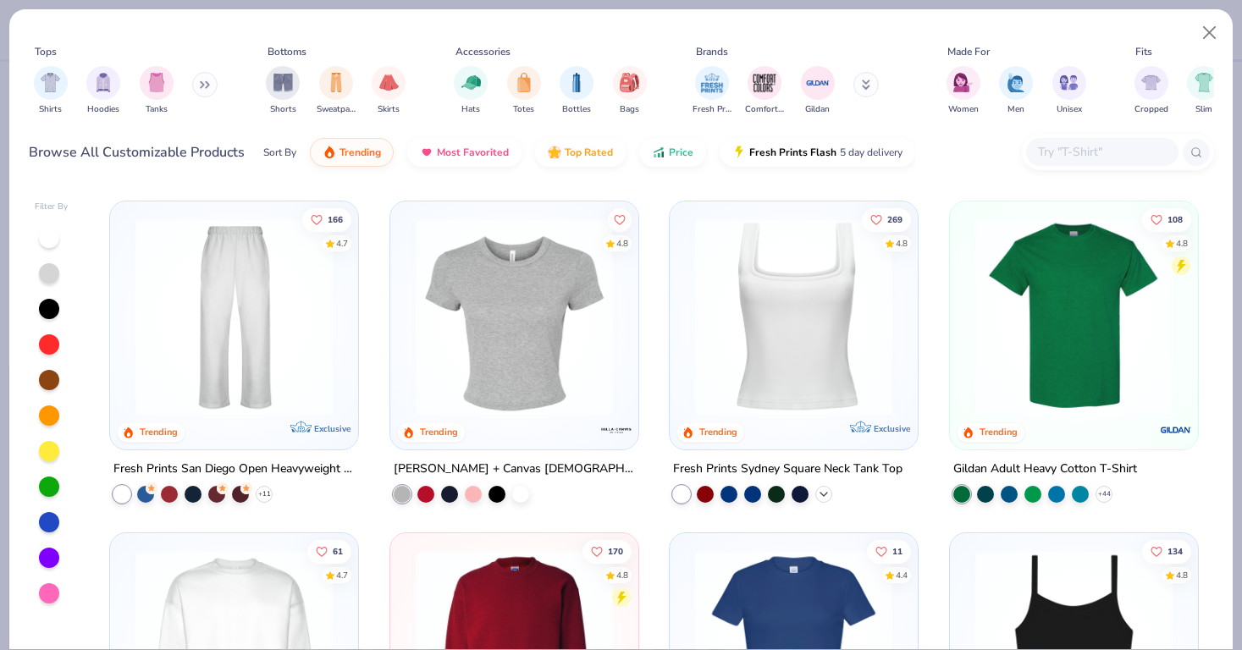
click at [824, 494] on icon at bounding box center [824, 494] width 14 height 14
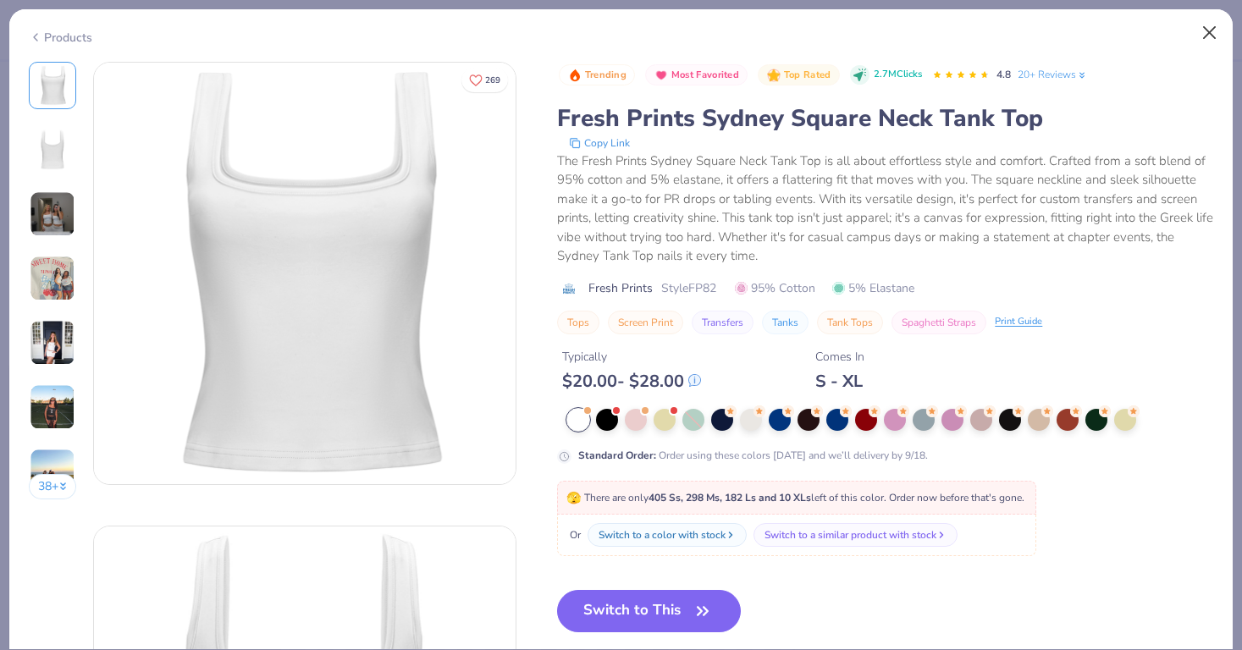
click at [1210, 29] on button "Close" at bounding box center [1209, 33] width 32 height 32
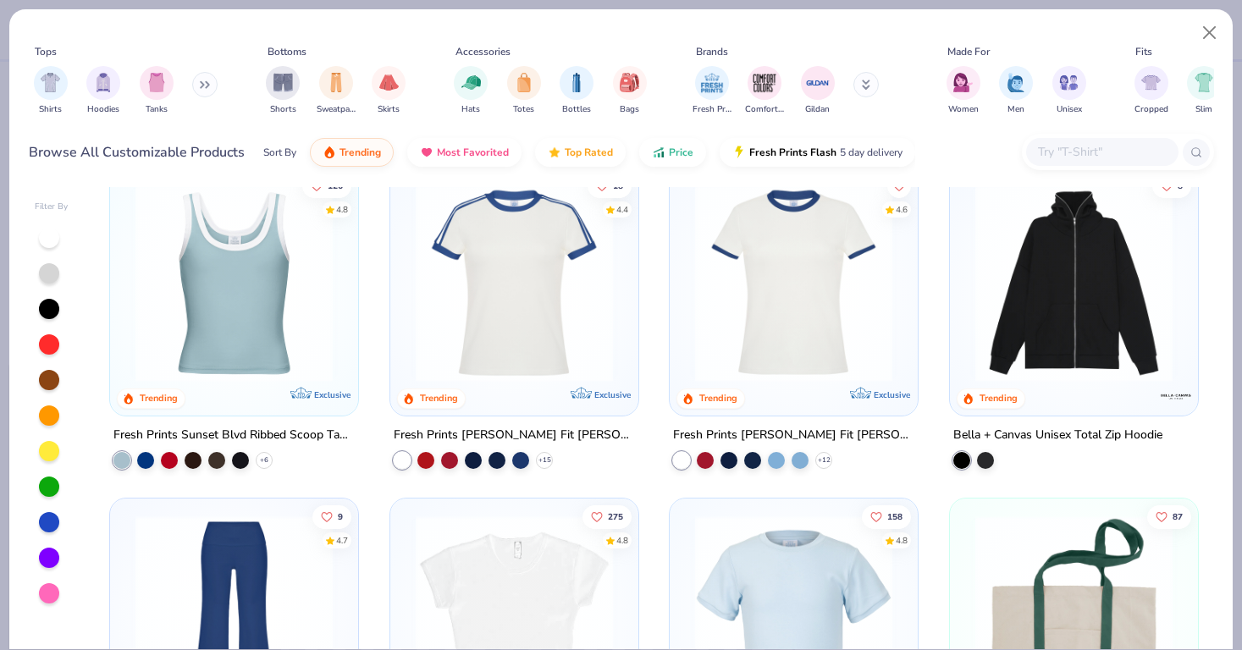
scroll to position [1687, 0]
click at [262, 455] on icon at bounding box center [264, 459] width 14 height 14
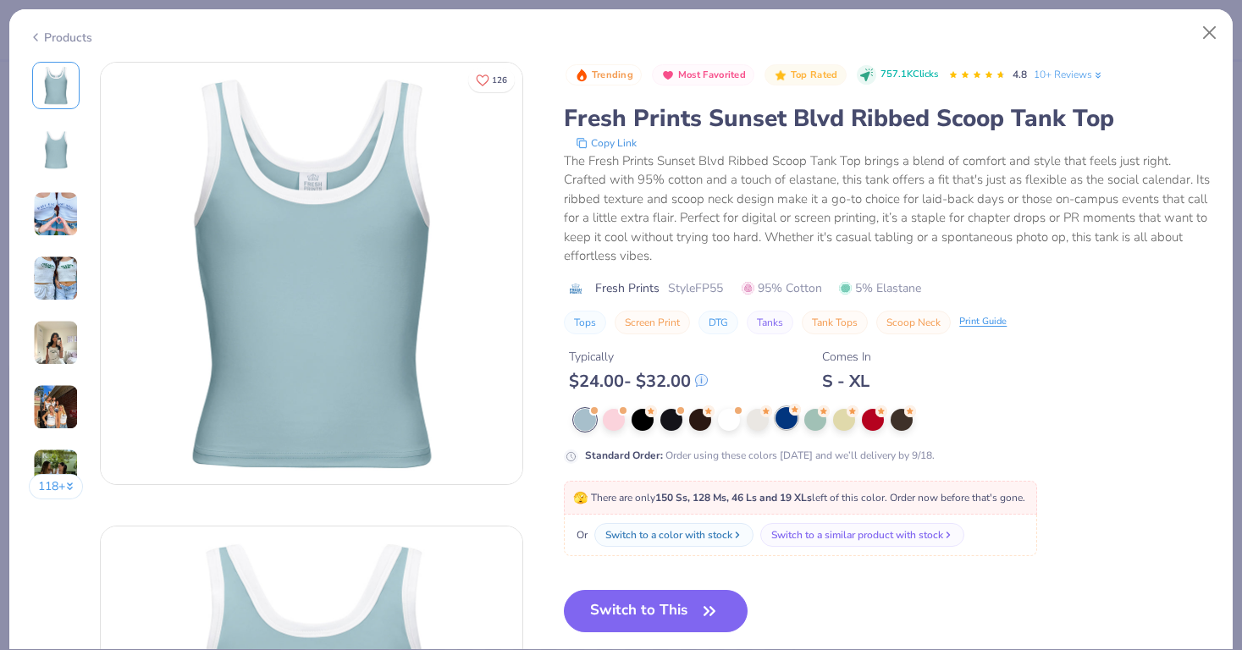
click at [788, 416] on div at bounding box center [786, 418] width 22 height 22
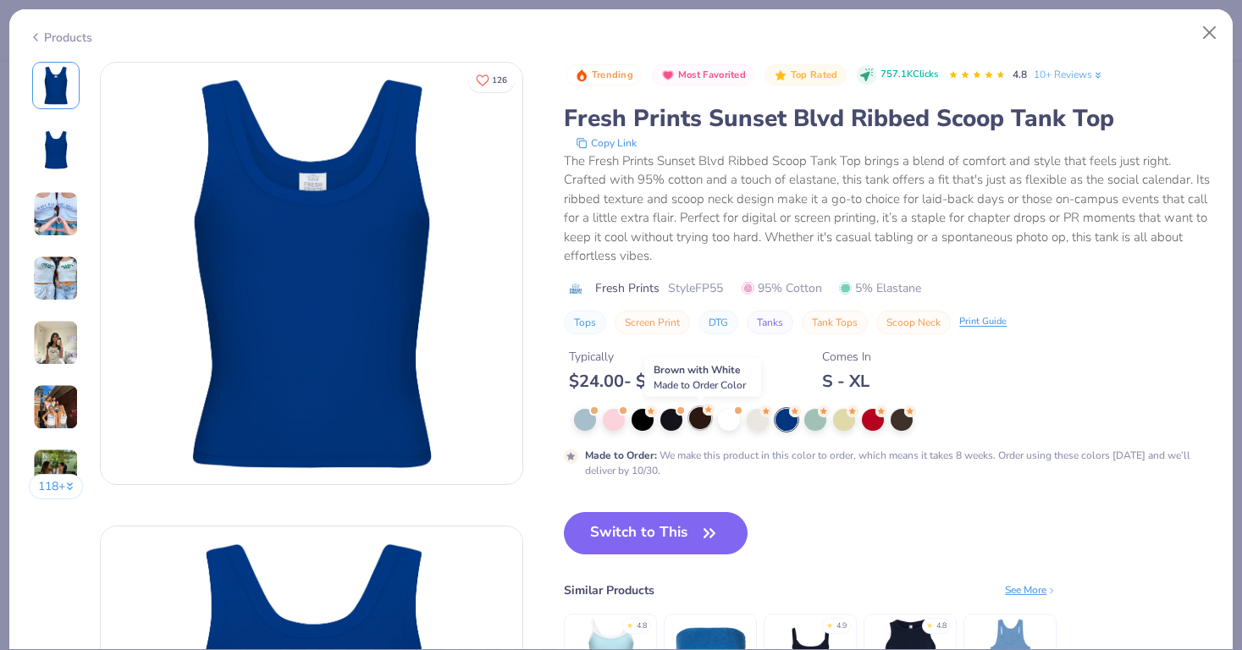
click at [706, 416] on div at bounding box center [700, 418] width 22 height 22
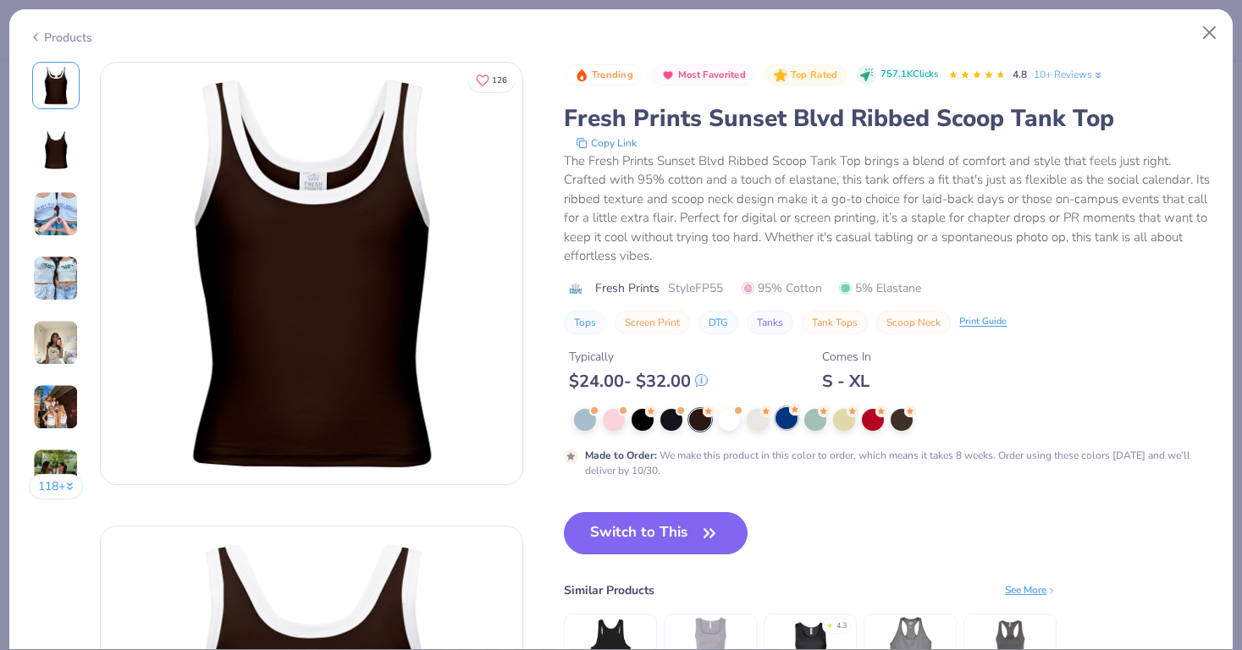
click at [791, 415] on icon at bounding box center [795, 410] width 12 height 12
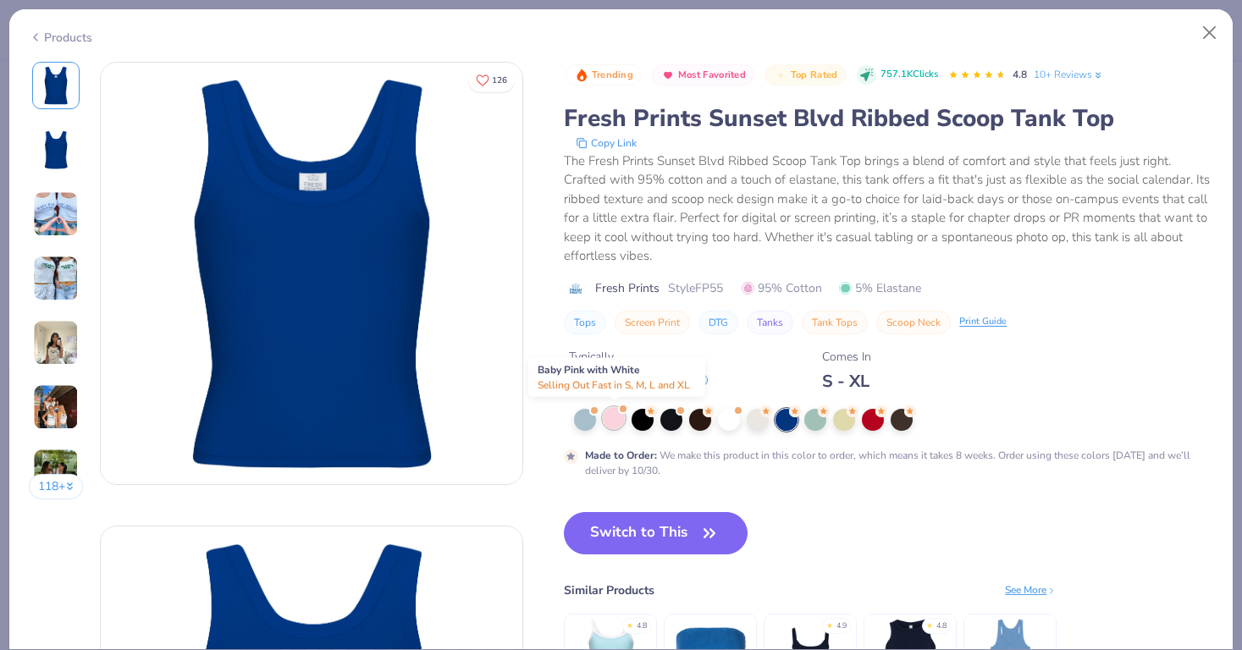
click at [615, 426] on div at bounding box center [614, 418] width 22 height 22
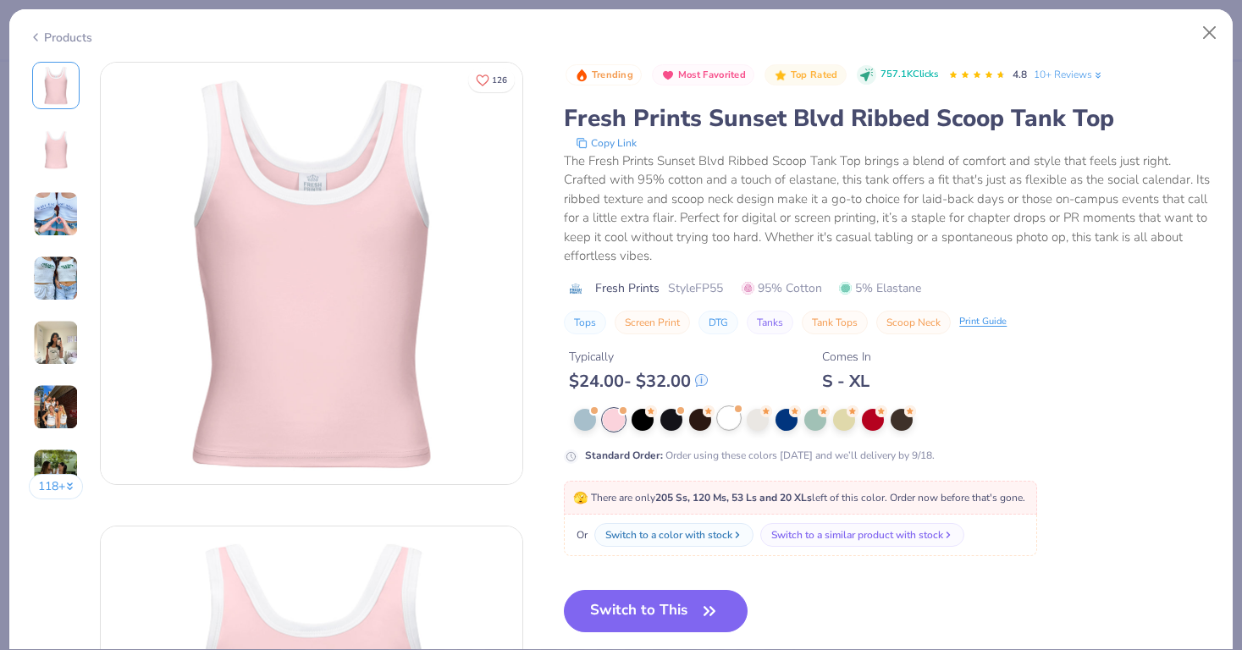
click at [734, 420] on div at bounding box center [729, 418] width 22 height 22
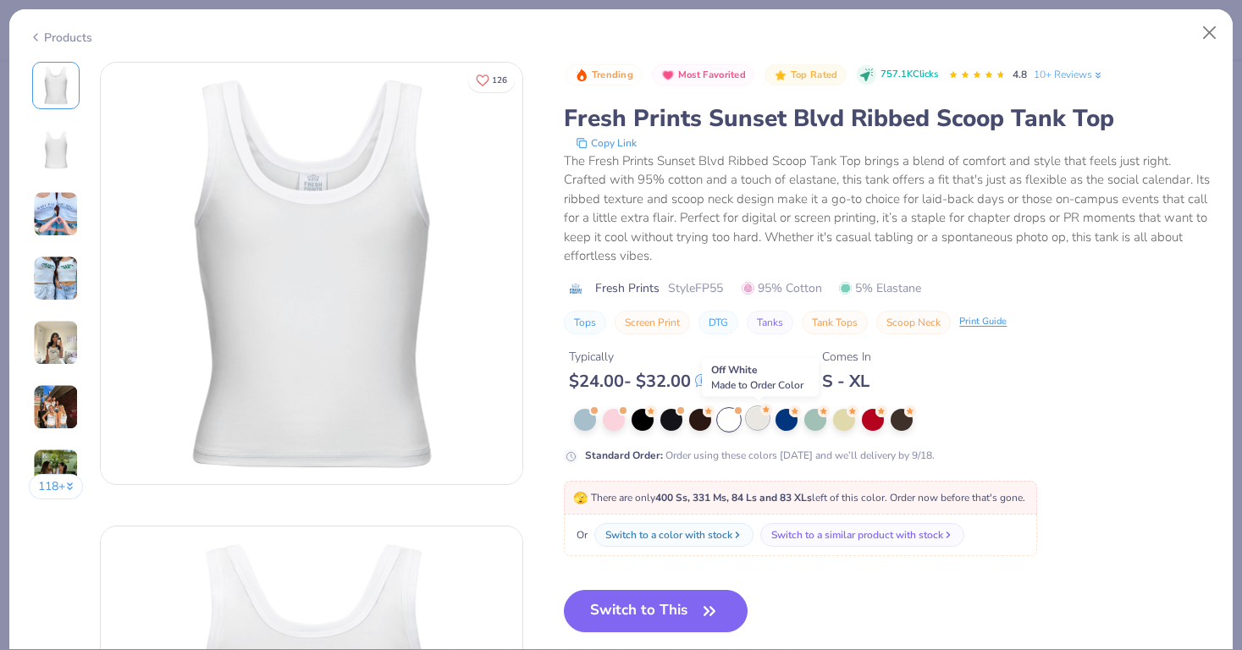
click at [763, 419] on div at bounding box center [758, 418] width 22 height 22
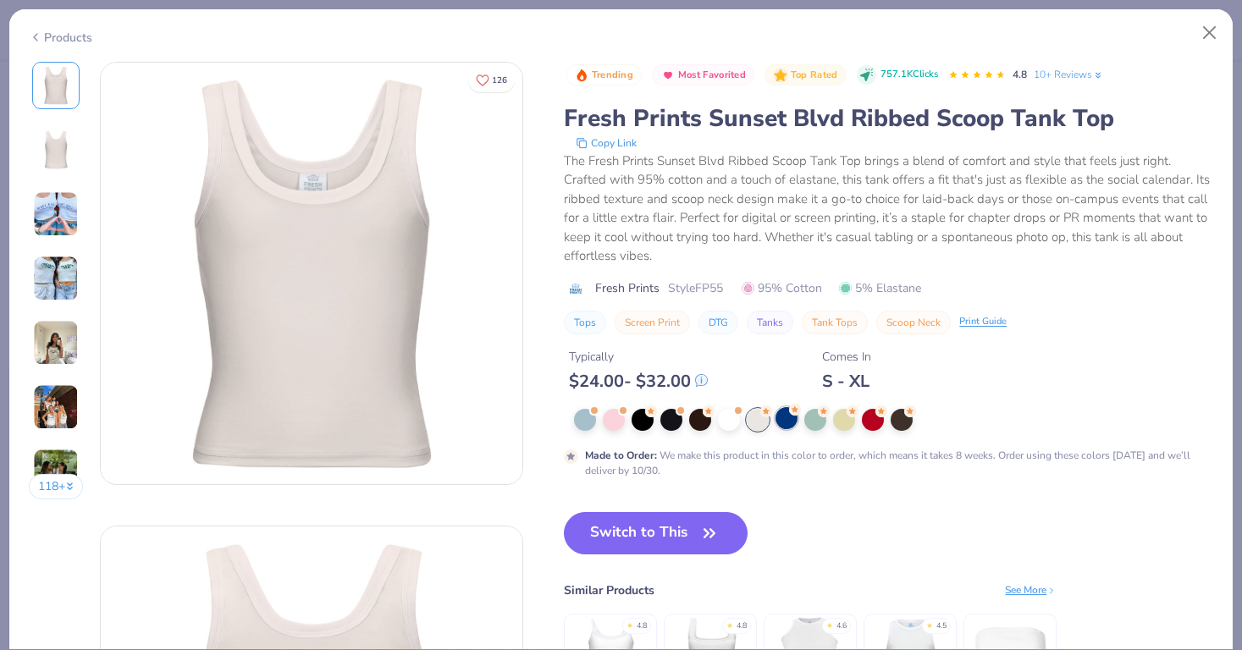
click at [786, 419] on div at bounding box center [786, 418] width 22 height 22
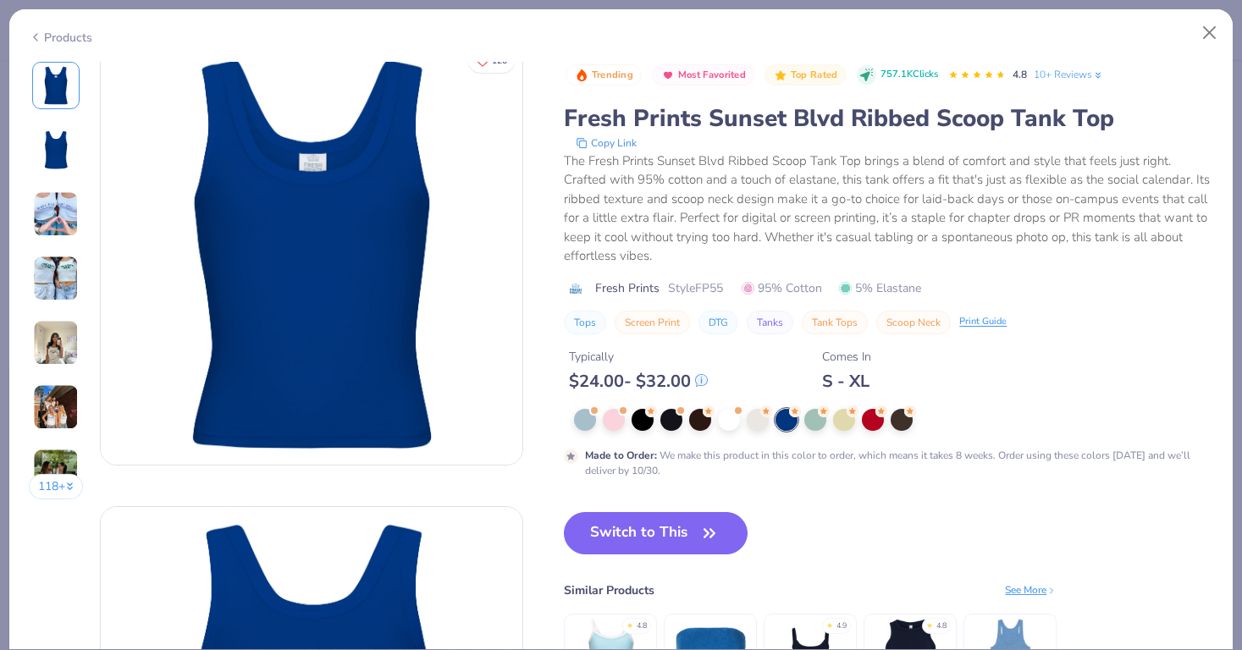
scroll to position [14, 0]
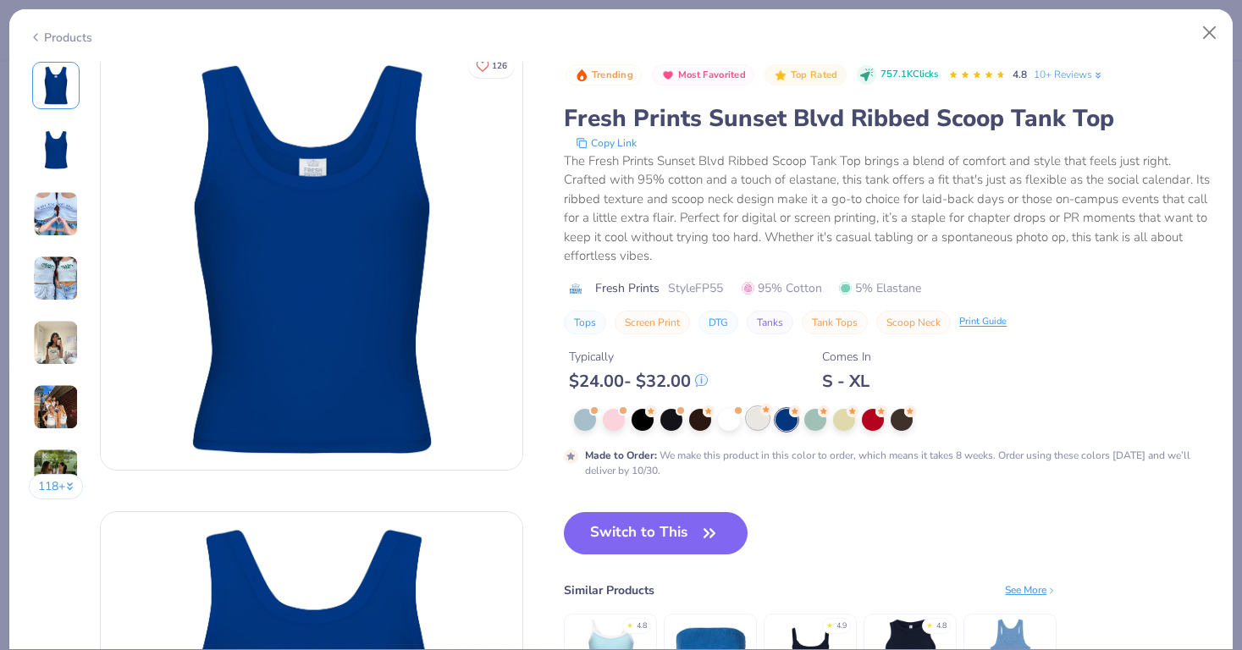
click at [752, 428] on div at bounding box center [758, 418] width 22 height 22
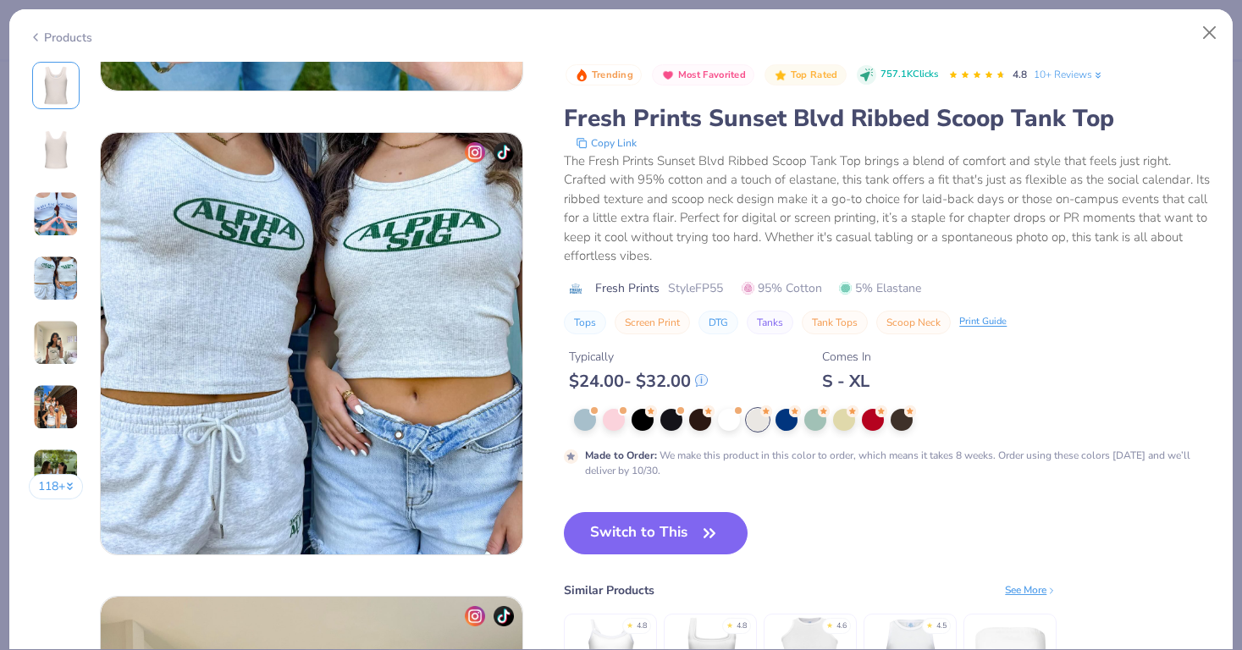
scroll to position [1311, 0]
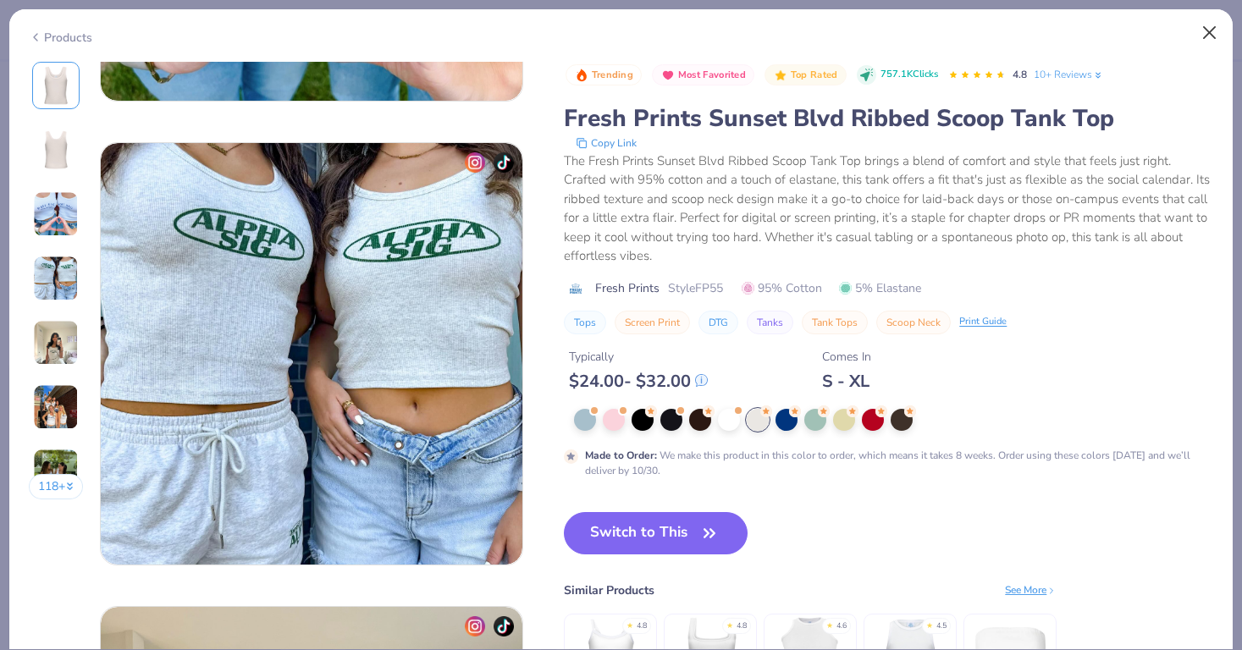
click at [1205, 35] on button "Close" at bounding box center [1209, 33] width 32 height 32
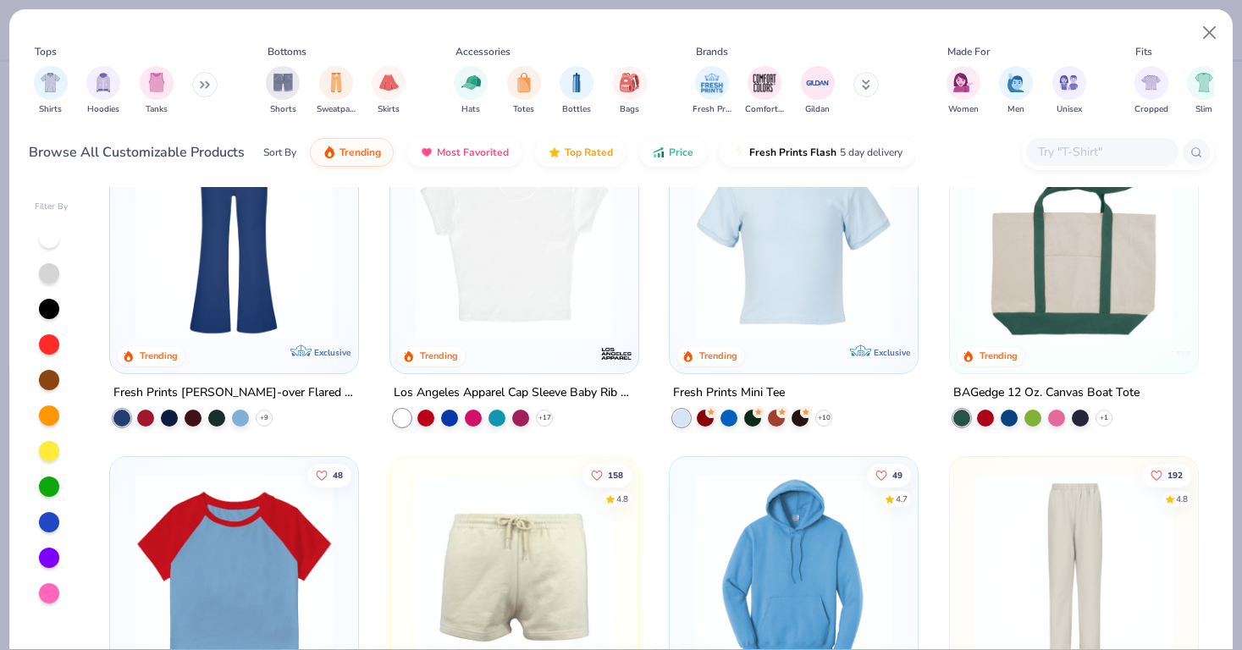
scroll to position [2025, 0]
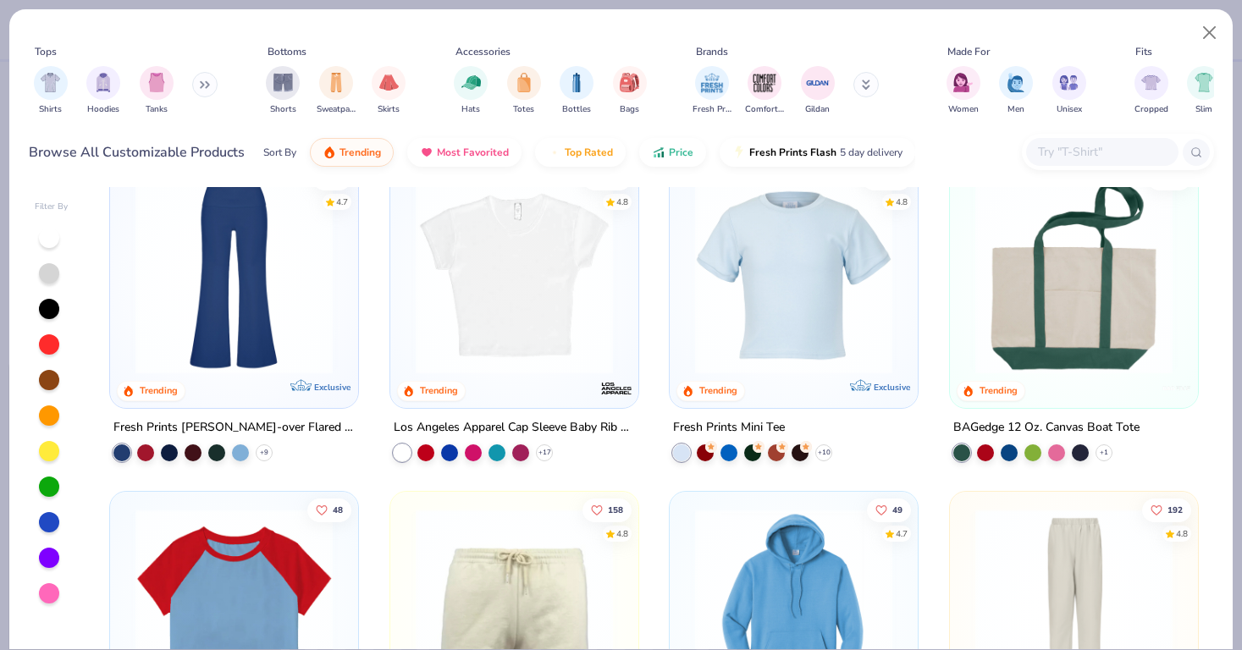
click at [256, 361] on img at bounding box center [234, 275] width 214 height 197
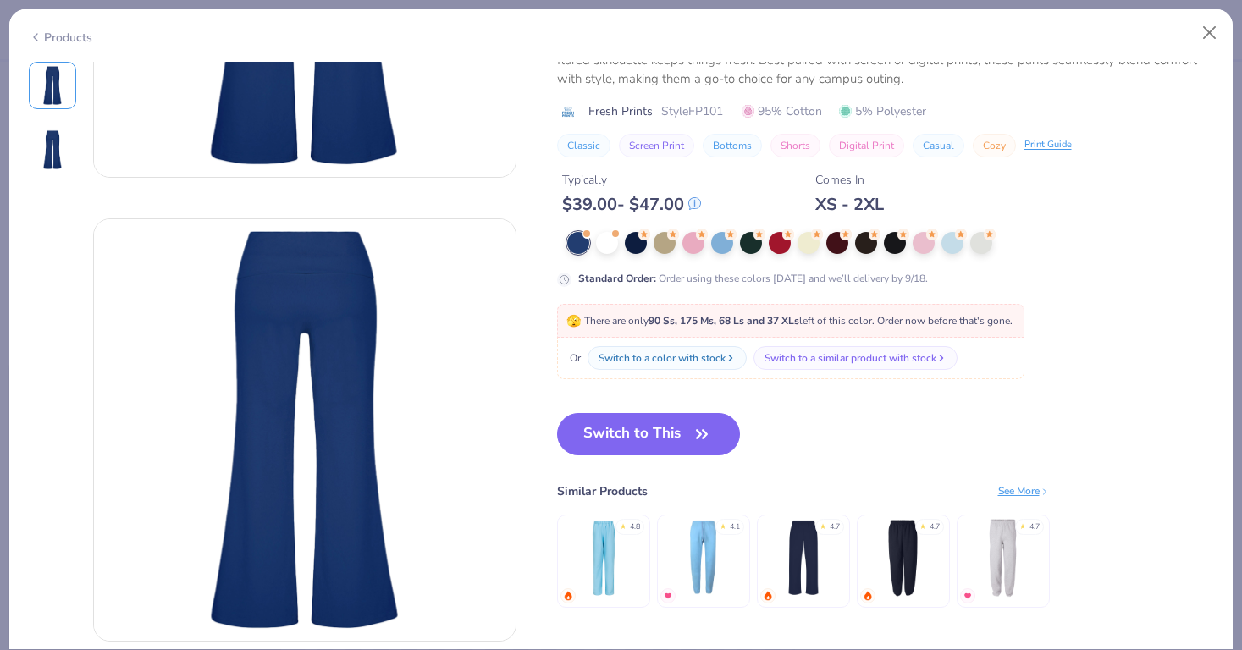
scroll to position [310, 0]
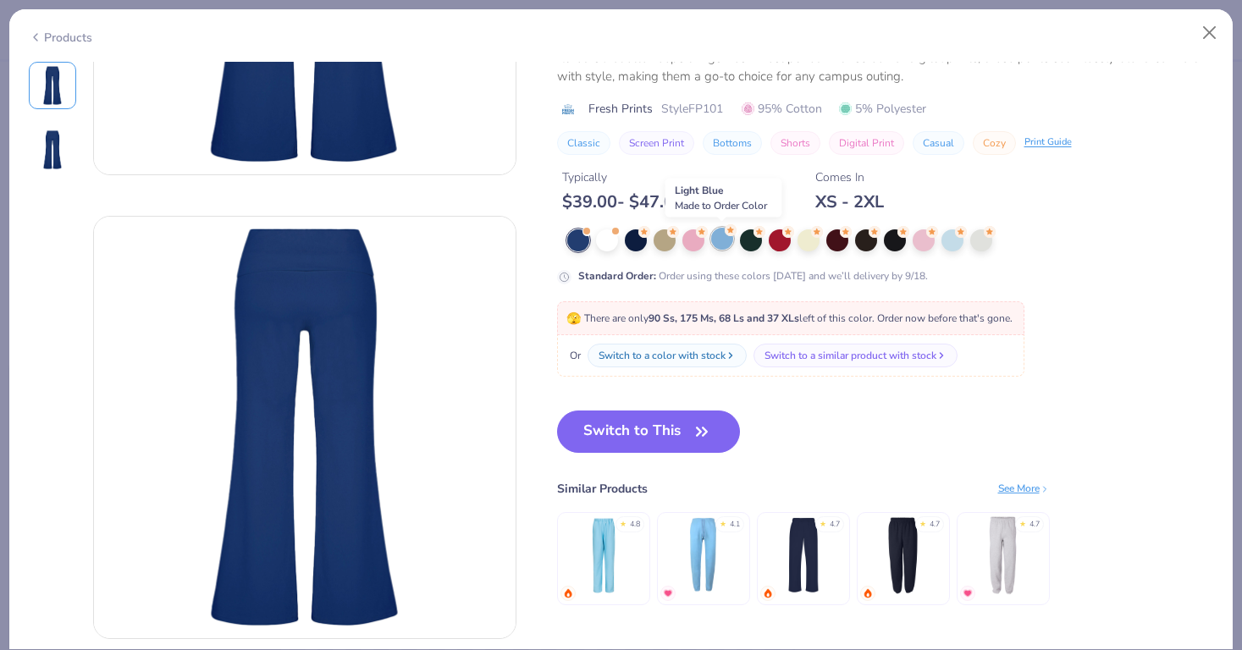
click at [721, 244] on div at bounding box center [722, 239] width 22 height 22
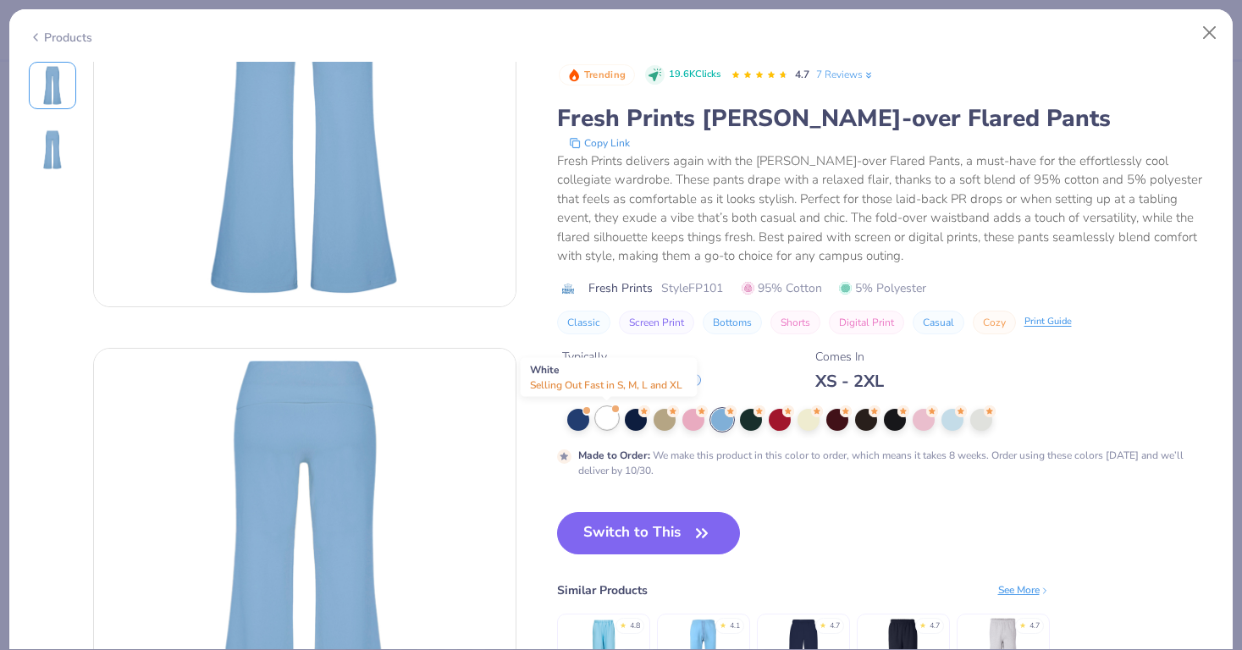
scroll to position [168, 0]
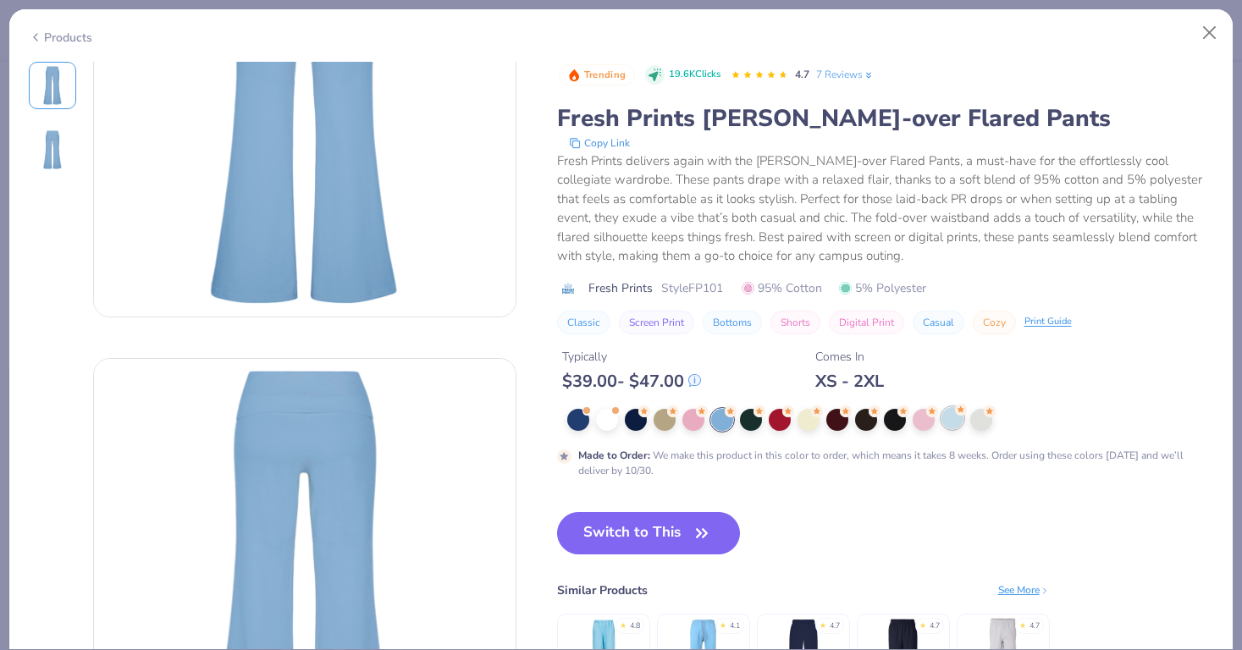
click at [955, 418] on div at bounding box center [952, 418] width 22 height 22
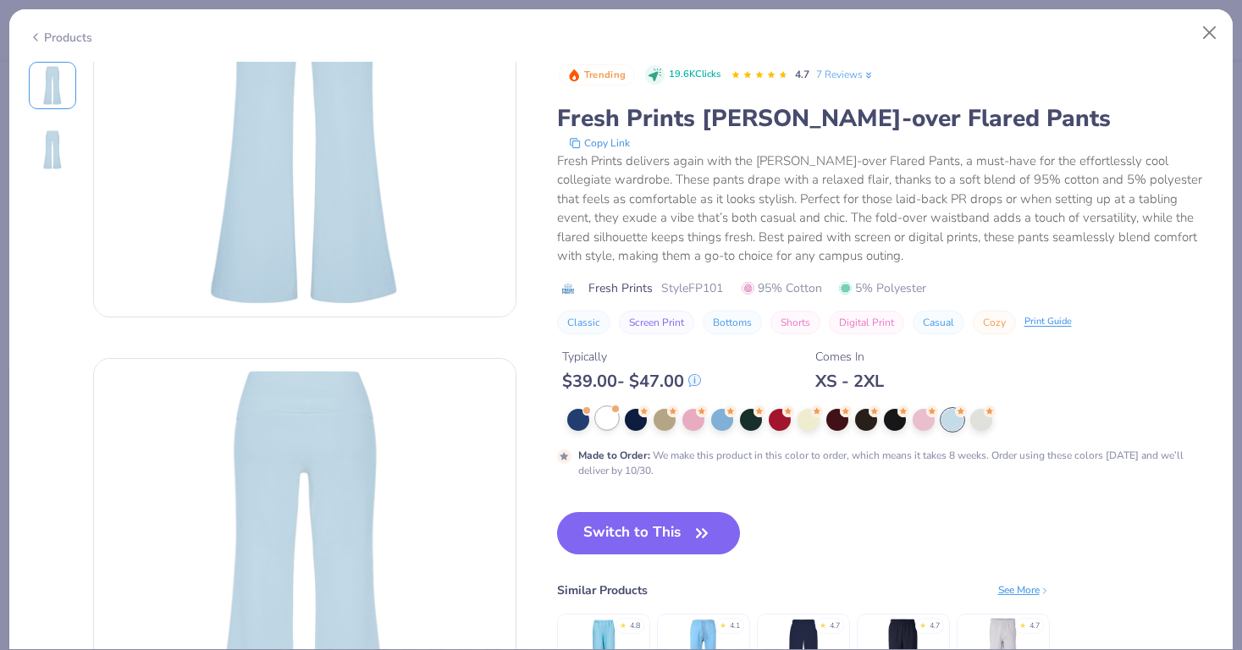
click at [614, 421] on div at bounding box center [607, 418] width 22 height 22
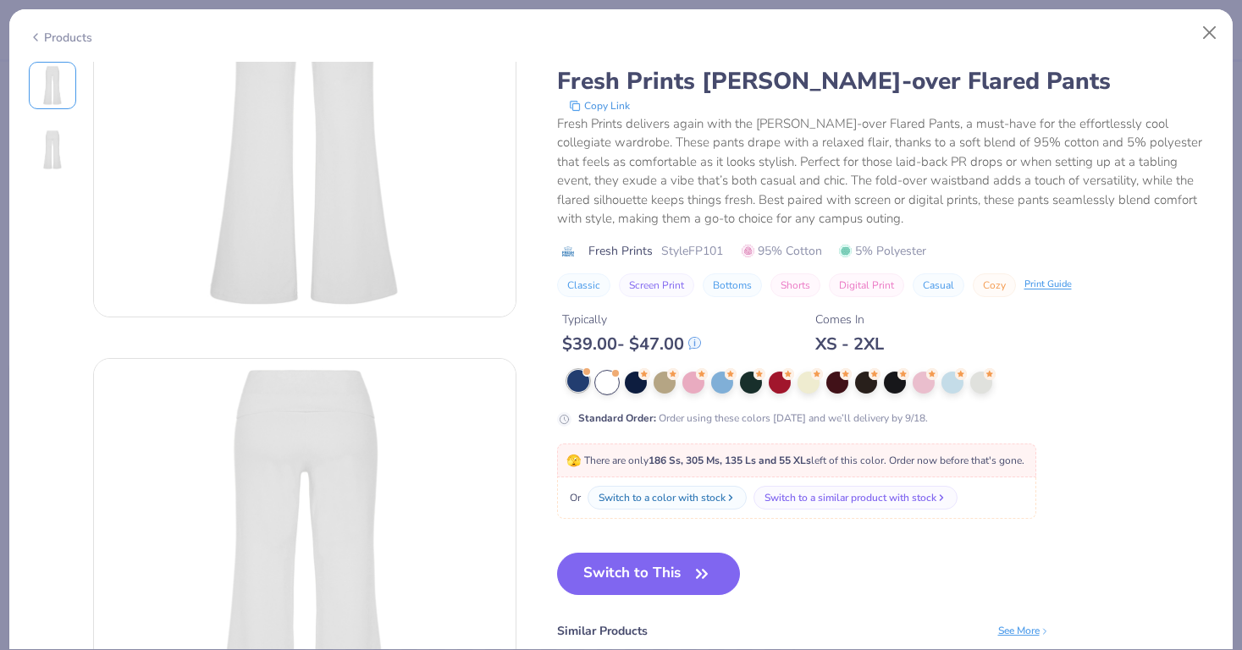
click at [576, 389] on div at bounding box center [578, 381] width 22 height 22
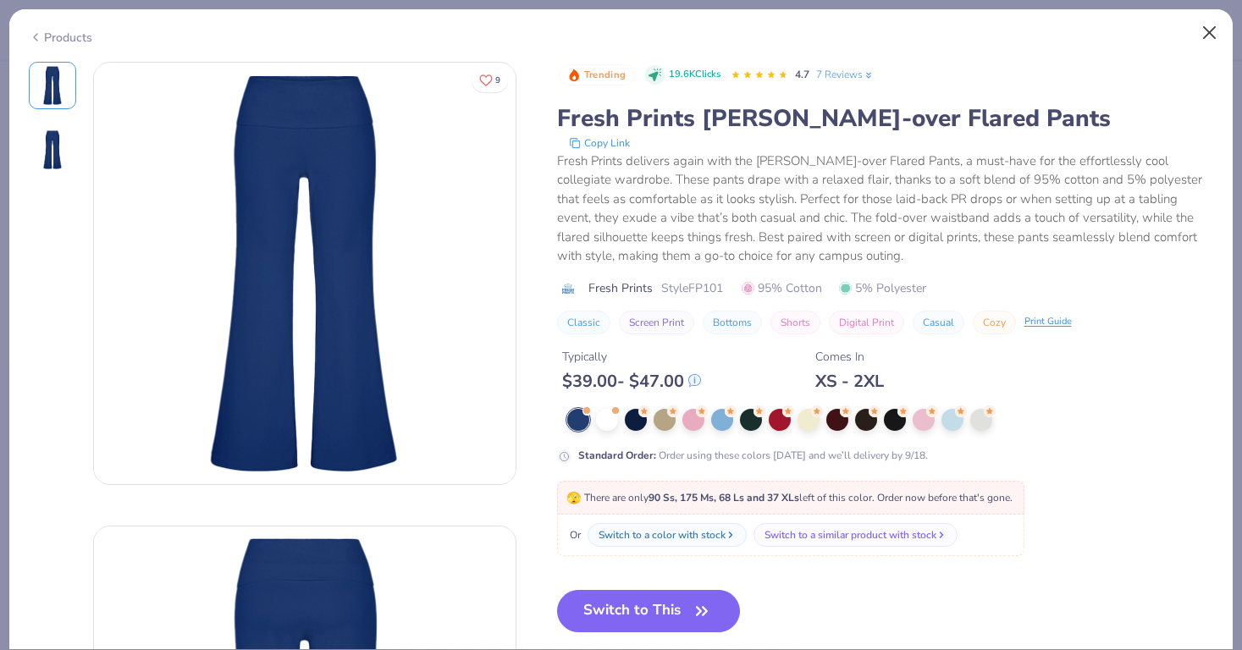
click at [1210, 32] on button "Close" at bounding box center [1209, 33] width 32 height 32
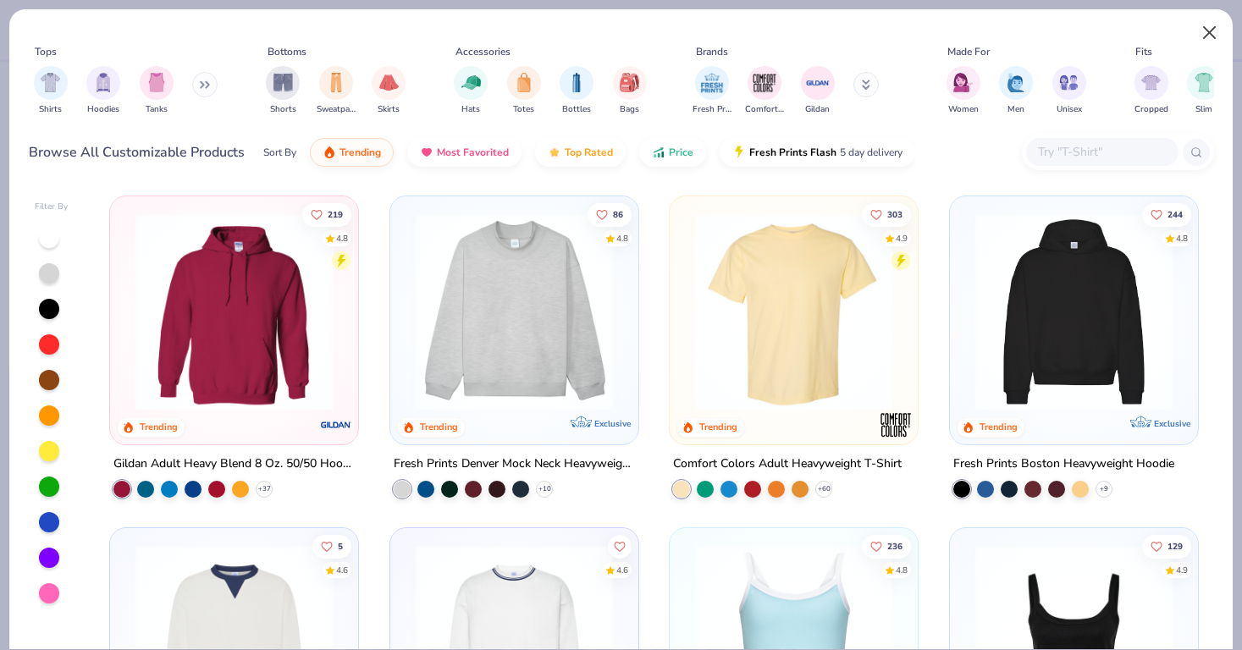
click at [1207, 27] on button "Close" at bounding box center [1209, 33] width 32 height 32
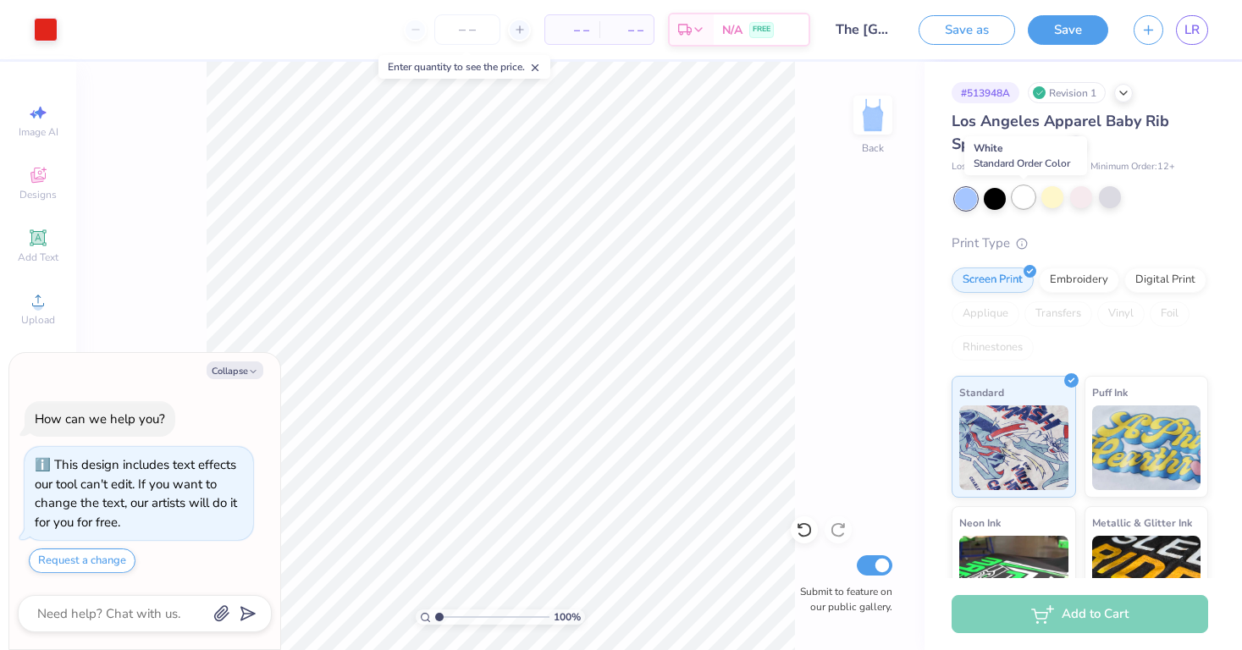
click at [1026, 198] on div at bounding box center [1023, 197] width 22 height 22
click at [1080, 201] on div at bounding box center [1081, 197] width 22 height 22
click at [1060, 196] on div at bounding box center [1052, 197] width 22 height 22
click at [1077, 201] on div at bounding box center [1081, 197] width 22 height 22
click at [1081, 202] on div at bounding box center [1081, 197] width 22 height 22
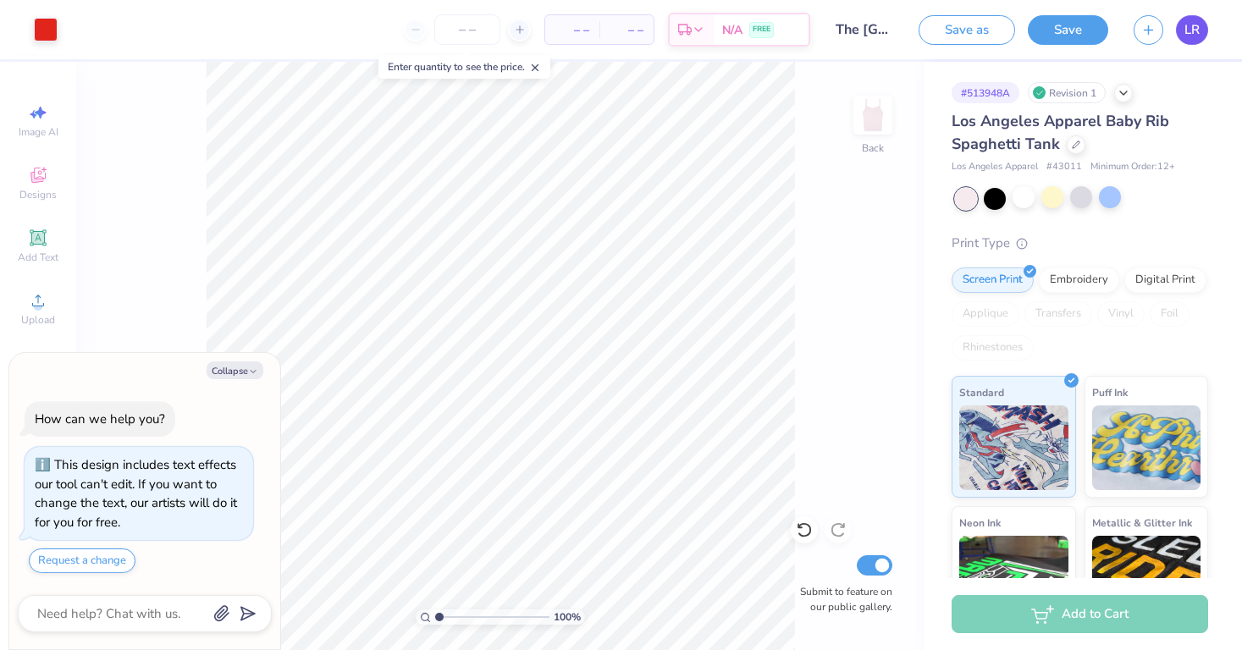
click at [1192, 34] on span "LR" at bounding box center [1191, 29] width 15 height 19
type textarea "x"
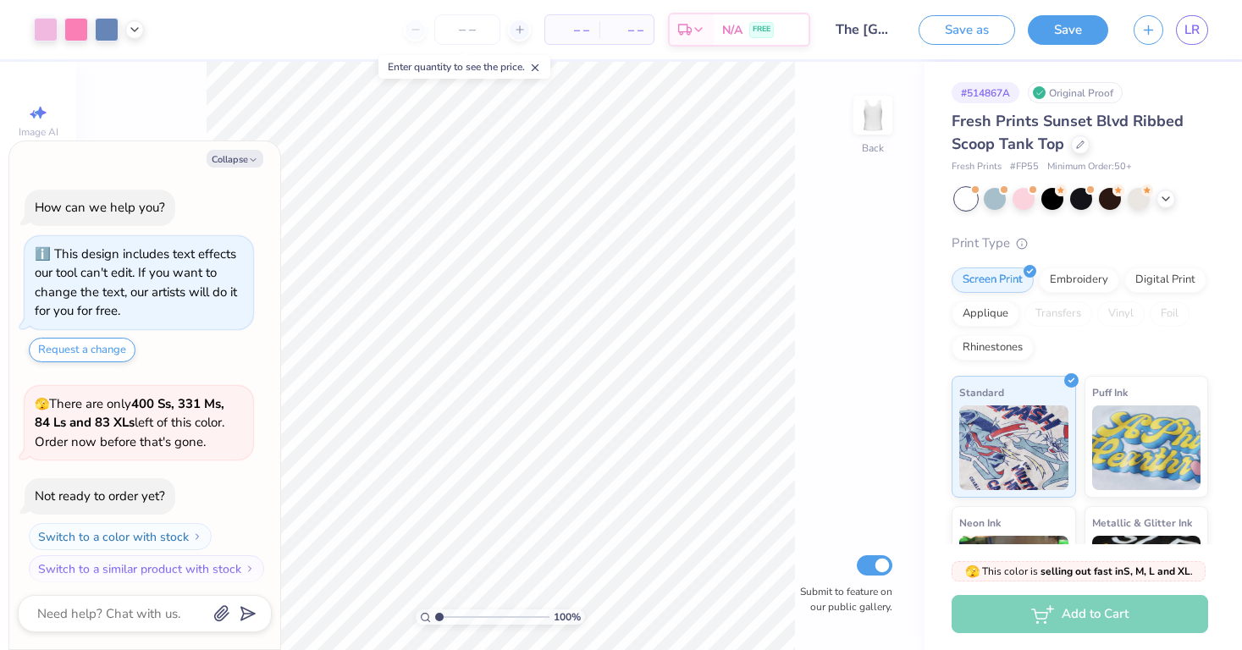
scroll to position [5, 0]
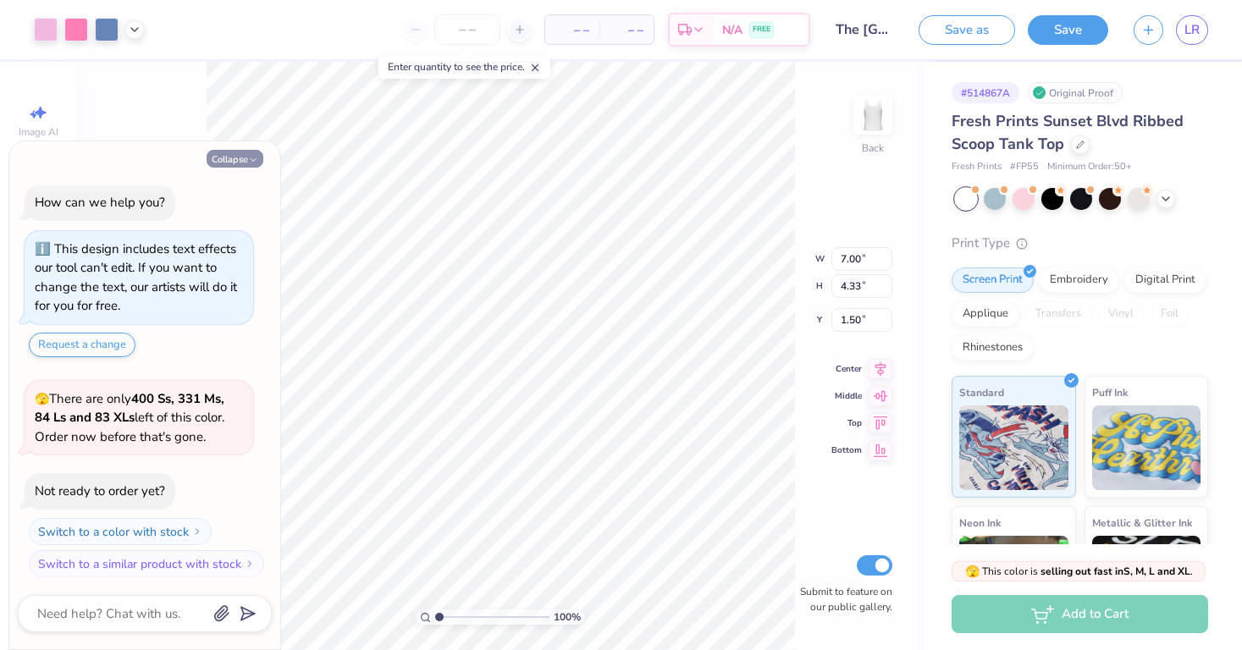
click at [253, 157] on icon "button" at bounding box center [253, 160] width 10 height 10
type textarea "x"
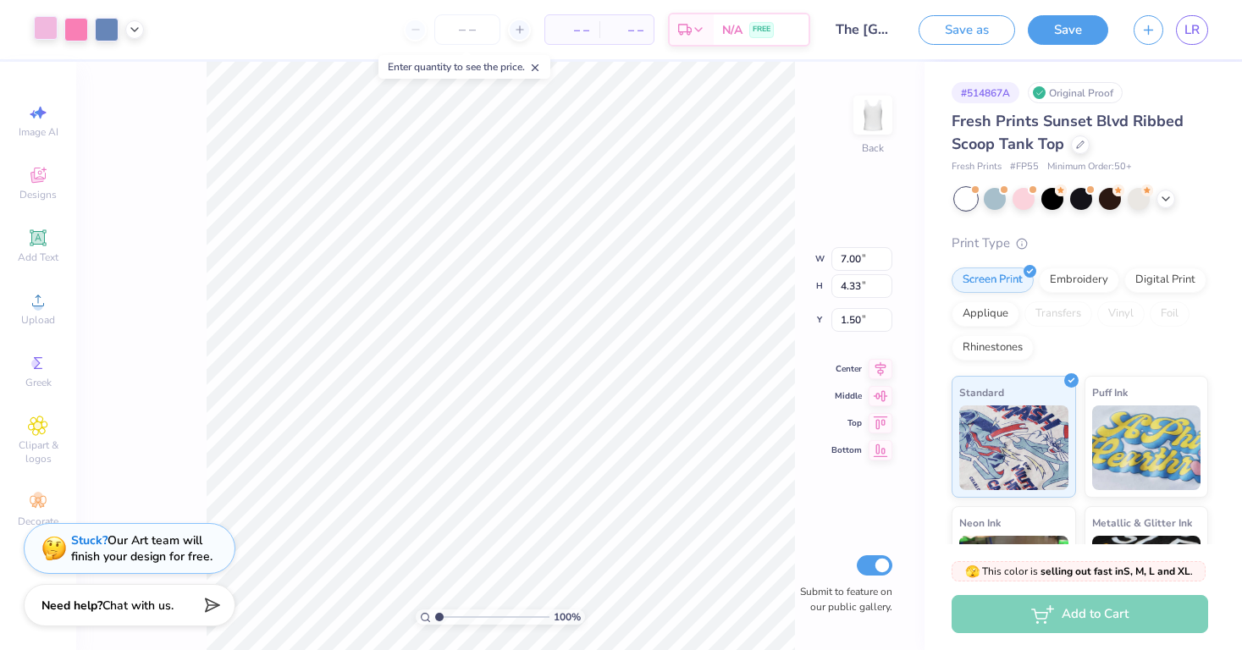
click at [43, 26] on div at bounding box center [46, 28] width 24 height 24
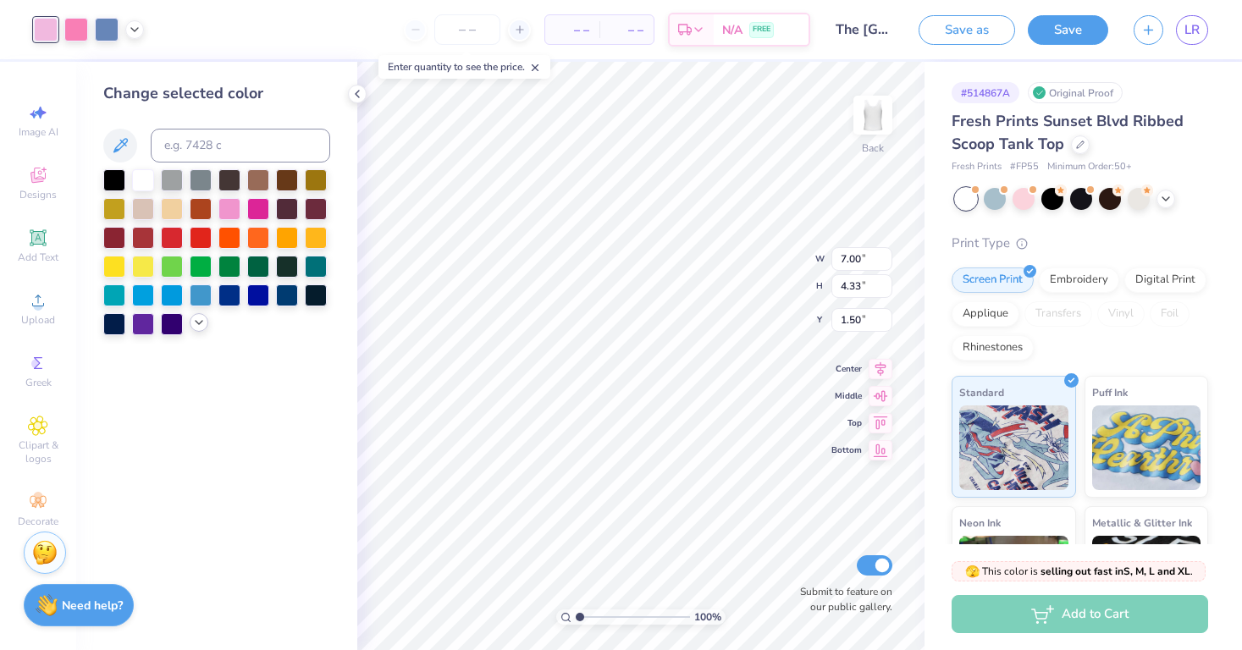
click at [197, 323] on icon at bounding box center [199, 323] width 14 height 14
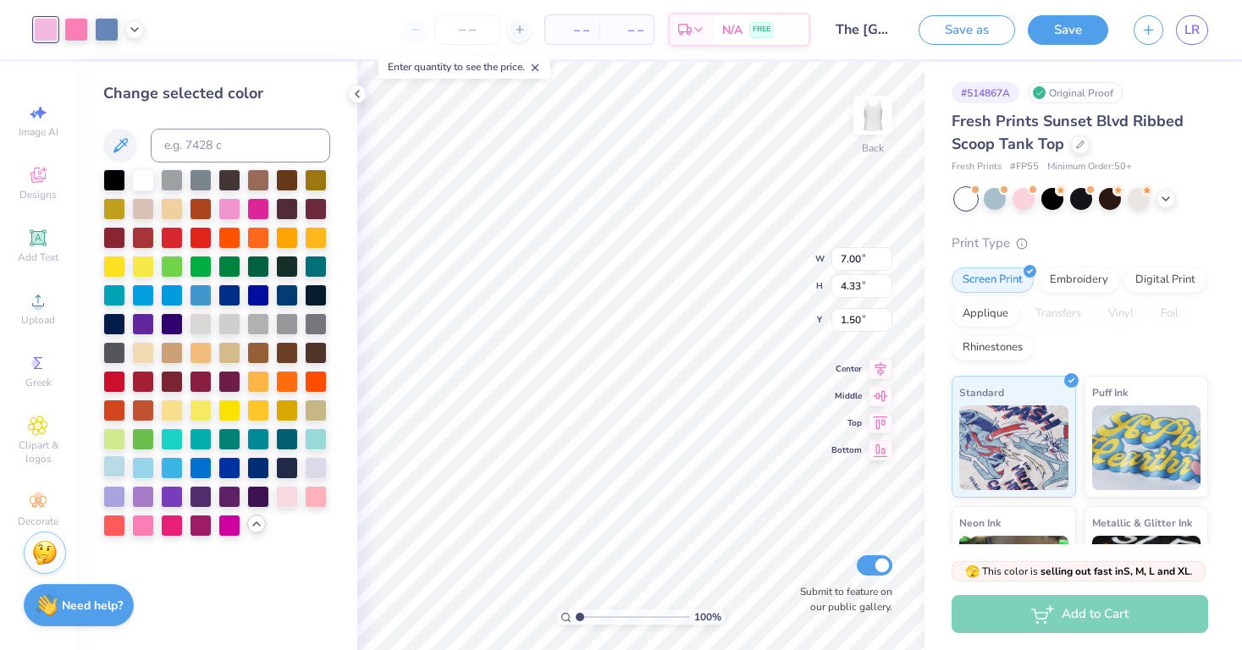
click at [114, 466] on div at bounding box center [114, 466] width 22 height 22
click at [316, 469] on div at bounding box center [316, 466] width 22 height 22
click at [196, 471] on div at bounding box center [201, 466] width 22 height 22
click at [174, 466] on div at bounding box center [172, 466] width 22 height 22
click at [203, 296] on div at bounding box center [201, 294] width 22 height 22
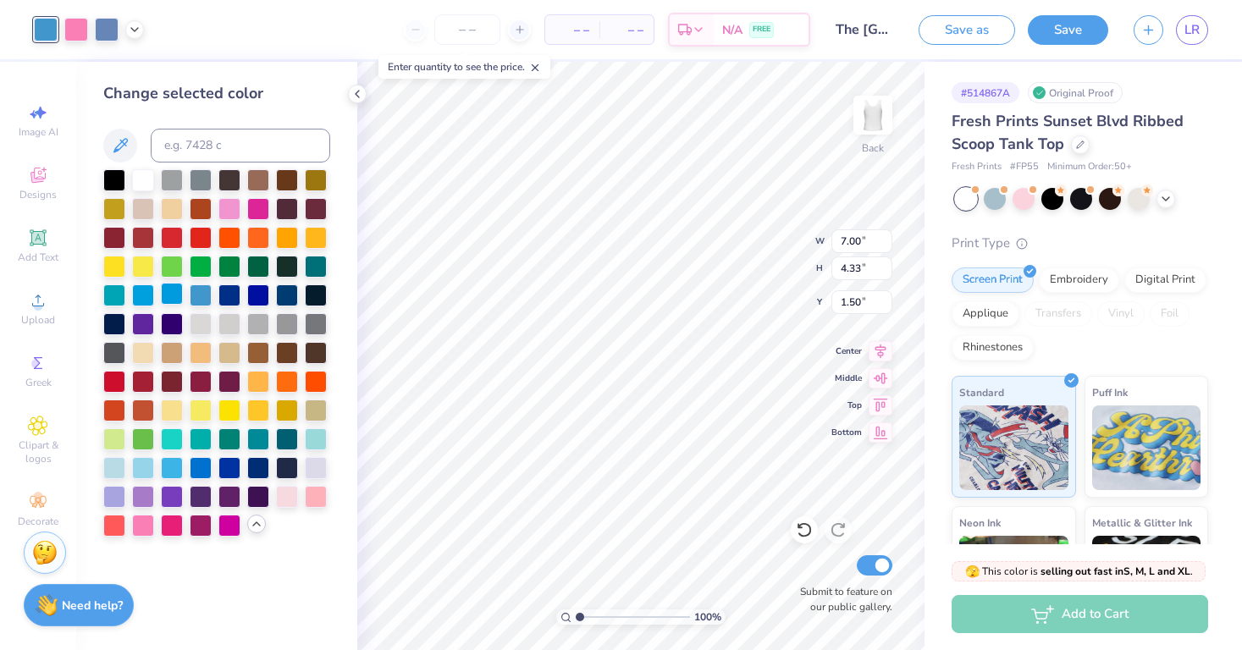
click at [167, 296] on div at bounding box center [172, 294] width 22 height 22
click at [121, 471] on div at bounding box center [114, 466] width 22 height 22
click at [224, 208] on div at bounding box center [229, 207] width 22 height 22
type input "1.67"
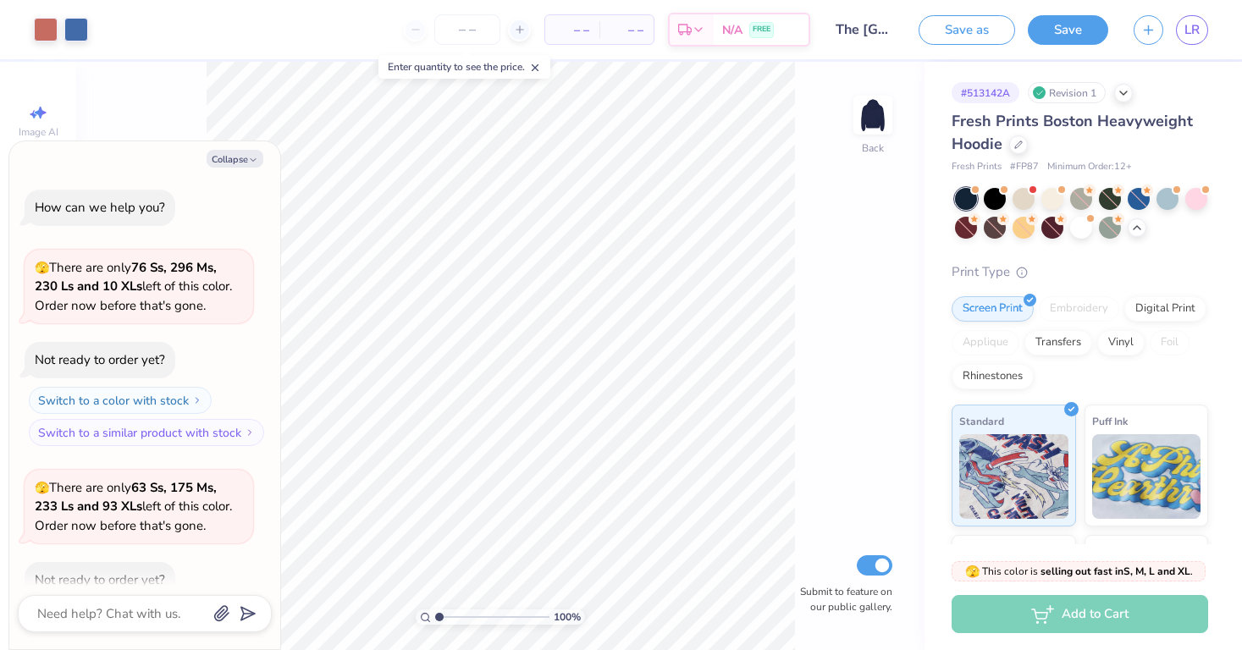
scroll to position [1181, 0]
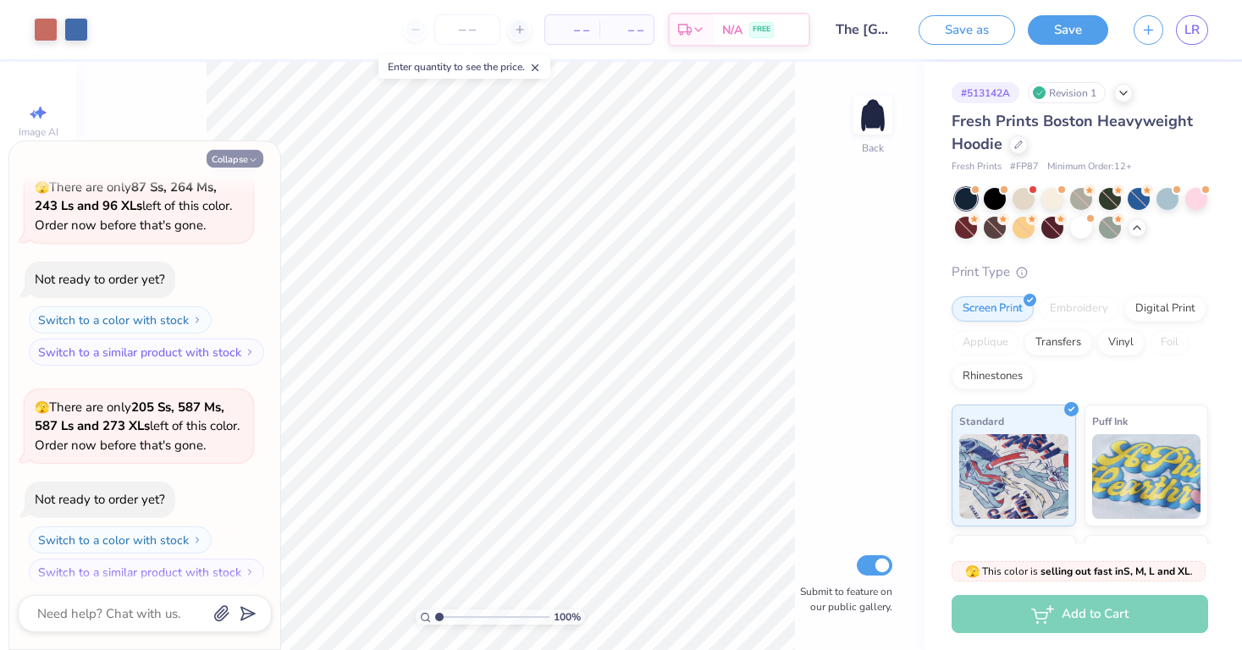
click at [252, 162] on icon "button" at bounding box center [253, 160] width 10 height 10
type textarea "x"
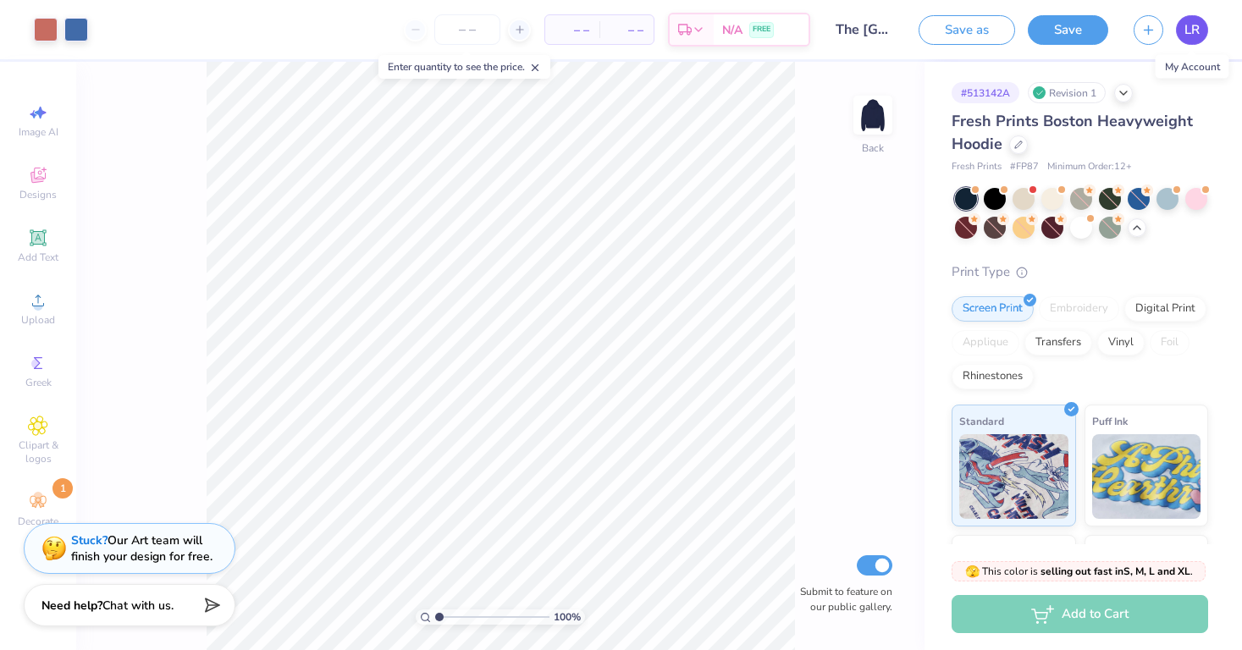
click at [1194, 30] on span "LR" at bounding box center [1191, 29] width 15 height 19
